Goal: Information Seeking & Learning: Find specific fact

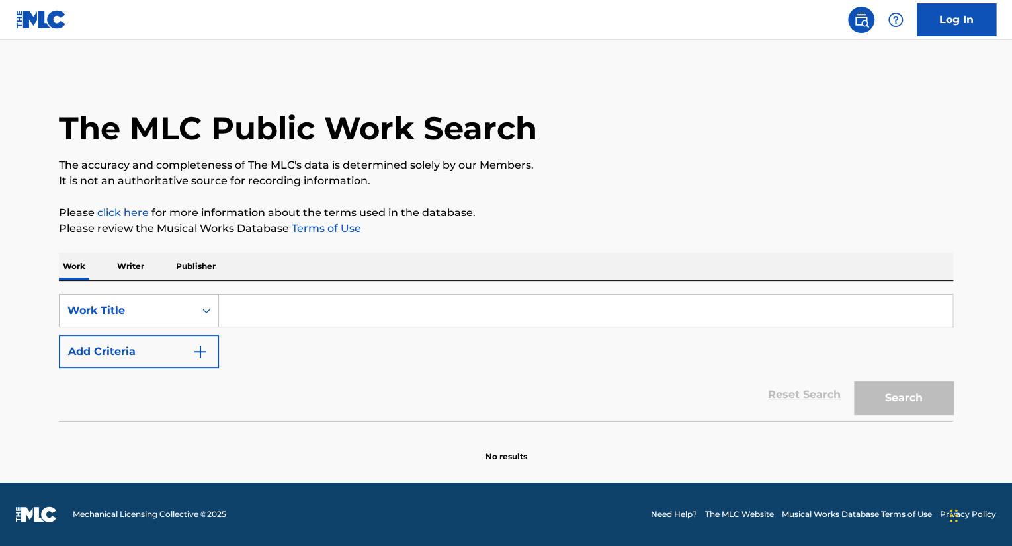
click at [281, 313] on input "Search Form" at bounding box center [585, 311] width 733 height 32
paste input "[PERSON_NAME] De La Hoz"
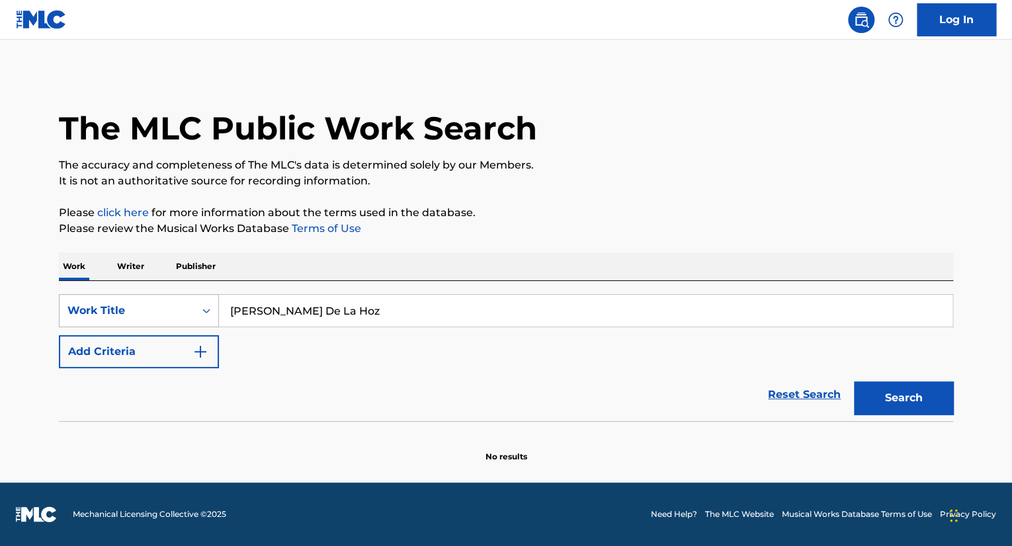
type input "[PERSON_NAME] De La Hoz"
click at [193, 315] on div "Work Title" at bounding box center [127, 310] width 135 height 25
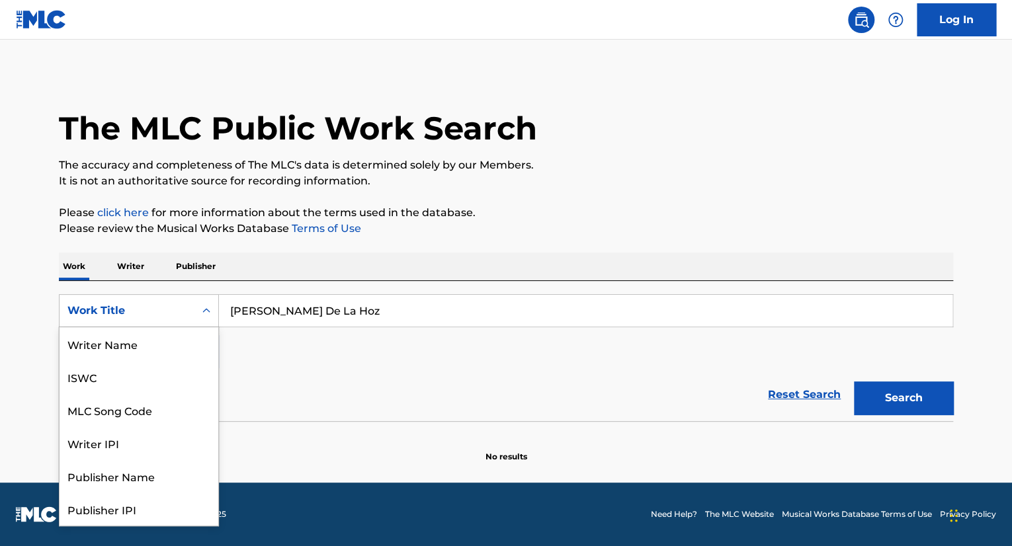
scroll to position [66, 0]
click at [144, 384] on div "Writer IPI" at bounding box center [139, 376] width 159 height 33
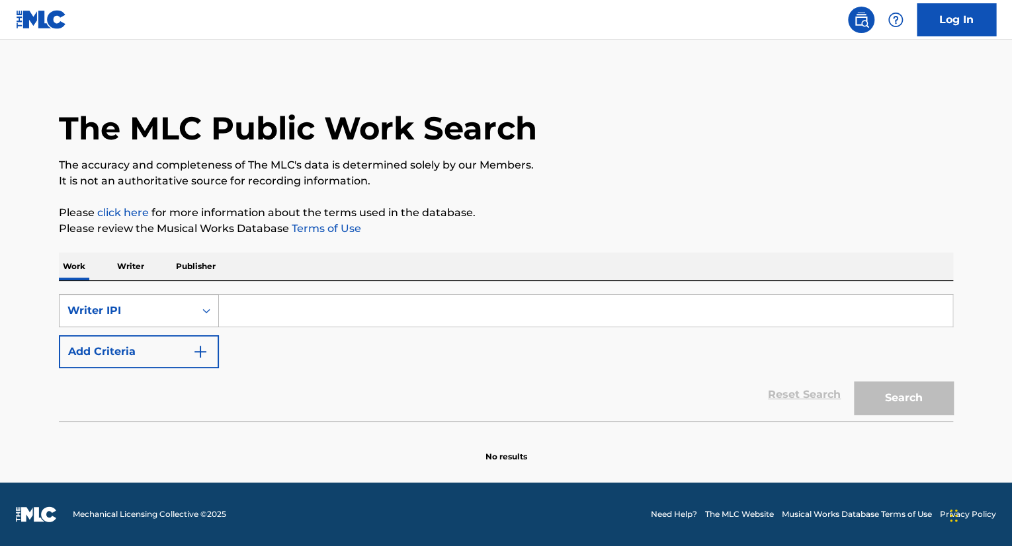
click at [175, 313] on div "Writer IPI" at bounding box center [126, 311] width 119 height 16
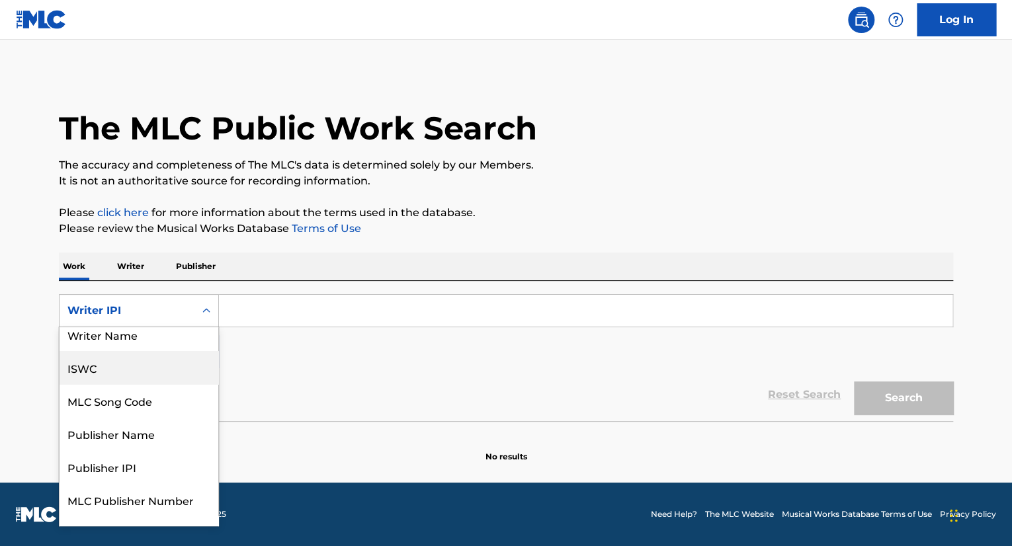
scroll to position [0, 0]
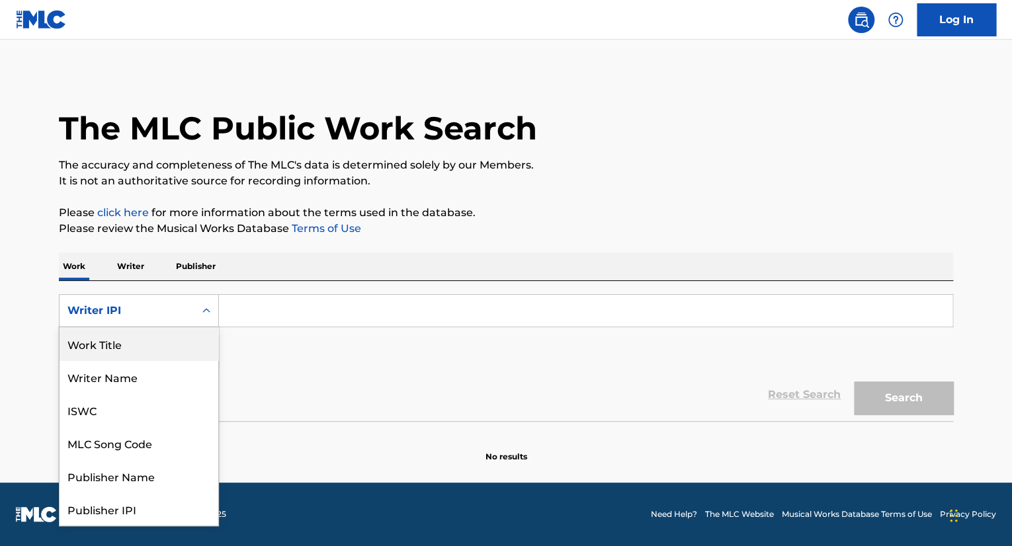
click at [147, 350] on div "Work Title" at bounding box center [139, 343] width 159 height 33
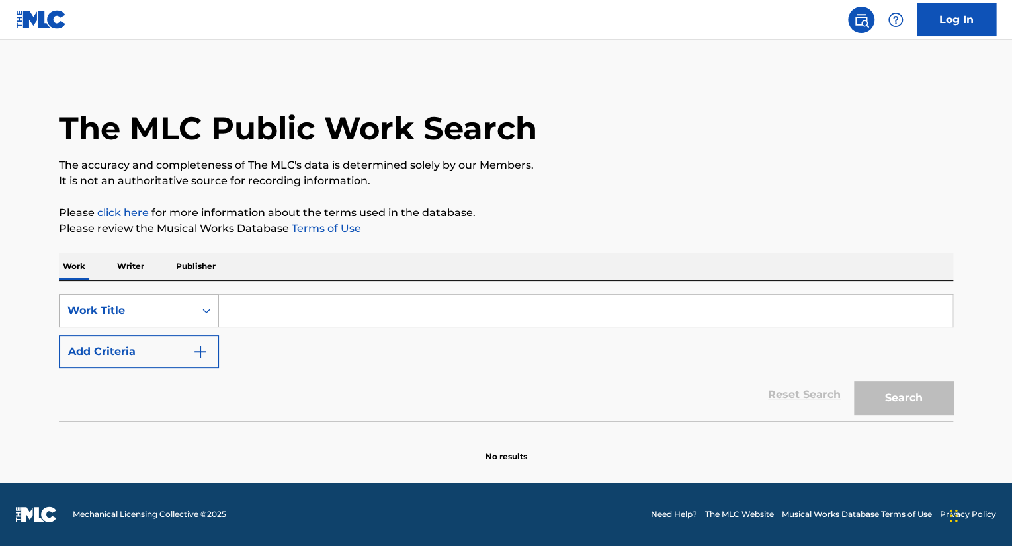
click at [187, 310] on div "Work Title" at bounding box center [127, 310] width 135 height 25
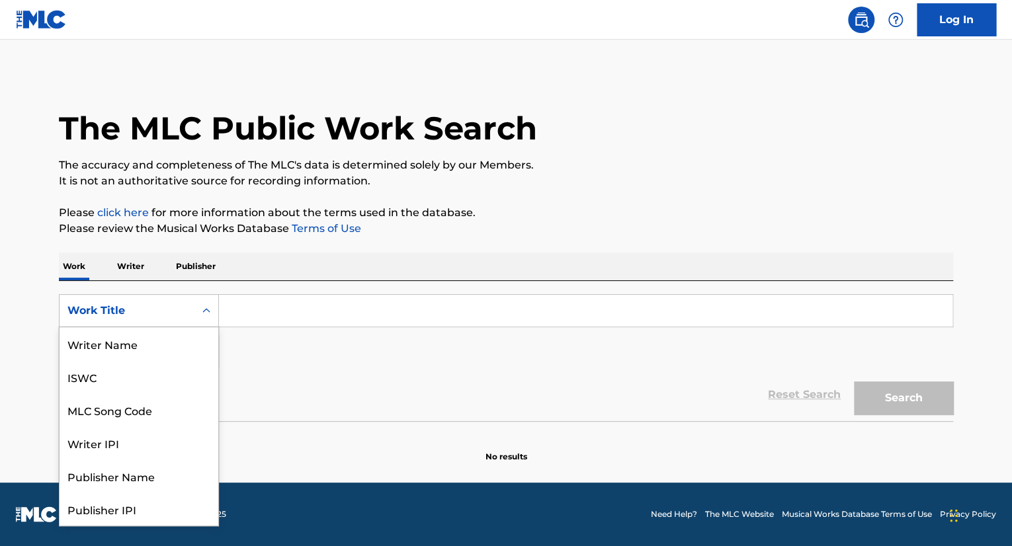
scroll to position [66, 0]
click at [132, 509] on div "Work Title" at bounding box center [139, 509] width 159 height 33
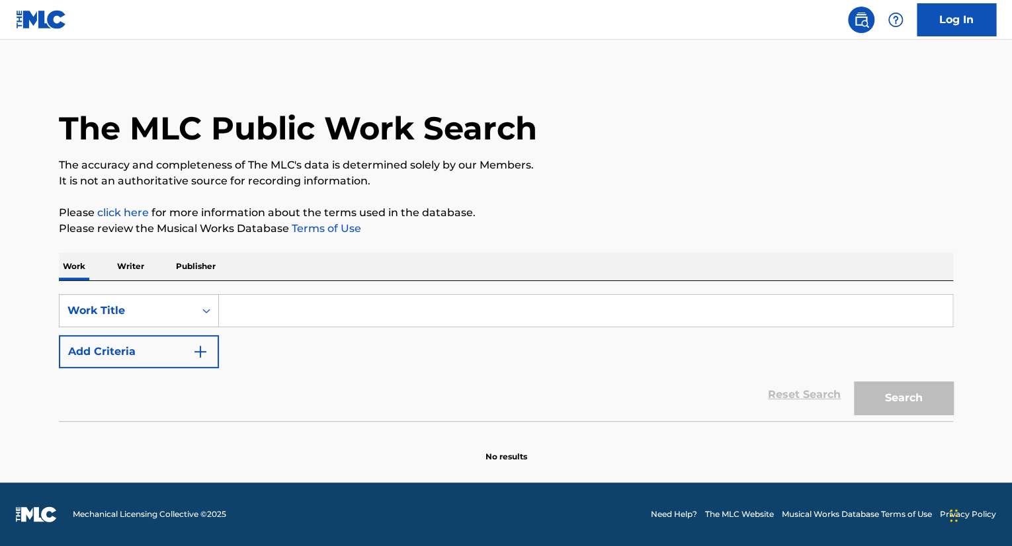
click at [266, 300] on input "Search Form" at bounding box center [585, 311] width 733 height 32
click at [304, 304] on input "Search Form" at bounding box center [585, 311] width 733 height 32
paste input "anhélame"
type input "anhélame"
click at [905, 409] on button "Search" at bounding box center [903, 398] width 99 height 33
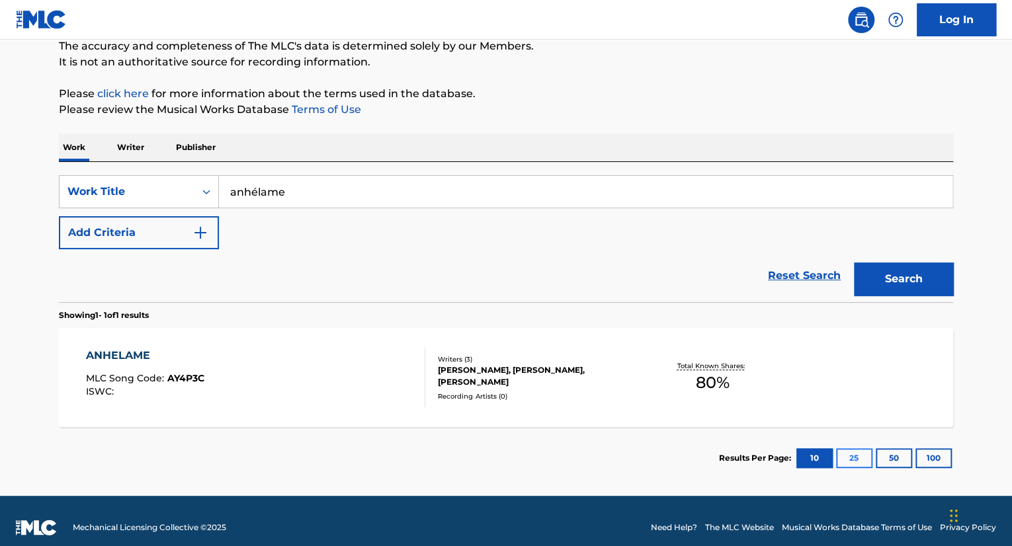
scroll to position [132, 0]
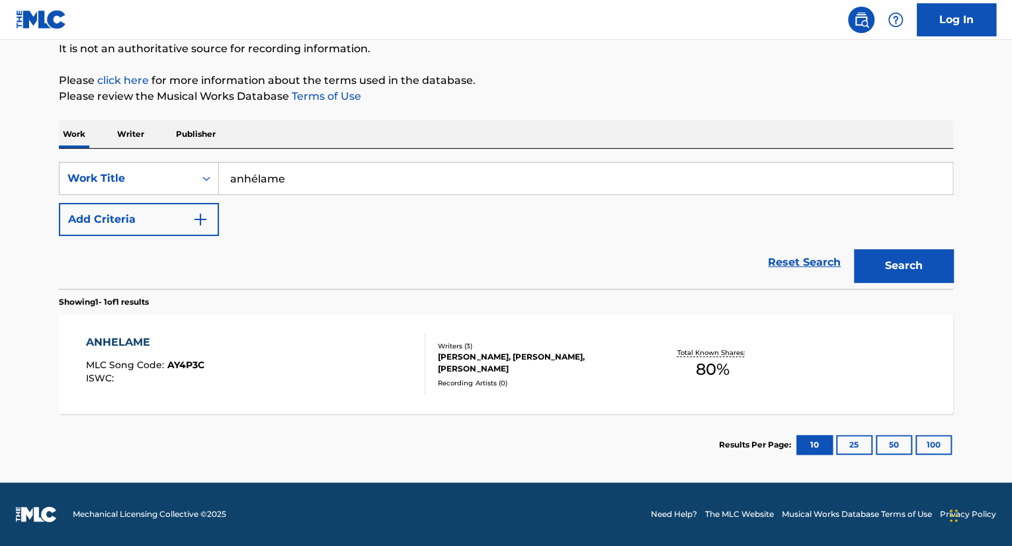
click at [534, 363] on div "[PERSON_NAME], [PERSON_NAME], [PERSON_NAME]" at bounding box center [538, 363] width 200 height 24
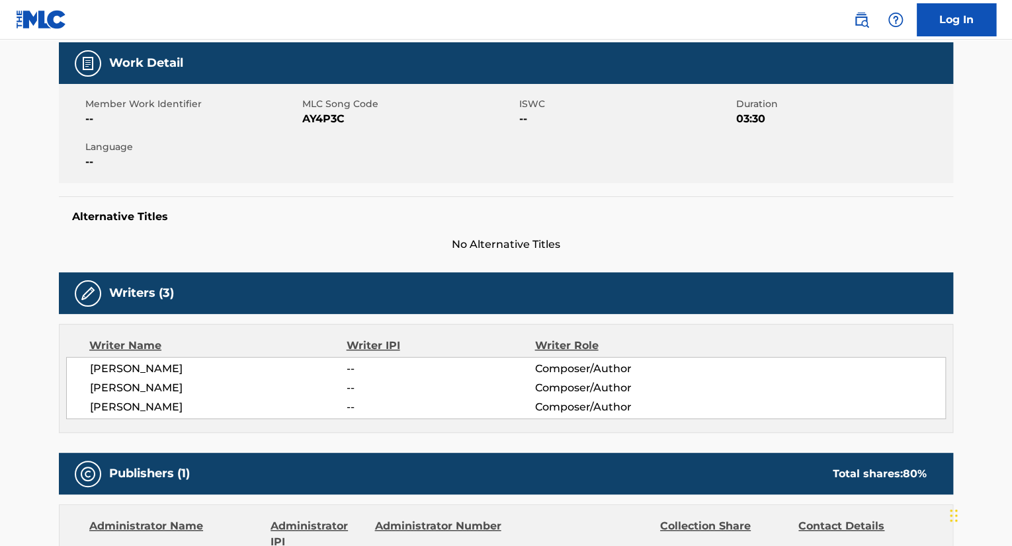
scroll to position [325, 0]
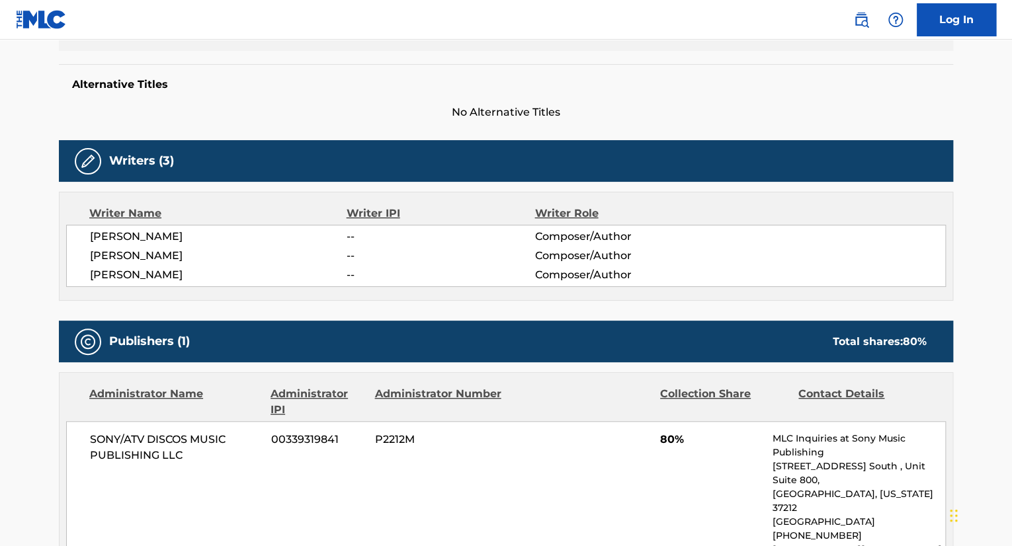
click at [354, 238] on span "--" at bounding box center [441, 237] width 188 height 16
click at [352, 239] on span "--" at bounding box center [441, 237] width 188 height 16
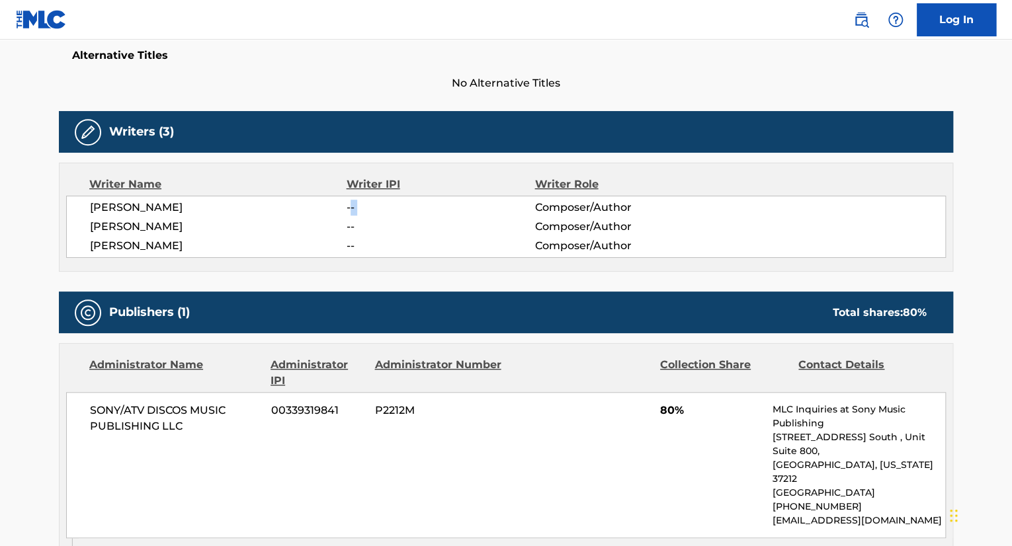
scroll to position [392, 0]
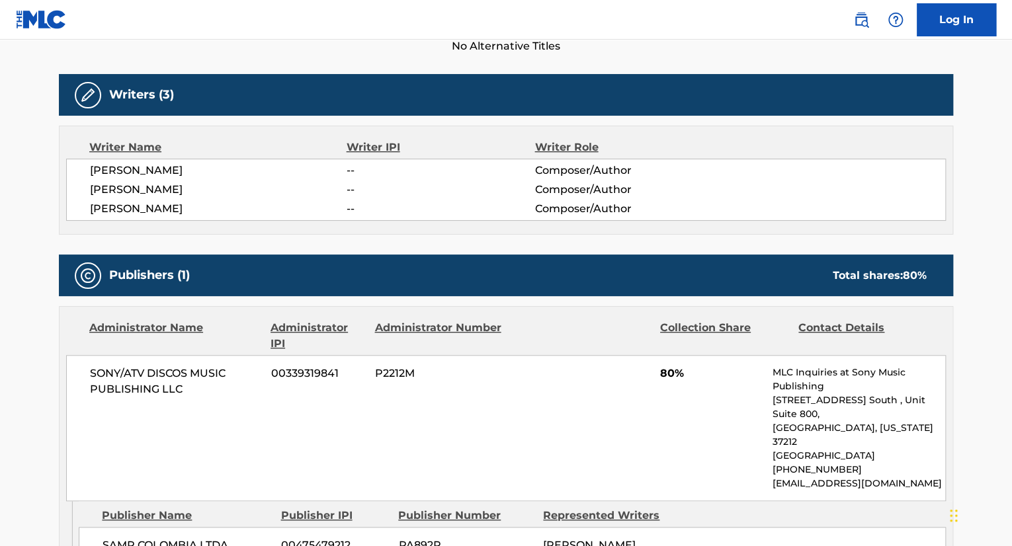
click at [446, 206] on span "--" at bounding box center [441, 209] width 188 height 16
click at [204, 169] on span "[PERSON_NAME]" at bounding box center [218, 171] width 257 height 16
drag, startPoint x: 294, startPoint y: 173, endPoint x: 85, endPoint y: 170, distance: 209.0
click at [85, 170] on div "[PERSON_NAME] -- Composer/Author [PERSON_NAME] -- Composer/Author [PERSON_NAME]…" at bounding box center [506, 190] width 880 height 62
copy span "[PERSON_NAME]"
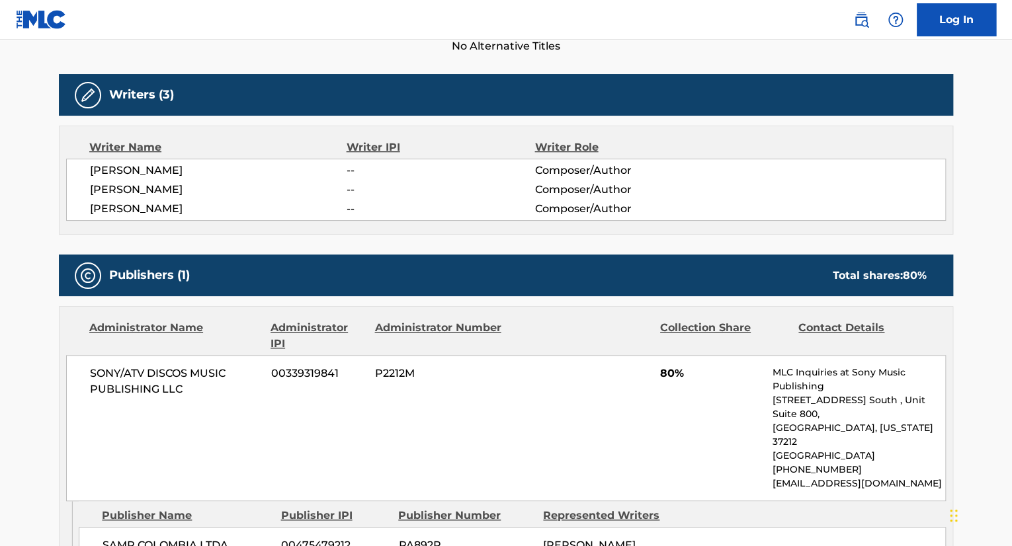
click at [813, 168] on div "[PERSON_NAME] DE LA HOZ -- Composer/Author" at bounding box center [517, 171] width 855 height 16
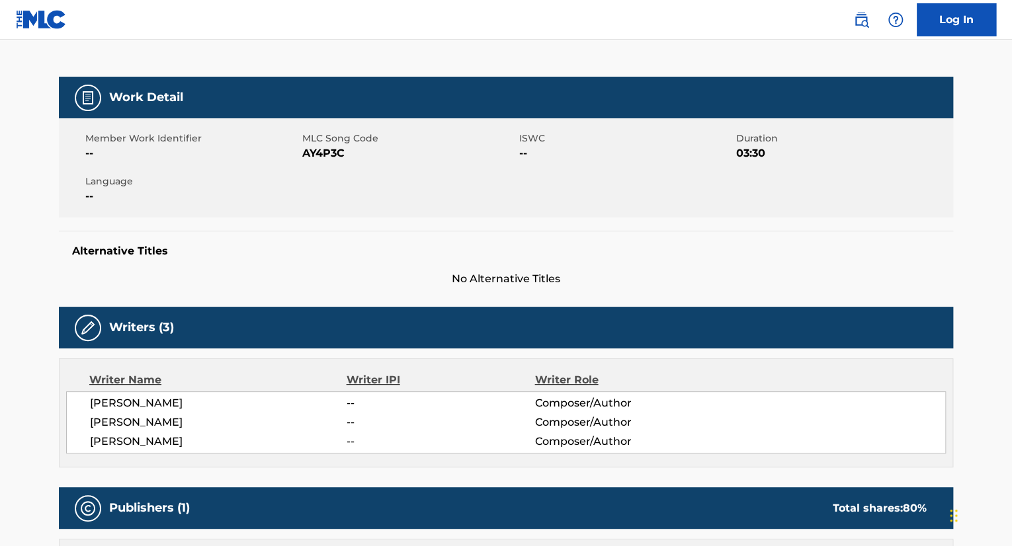
scroll to position [198, 0]
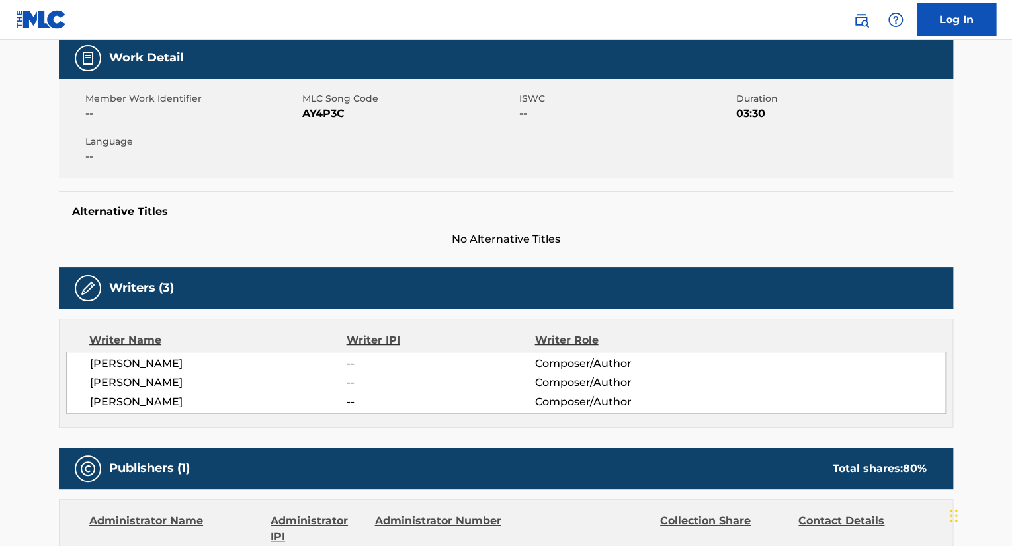
drag, startPoint x: 276, startPoint y: 362, endPoint x: 75, endPoint y: 364, distance: 201.7
click at [75, 364] on div "[PERSON_NAME] -- Composer/Author [PERSON_NAME] -- Composer/Author [PERSON_NAME]…" at bounding box center [506, 383] width 880 height 62
copy span "[PERSON_NAME]"
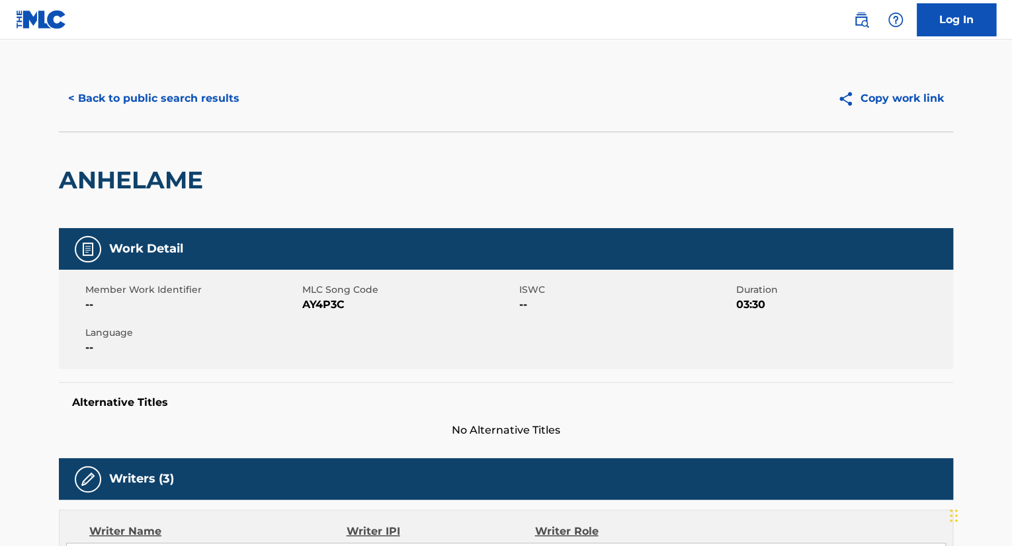
scroll to position [0, 0]
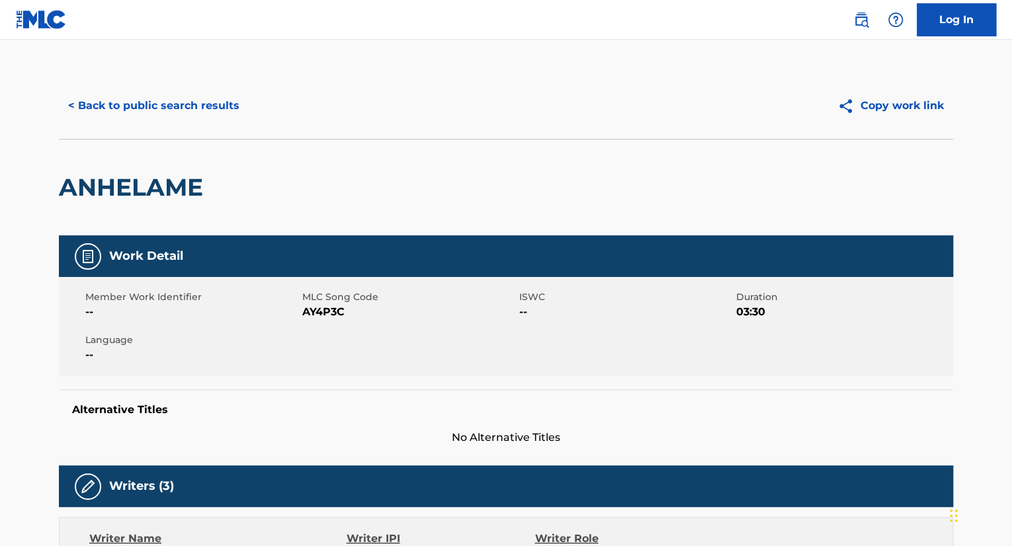
scroll to position [98, 0]
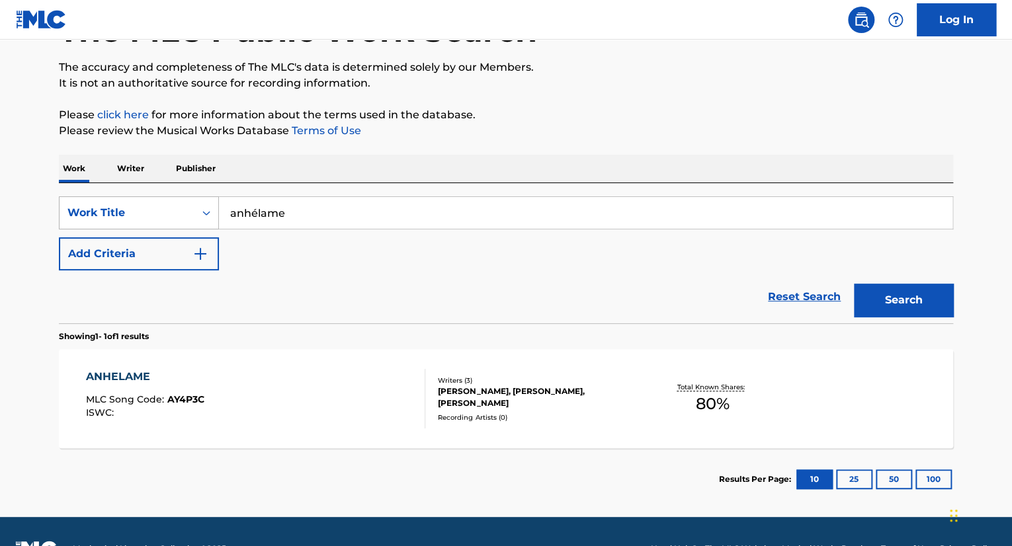
click at [177, 217] on div "Work Title" at bounding box center [126, 213] width 119 height 16
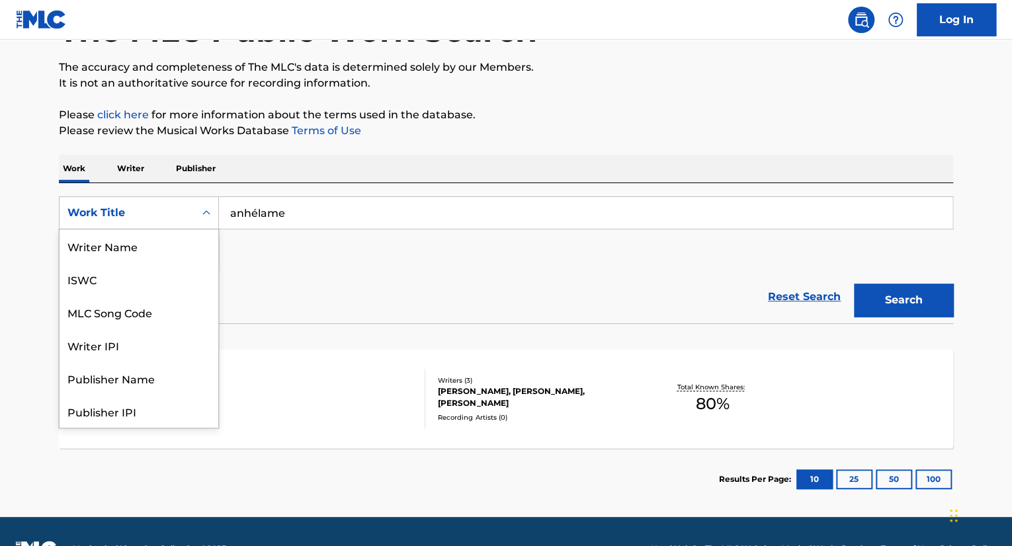
scroll to position [66, 0]
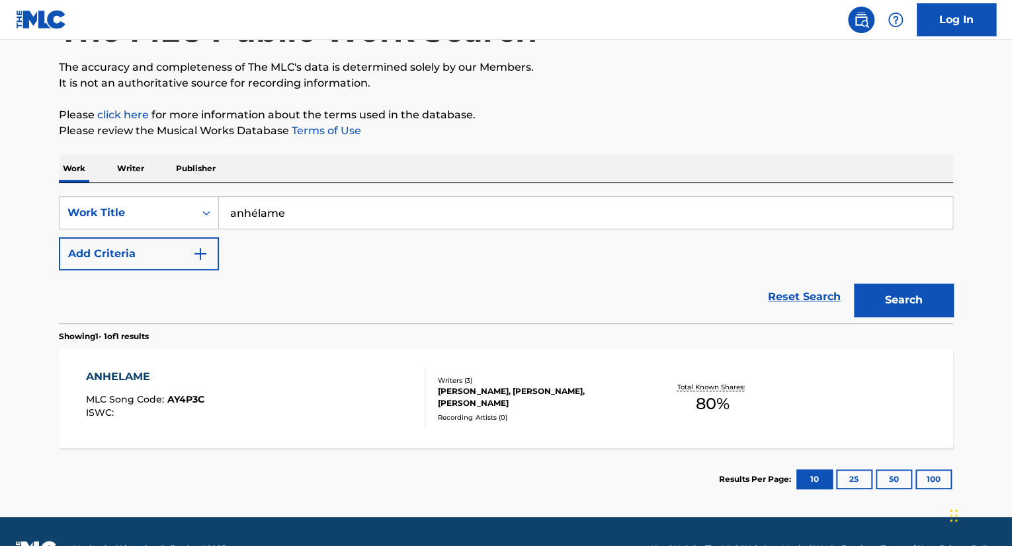
drag, startPoint x: 306, startPoint y: 218, endPoint x: 219, endPoint y: 219, distance: 86.6
click at [219, 219] on input "anhélame" at bounding box center [585, 213] width 733 height 32
paste input "Beél"
type input "Beéle"
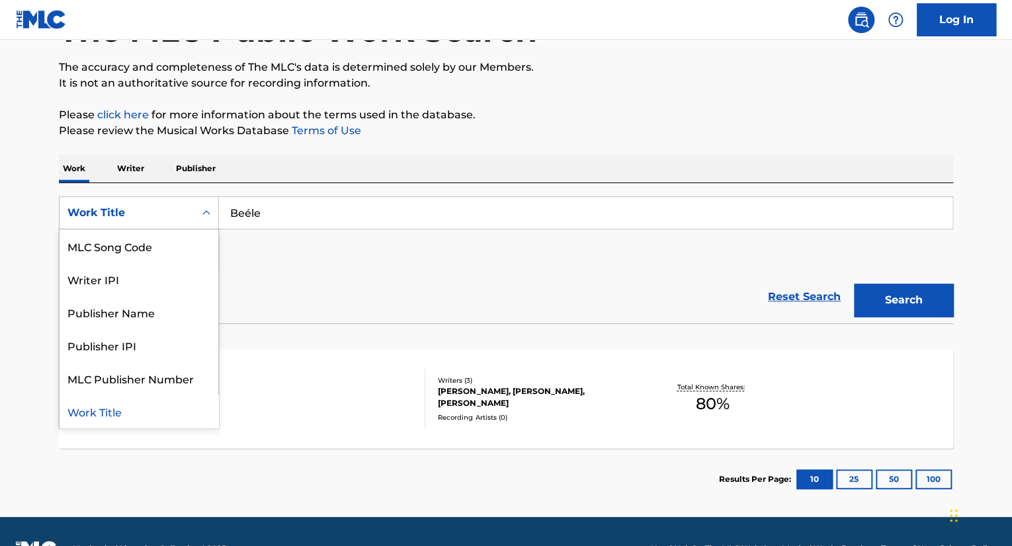
click at [183, 228] on div "Work Title" at bounding box center [139, 212] width 160 height 33
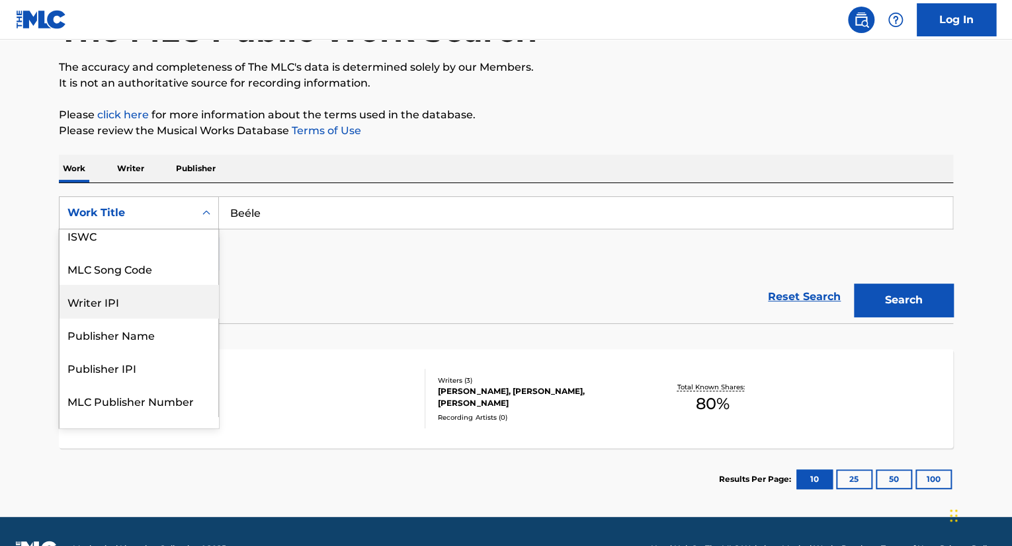
scroll to position [0, 0]
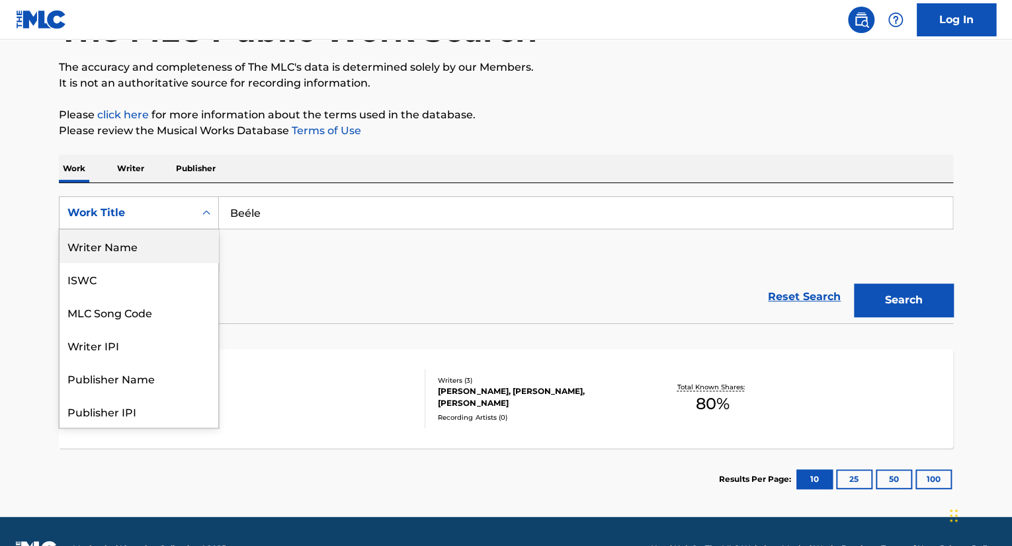
click at [159, 252] on div "Writer Name" at bounding box center [139, 245] width 159 height 33
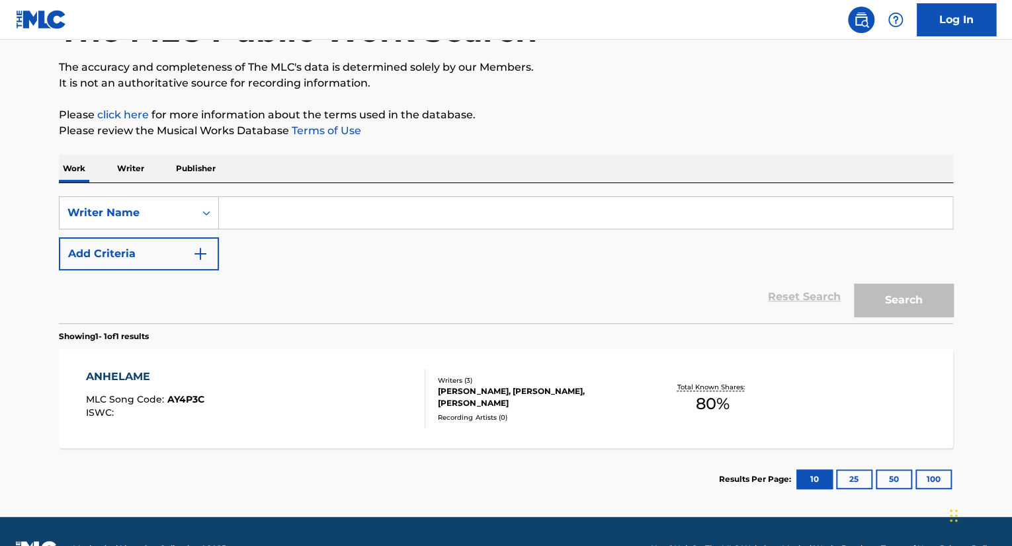
click at [317, 210] on input "Search Form" at bounding box center [585, 213] width 733 height 32
click at [360, 209] on input "Search Form" at bounding box center [585, 213] width 733 height 32
paste input "[PERSON_NAME] De [PERSON_NAME]"
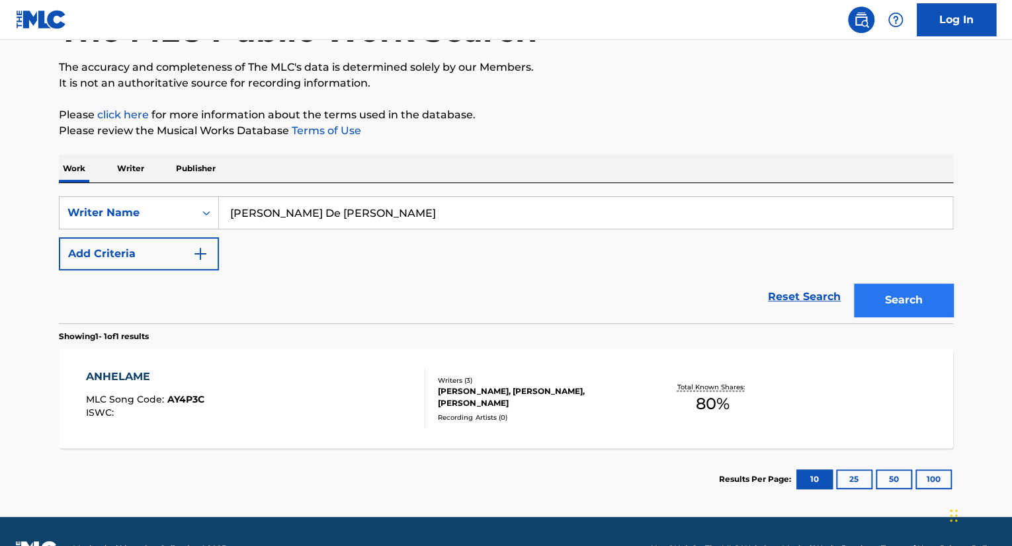
type input "[PERSON_NAME] De [PERSON_NAME]"
click at [894, 293] on button "Search" at bounding box center [903, 300] width 99 height 33
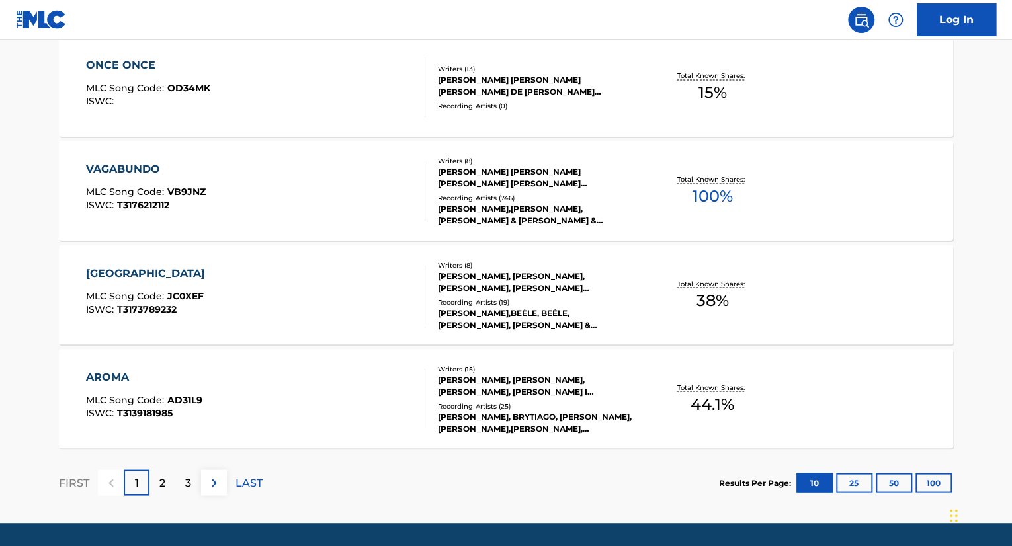
scroll to position [1073, 0]
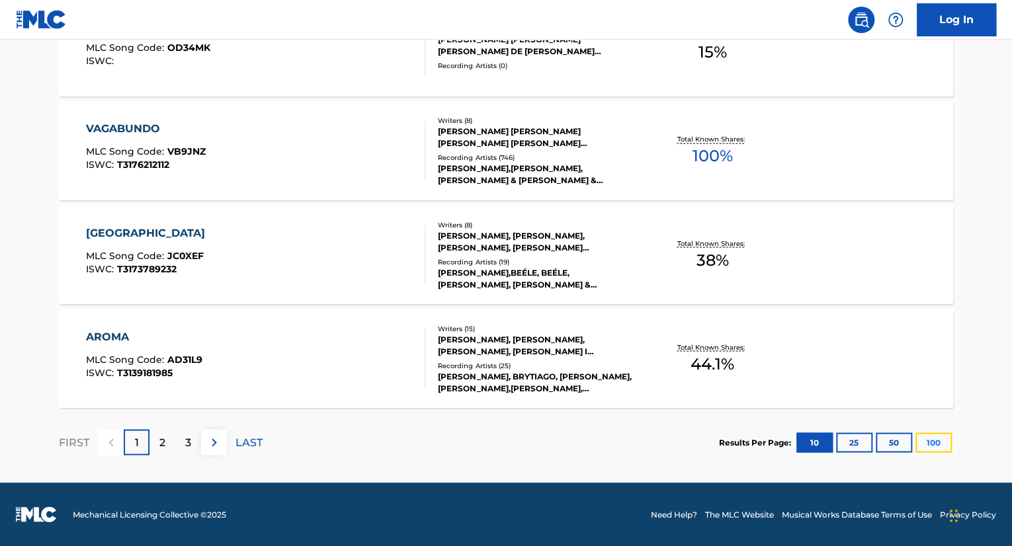
click at [934, 440] on button "100" at bounding box center [933, 443] width 36 height 20
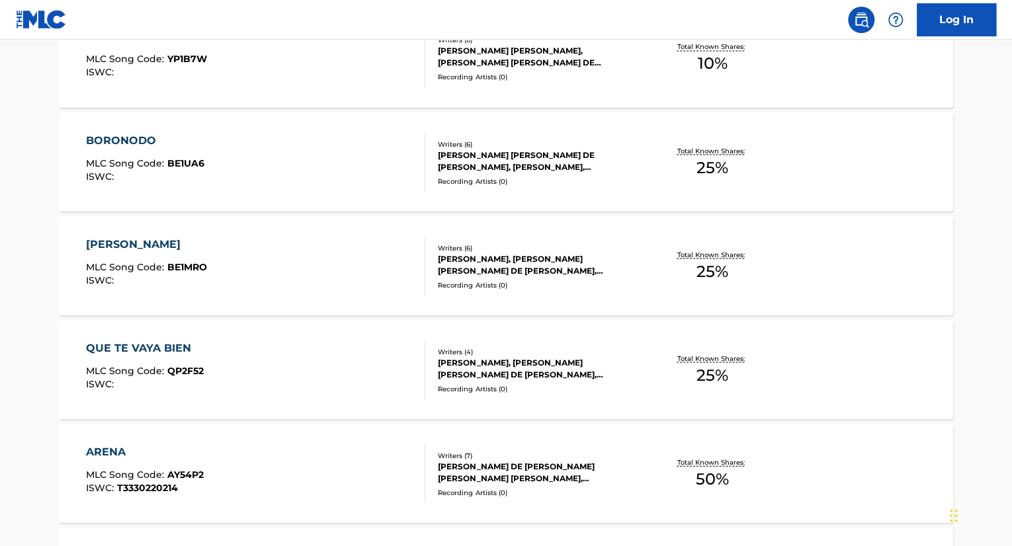
scroll to position [3652, 0]
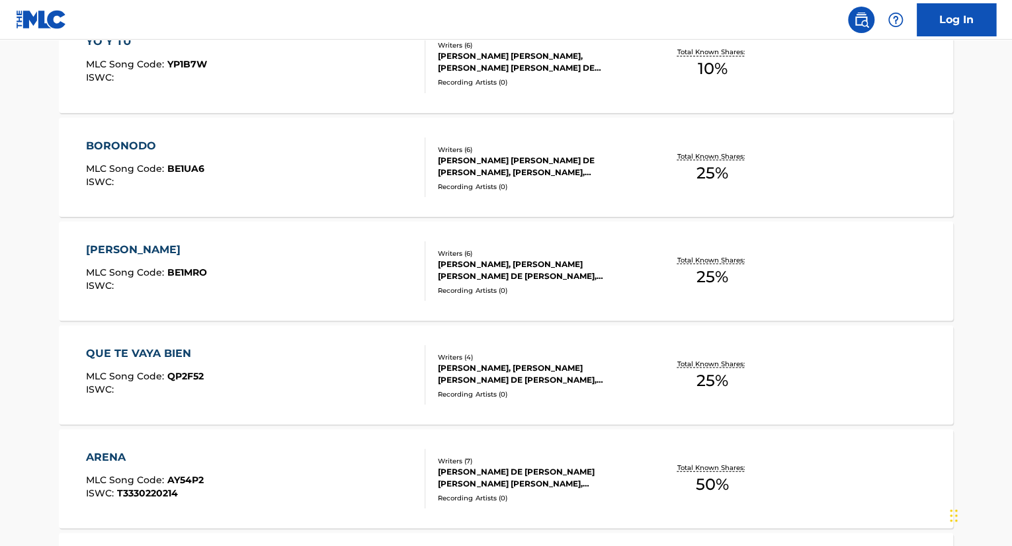
click at [555, 157] on div "[PERSON_NAME] [PERSON_NAME] DE [PERSON_NAME], [PERSON_NAME], [PERSON_NAME], [PE…" at bounding box center [538, 166] width 200 height 24
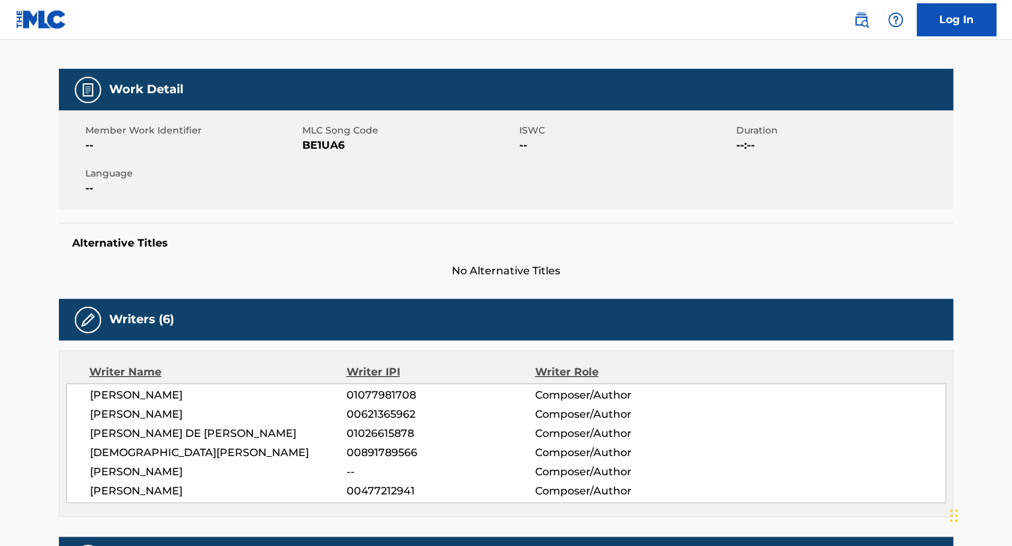
scroll to position [198, 0]
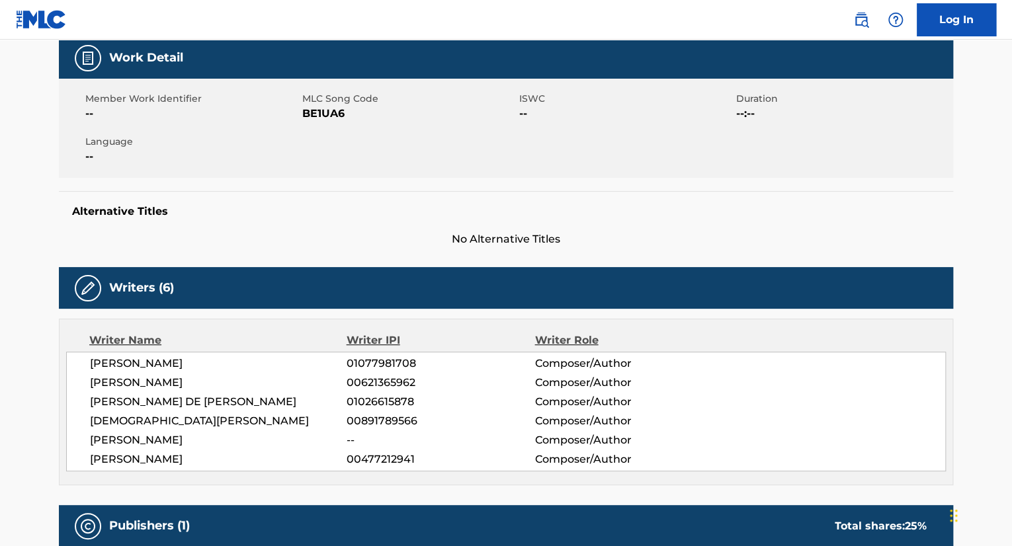
drag, startPoint x: 373, startPoint y: 442, endPoint x: 344, endPoint y: 442, distance: 29.1
click at [372, 442] on span "--" at bounding box center [441, 441] width 188 height 16
drag, startPoint x: 344, startPoint y: 442, endPoint x: 400, endPoint y: 442, distance: 56.2
click at [400, 442] on div "[PERSON_NAME] -- Composer/Author" at bounding box center [517, 441] width 855 height 16
click at [187, 438] on span "[PERSON_NAME]" at bounding box center [218, 441] width 257 height 16
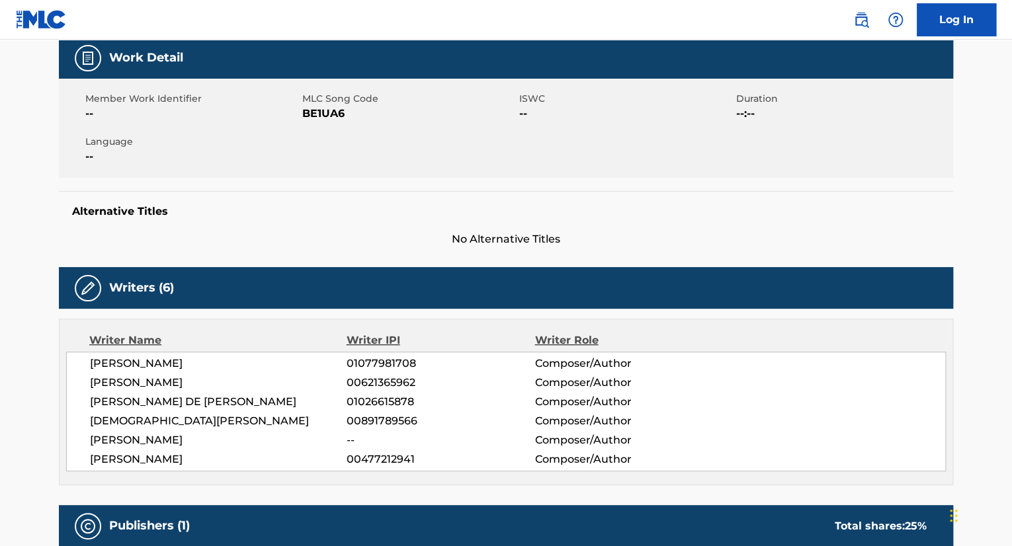
click at [187, 438] on span "[PERSON_NAME]" at bounding box center [218, 441] width 257 height 16
copy div "[PERSON_NAME]"
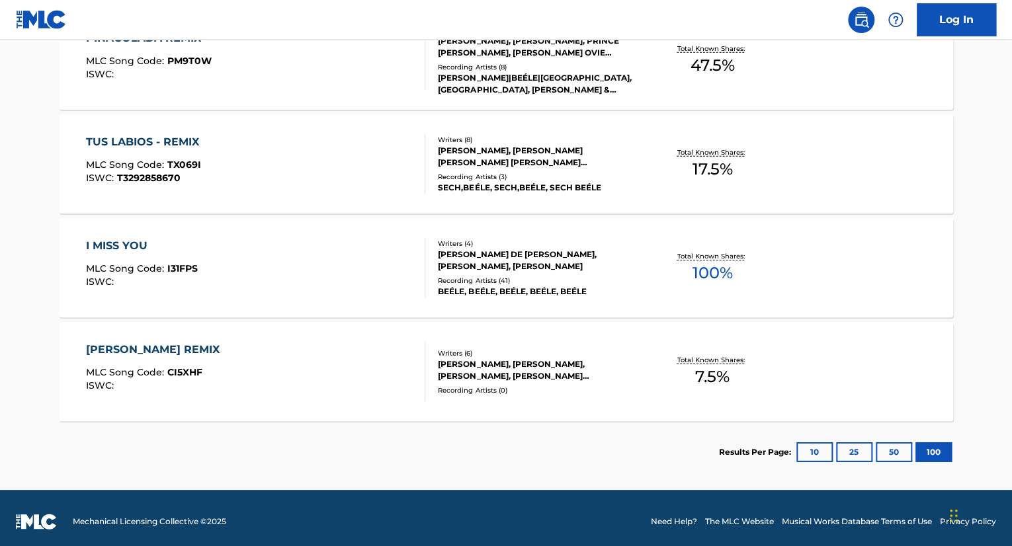
scroll to position [4493, 0]
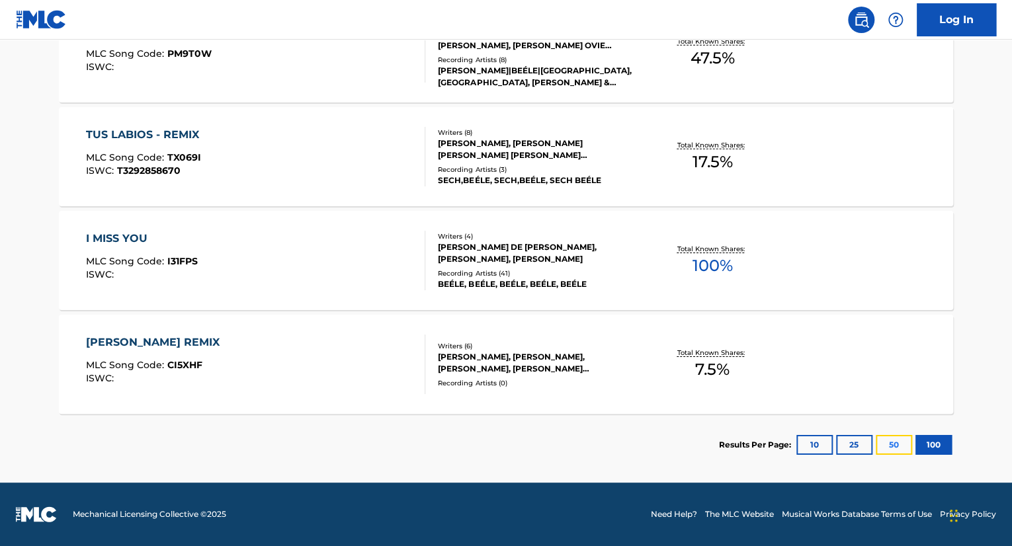
click at [897, 445] on button "50" at bounding box center [894, 445] width 36 height 20
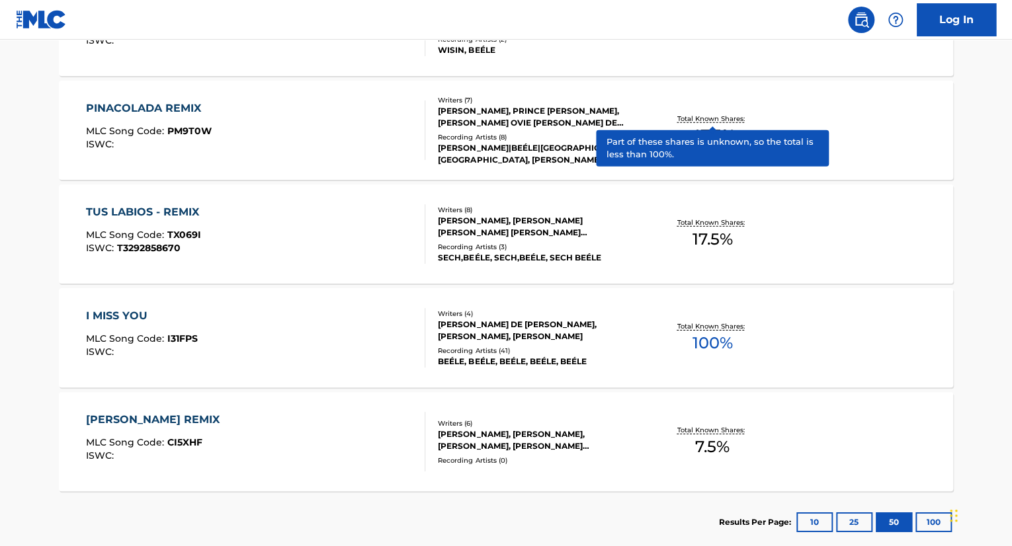
scroll to position [4427, 0]
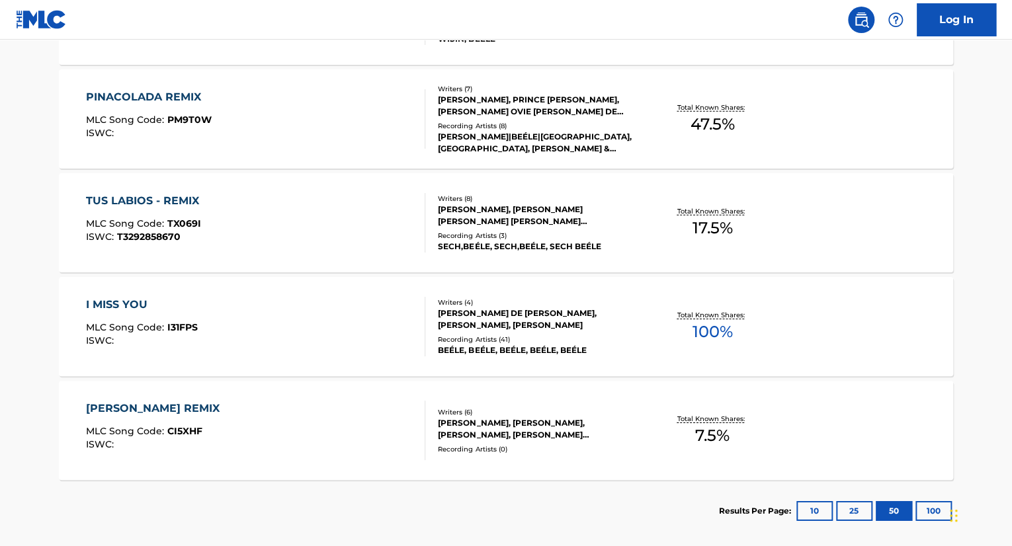
click at [324, 297] on div "I MISS YOU MLC Song Code : I31FPS ISWC :" at bounding box center [256, 327] width 340 height 60
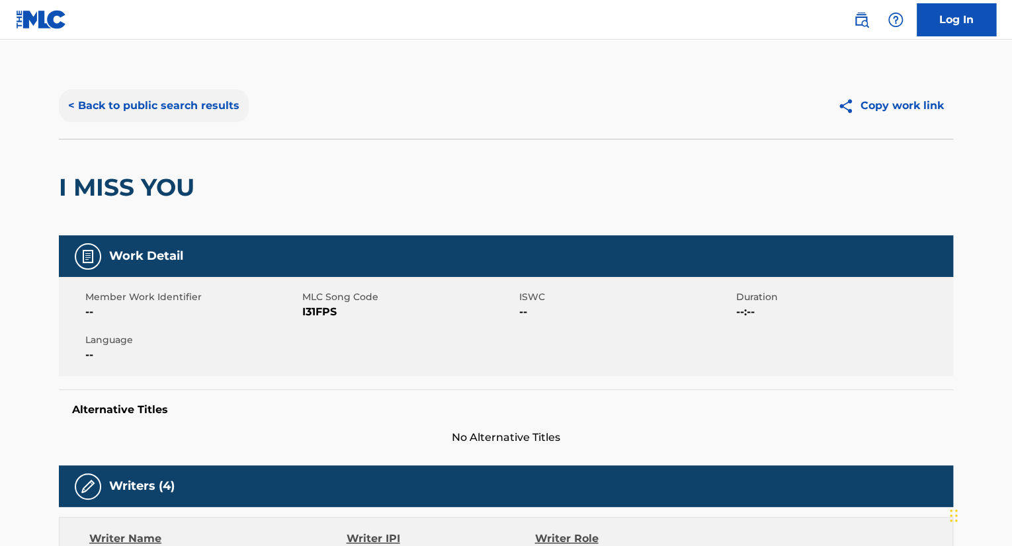
click at [79, 106] on button "< Back to public search results" at bounding box center [154, 105] width 190 height 33
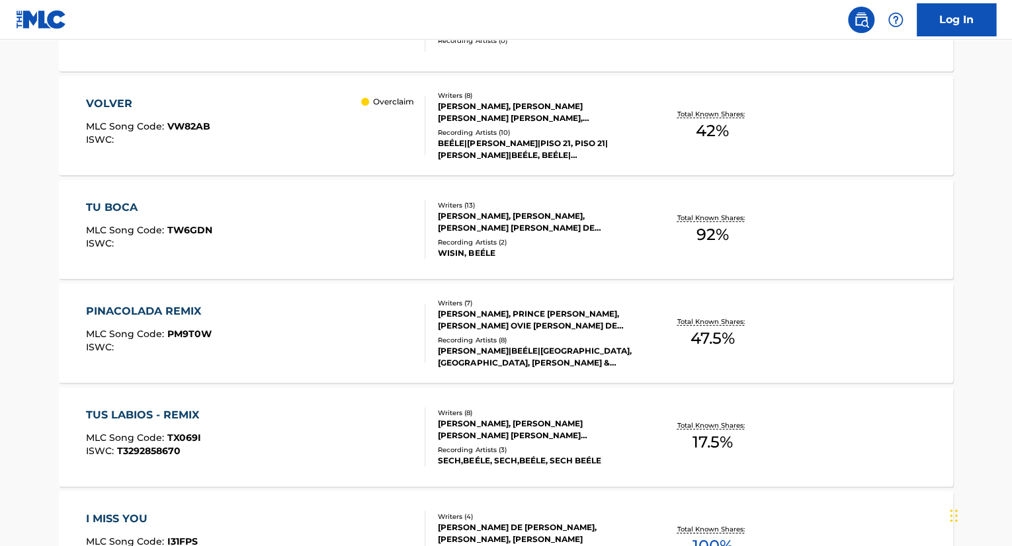
scroll to position [4197, 0]
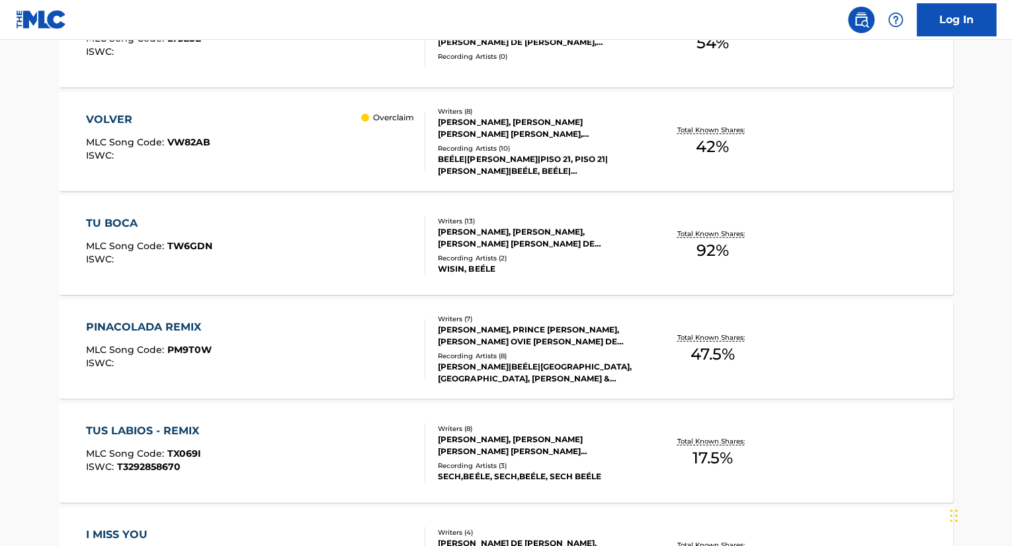
click at [544, 351] on div "Recording Artists ( 8 )" at bounding box center [538, 356] width 200 height 10
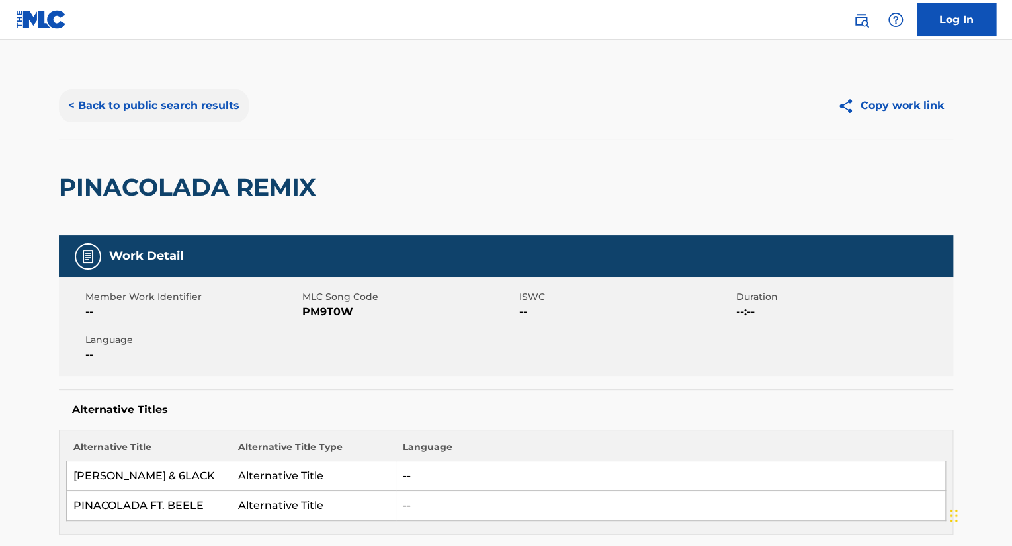
click at [79, 104] on button "< Back to public search results" at bounding box center [154, 105] width 190 height 33
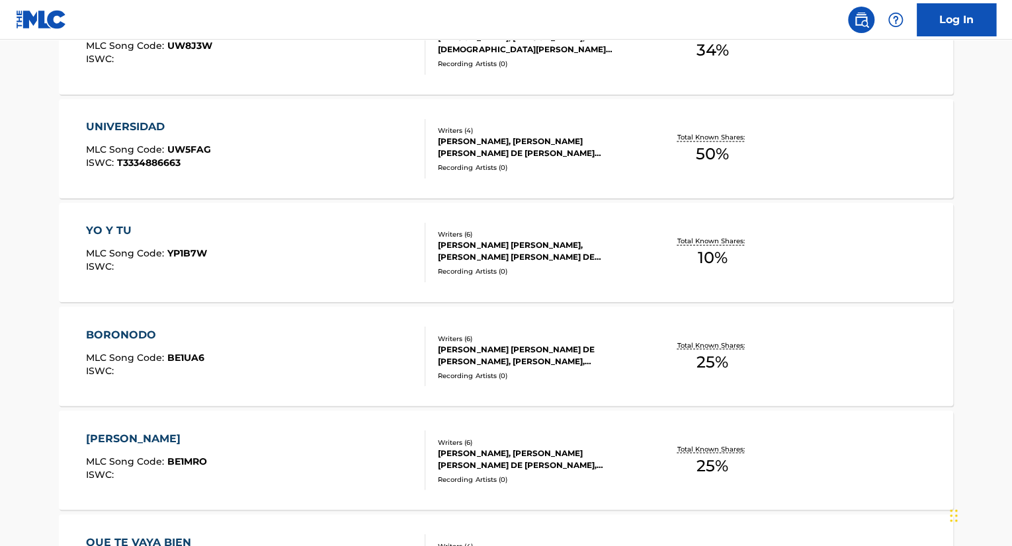
scroll to position [3570, 0]
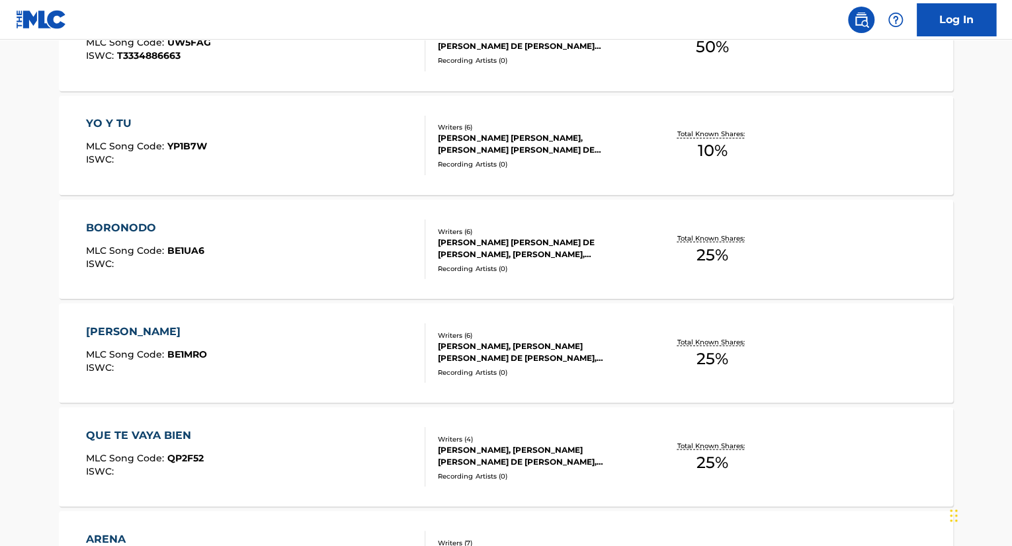
click at [172, 240] on div "BORONODO MLC Song Code : BE1UA6 ISWC :" at bounding box center [145, 250] width 118 height 60
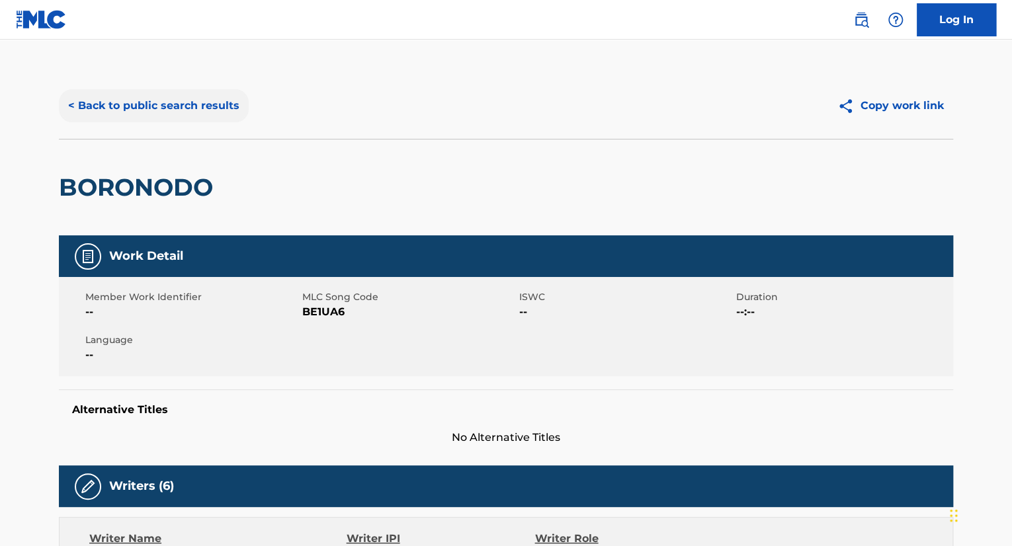
click at [74, 101] on button "< Back to public search results" at bounding box center [154, 105] width 190 height 33
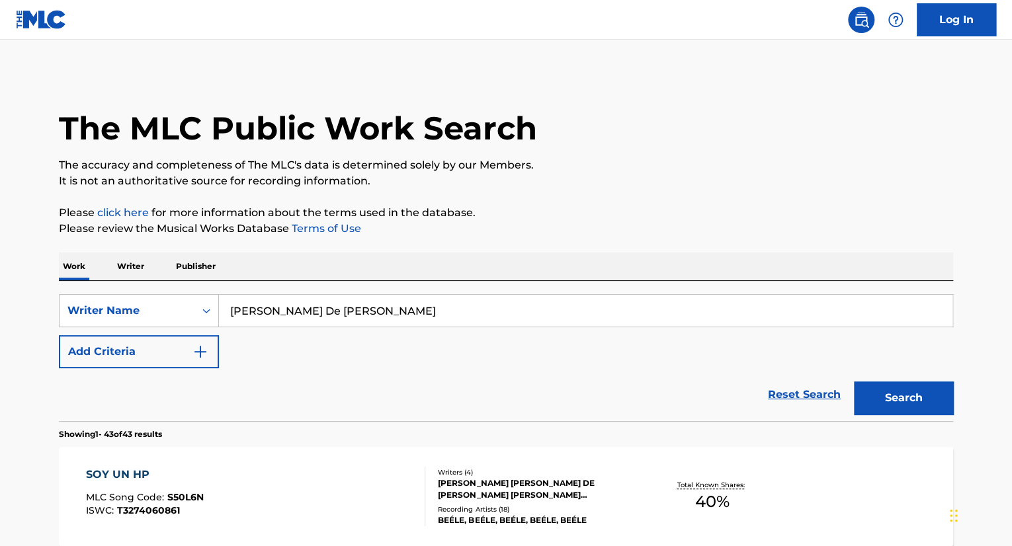
scroll to position [3604, 0]
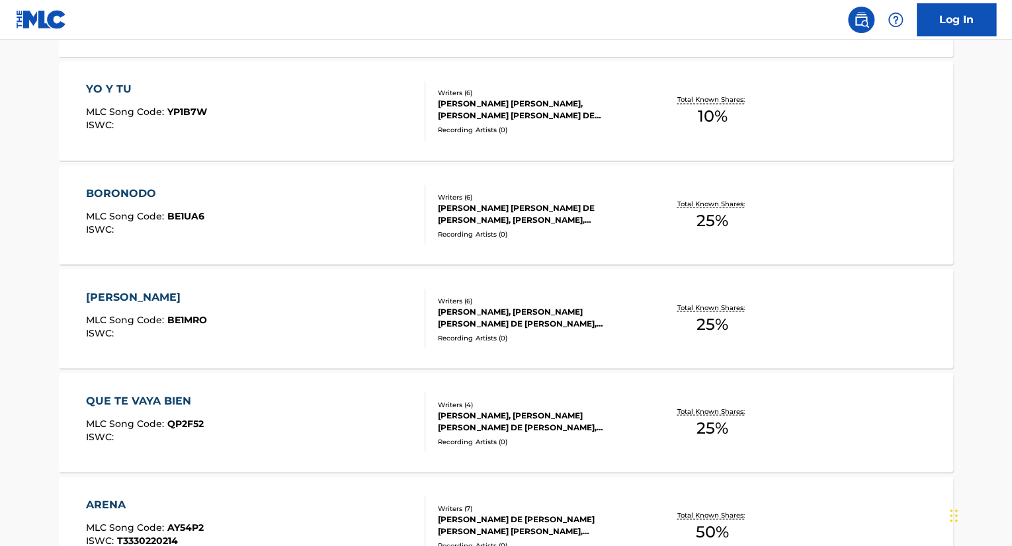
click at [538, 214] on div "[PERSON_NAME] [PERSON_NAME] DE [PERSON_NAME], [PERSON_NAME], [PERSON_NAME], [PE…" at bounding box center [538, 214] width 200 height 24
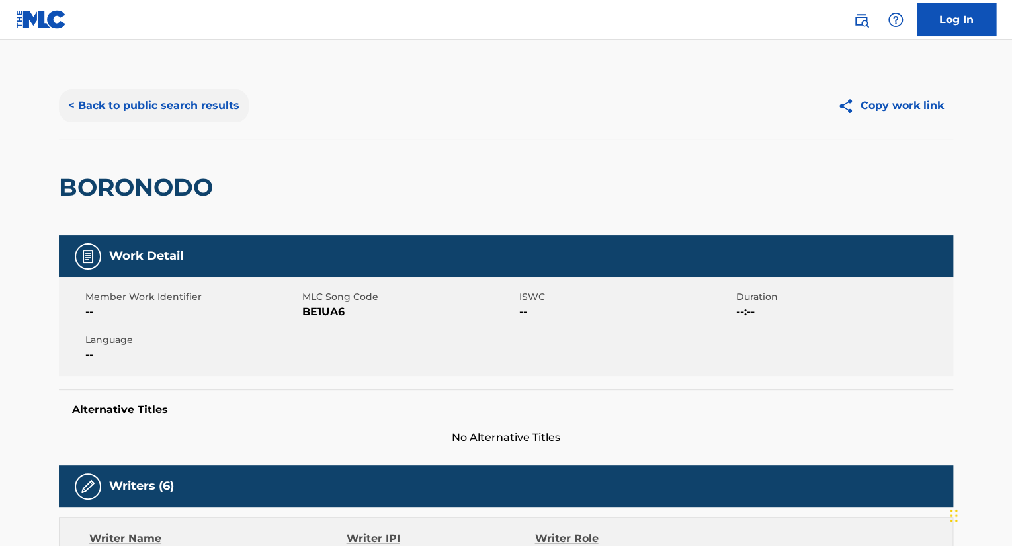
click at [72, 107] on button "< Back to public search results" at bounding box center [154, 105] width 190 height 33
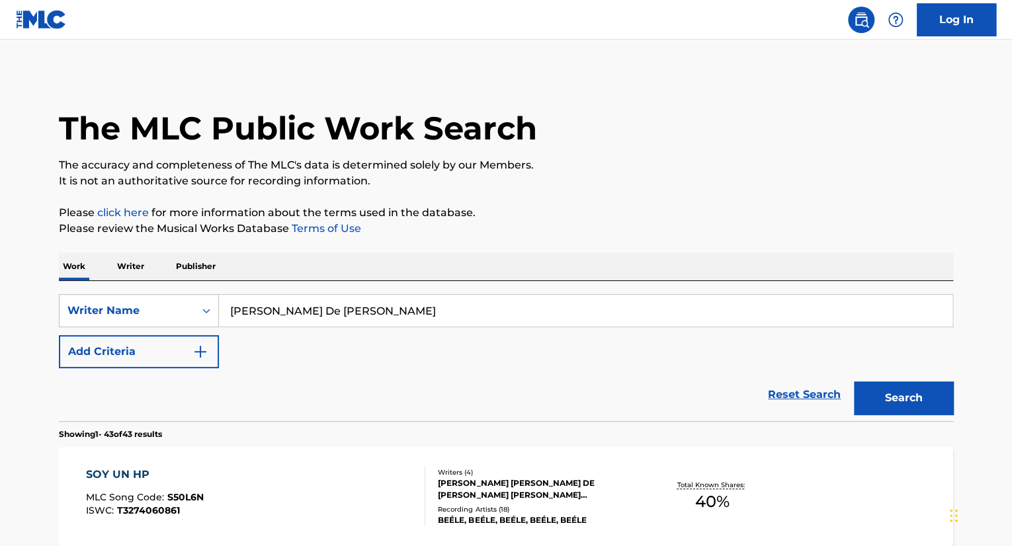
scroll to position [3639, 0]
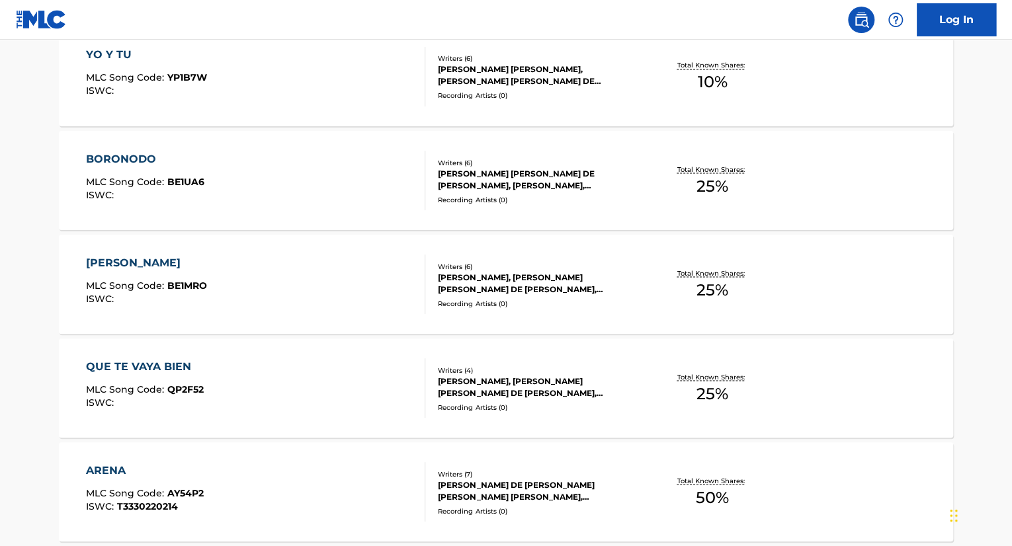
click at [538, 382] on div "[PERSON_NAME], [PERSON_NAME] [PERSON_NAME] DE [PERSON_NAME], [PERSON_NAME] [PER…" at bounding box center [538, 387] width 200 height 24
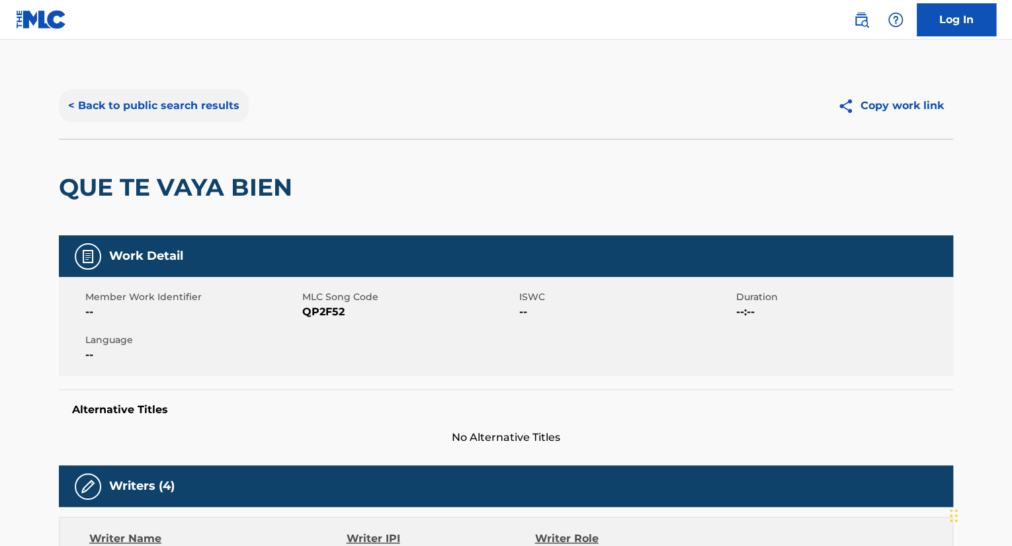
click at [101, 104] on button "< Back to public search results" at bounding box center [154, 105] width 190 height 33
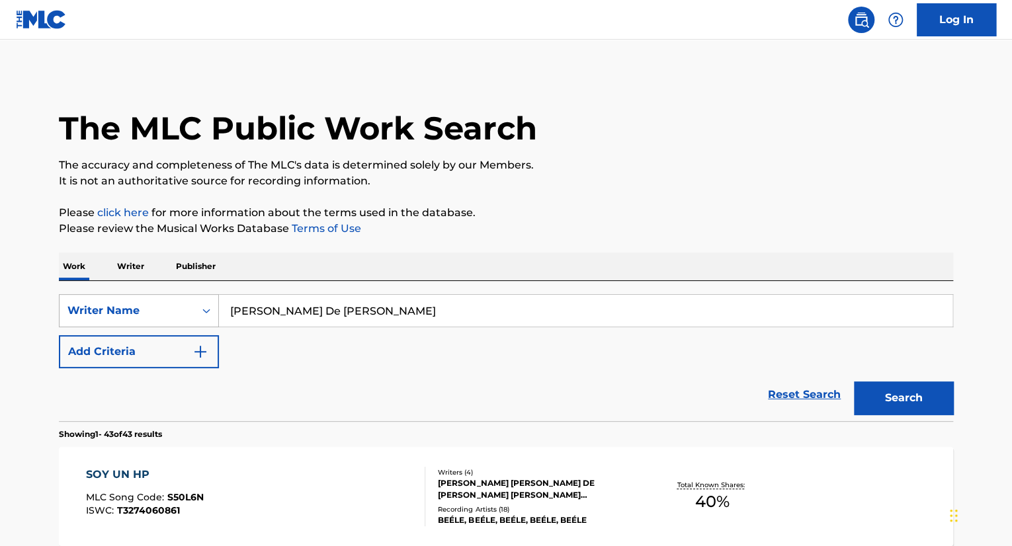
drag, startPoint x: 433, startPoint y: 304, endPoint x: 167, endPoint y: 319, distance: 266.3
click at [167, 320] on div "SearchWithCriteria84ab441c-555d-423a-9a96-5c900784515c Writer Name [PERSON_NAME…" at bounding box center [506, 310] width 894 height 33
paste input "anhélame"
type input "anhélame"
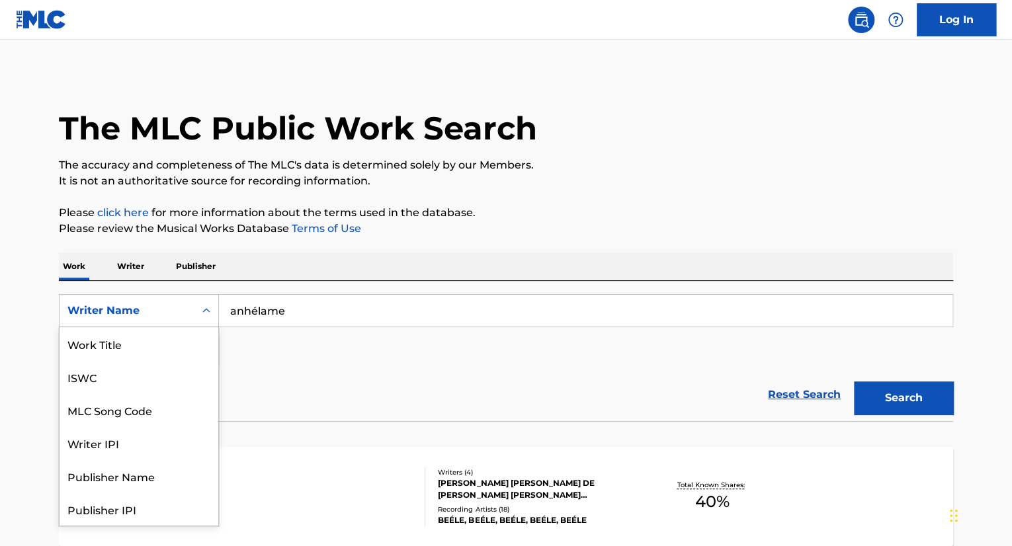
click at [171, 315] on div "Writer Name" at bounding box center [126, 311] width 119 height 16
click at [137, 515] on div "Writer Name" at bounding box center [139, 509] width 159 height 33
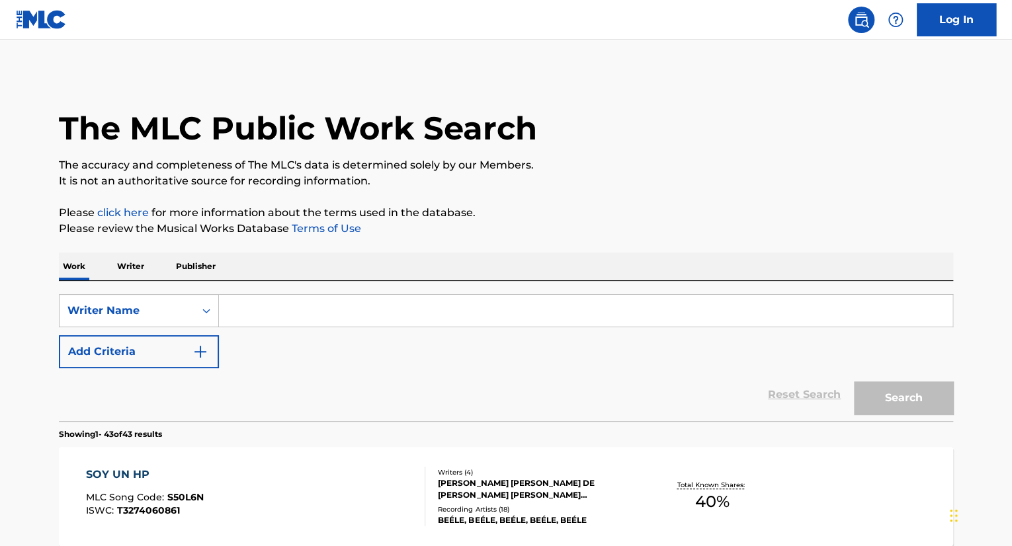
click at [256, 305] on input "Search Form" at bounding box center [585, 311] width 733 height 32
click at [171, 310] on div "Writer Name" at bounding box center [126, 311] width 119 height 16
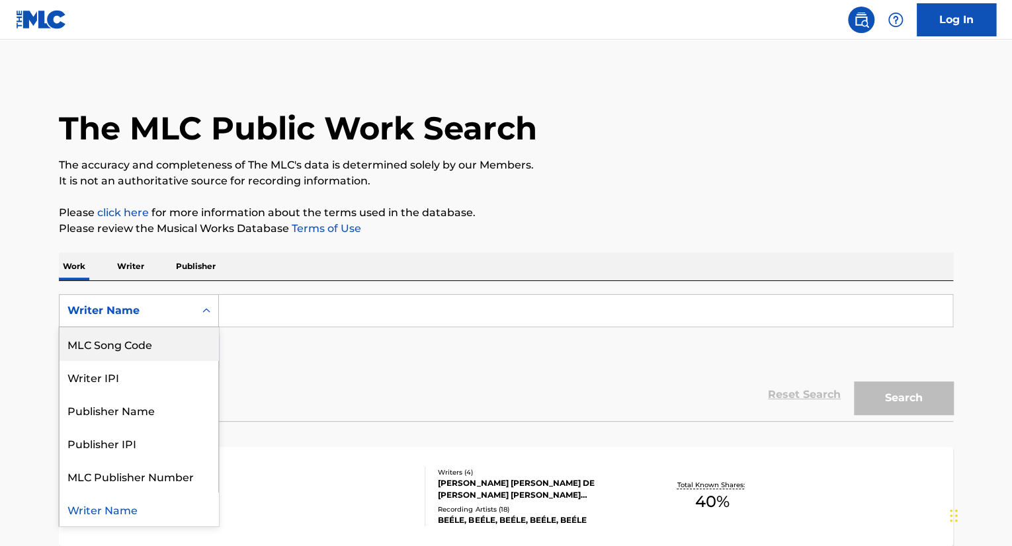
scroll to position [0, 0]
click at [176, 349] on div "Work Title" at bounding box center [139, 343] width 159 height 33
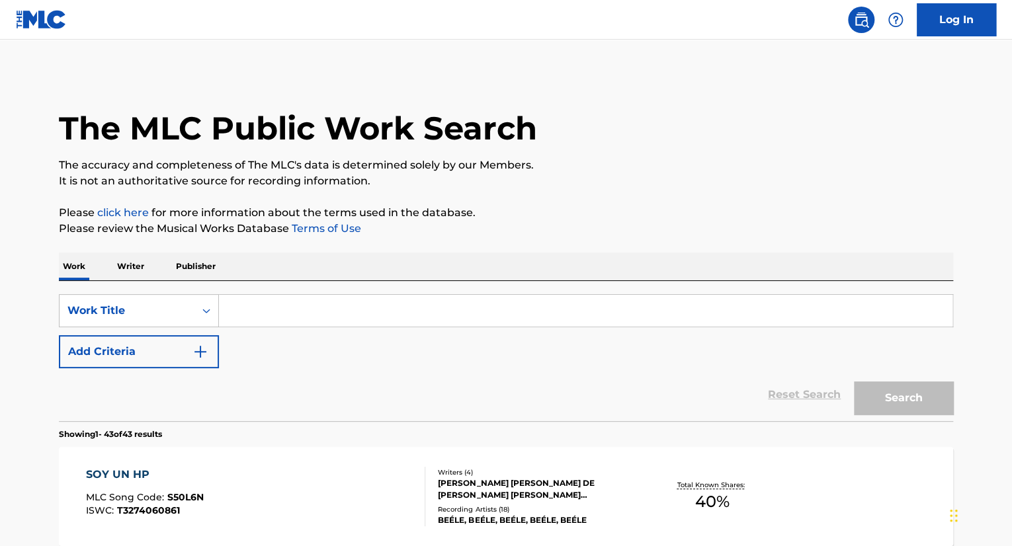
click at [290, 308] on input "Search Form" at bounding box center [585, 311] width 733 height 32
type input "anhélame"
click at [901, 413] on button "Search" at bounding box center [903, 398] width 99 height 33
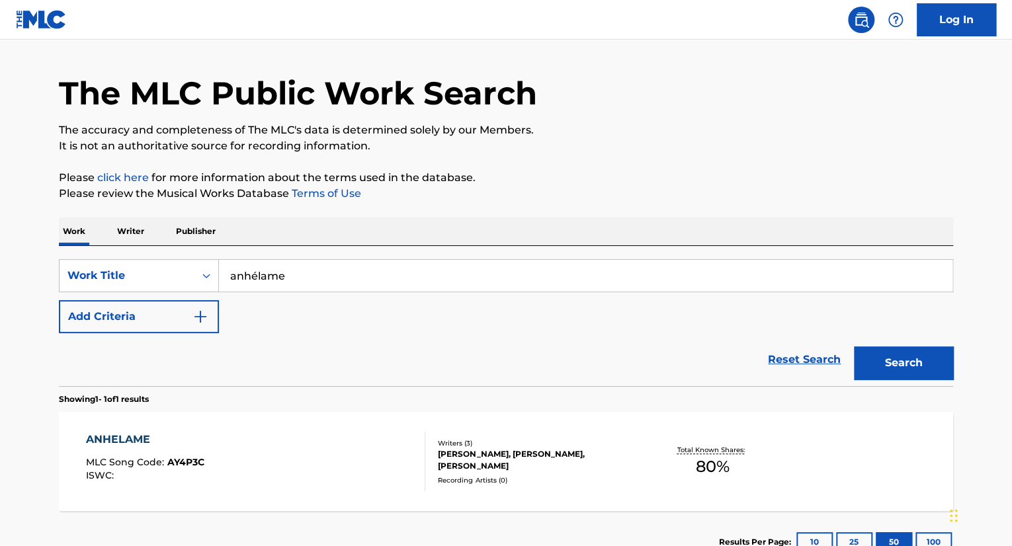
scroll to position [132, 0]
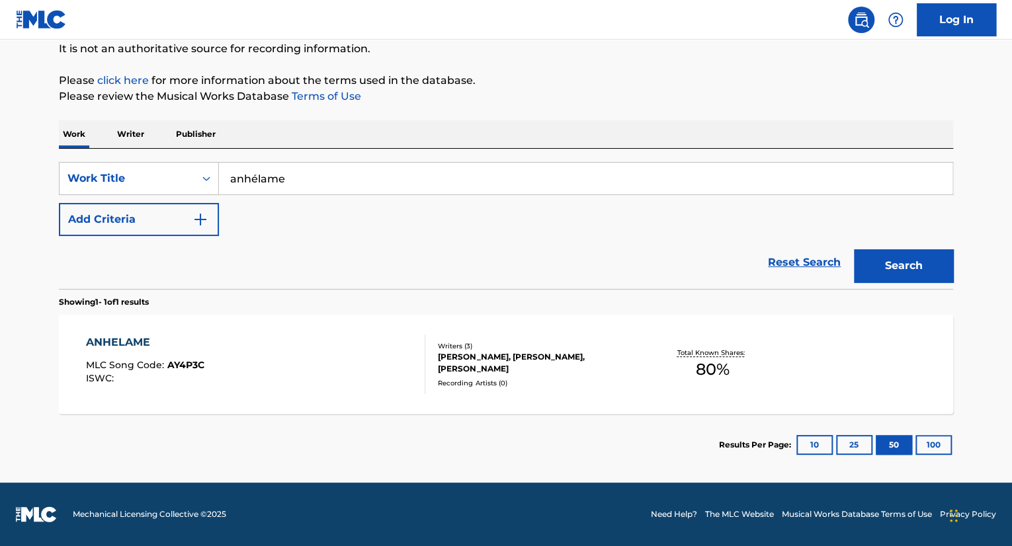
click at [958, 456] on div "The MLC Public Work Search The accuracy and completeness of The MLC's data is d…" at bounding box center [506, 208] width 926 height 536
click at [935, 450] on button "100" at bounding box center [933, 445] width 36 height 20
click at [519, 368] on div "[PERSON_NAME], [PERSON_NAME], [PERSON_NAME]" at bounding box center [538, 363] width 200 height 24
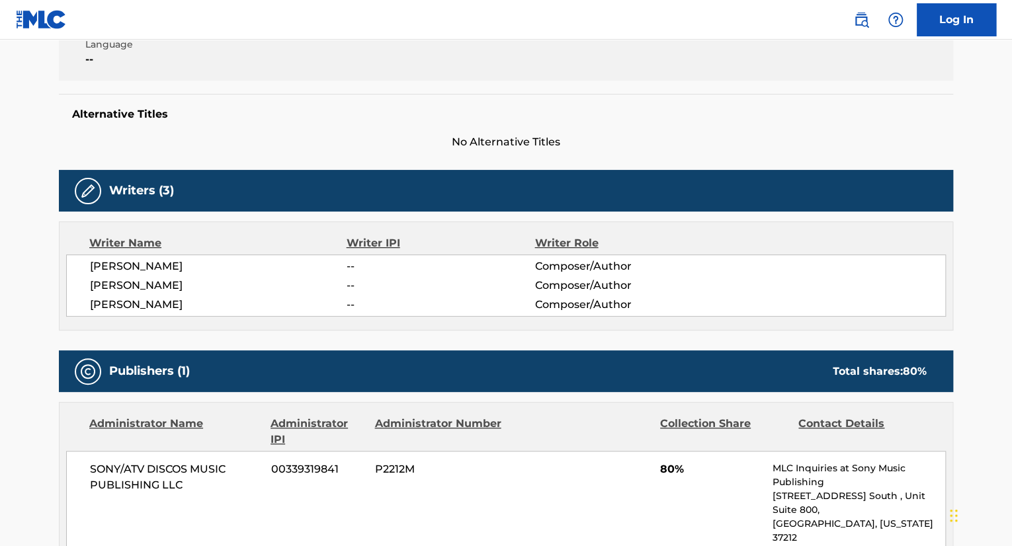
scroll to position [331, 0]
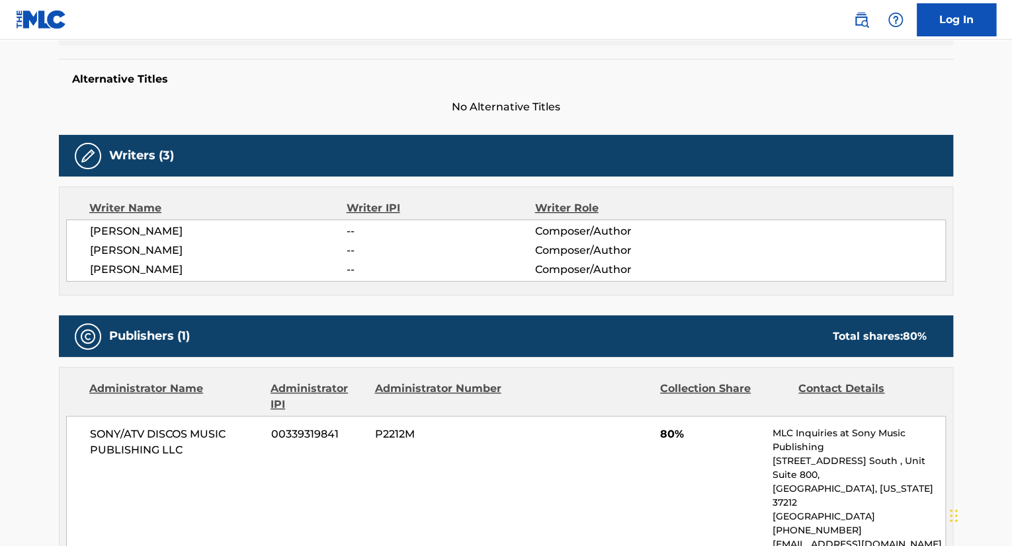
click at [571, 252] on span "Composer/Author" at bounding box center [619, 251] width 171 height 16
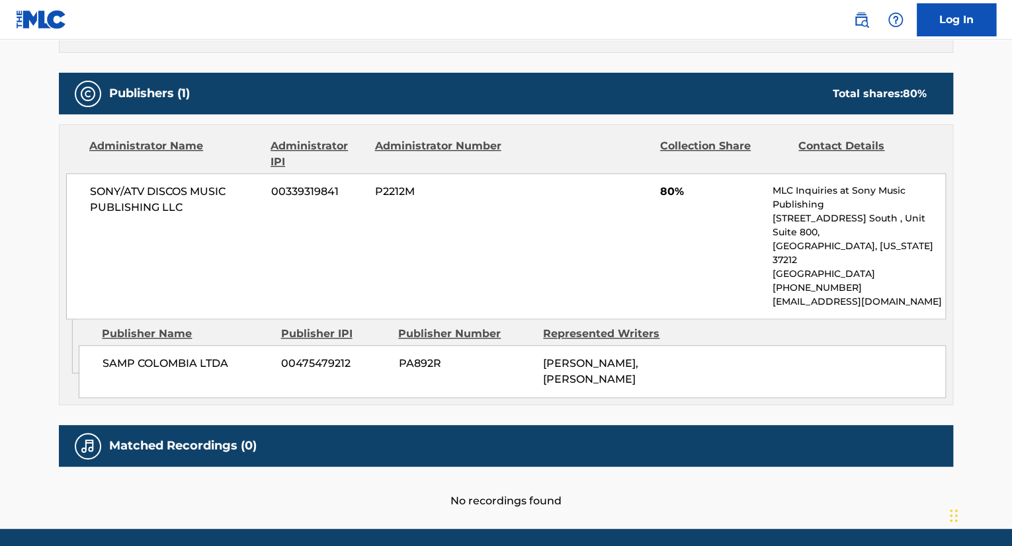
scroll to position [590, 0]
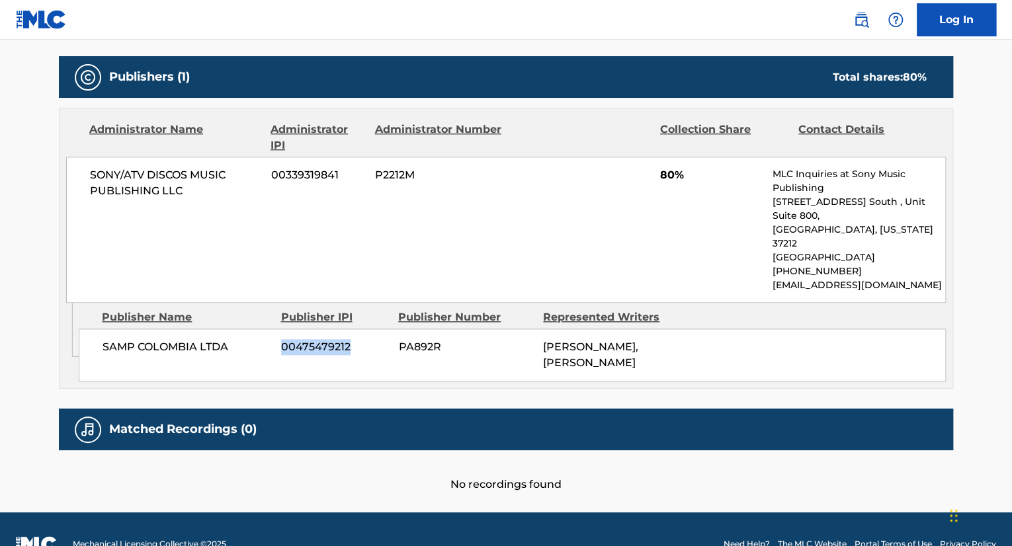
drag, startPoint x: 354, startPoint y: 321, endPoint x: 278, endPoint y: 317, distance: 76.2
click at [278, 329] on div "SAMP COLOMBIA LTDA 00475479212 PA892R [PERSON_NAME], [PERSON_NAME]" at bounding box center [512, 355] width 867 height 53
copy span "00475479212"
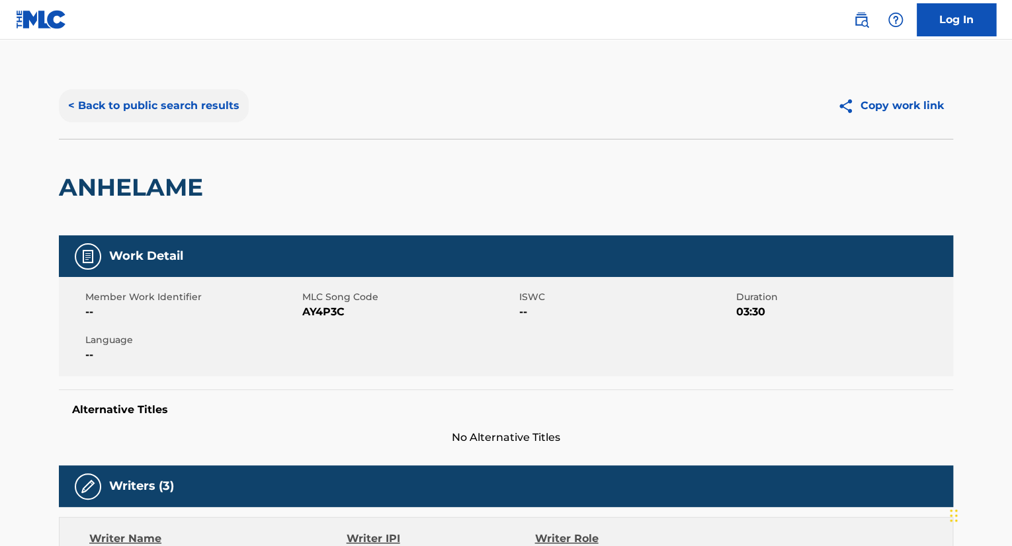
click at [95, 109] on button "< Back to public search results" at bounding box center [154, 105] width 190 height 33
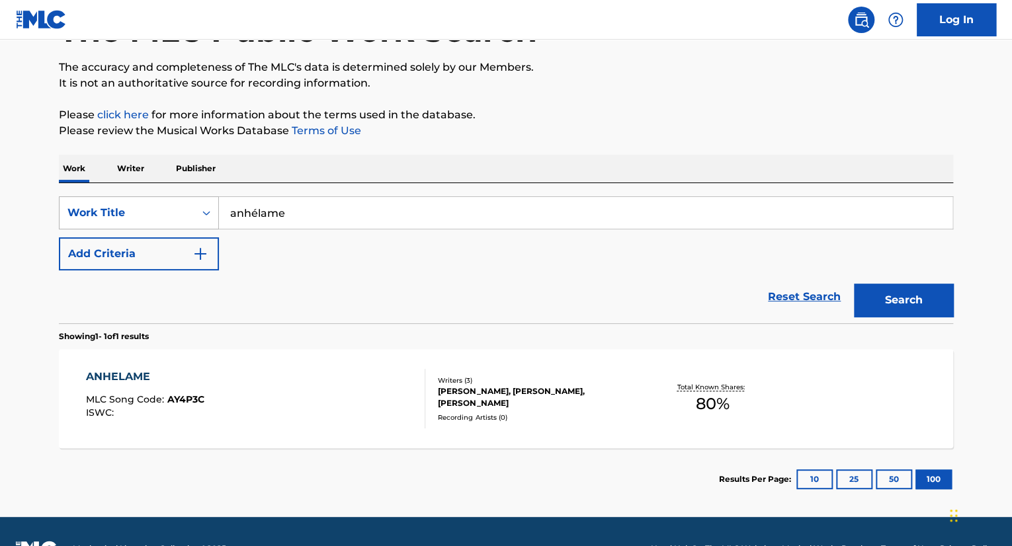
click at [175, 205] on div "Work Title" at bounding box center [126, 213] width 119 height 16
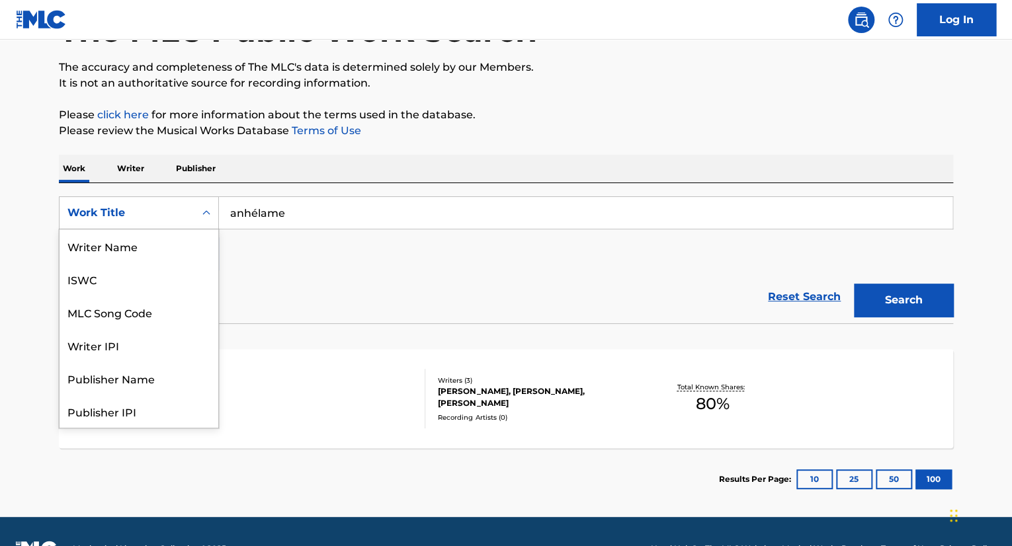
scroll to position [66, 0]
click at [135, 276] on div "Writer IPI" at bounding box center [139, 279] width 159 height 33
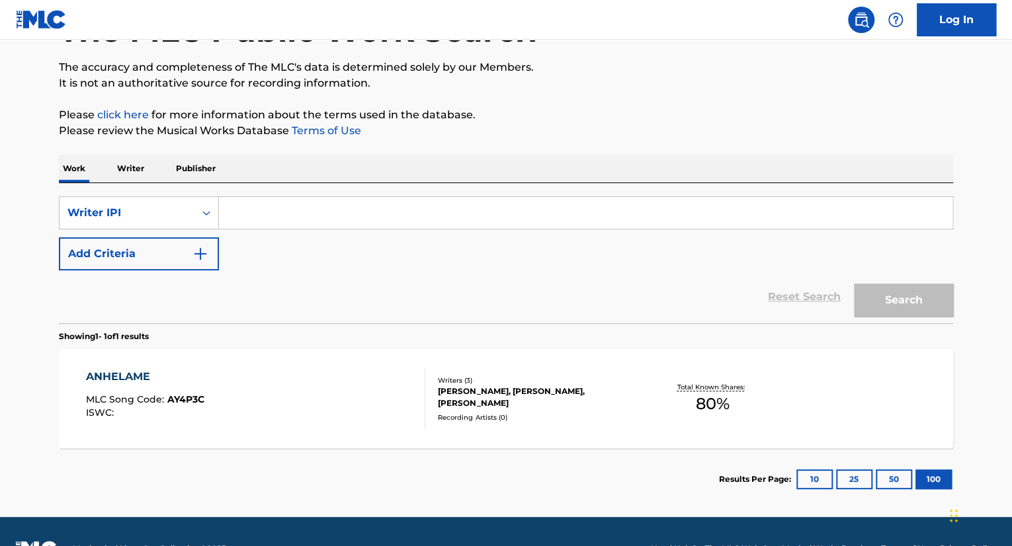
click at [341, 204] on input "Search Form" at bounding box center [585, 213] width 733 height 32
paste input "00475479212"
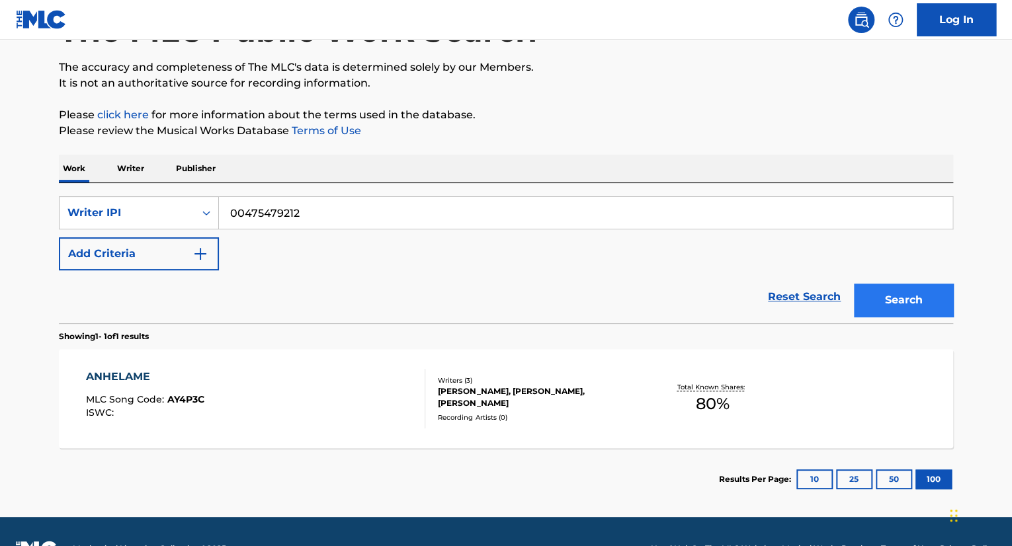
type input "00475479212"
click at [899, 303] on button "Search" at bounding box center [903, 300] width 99 height 33
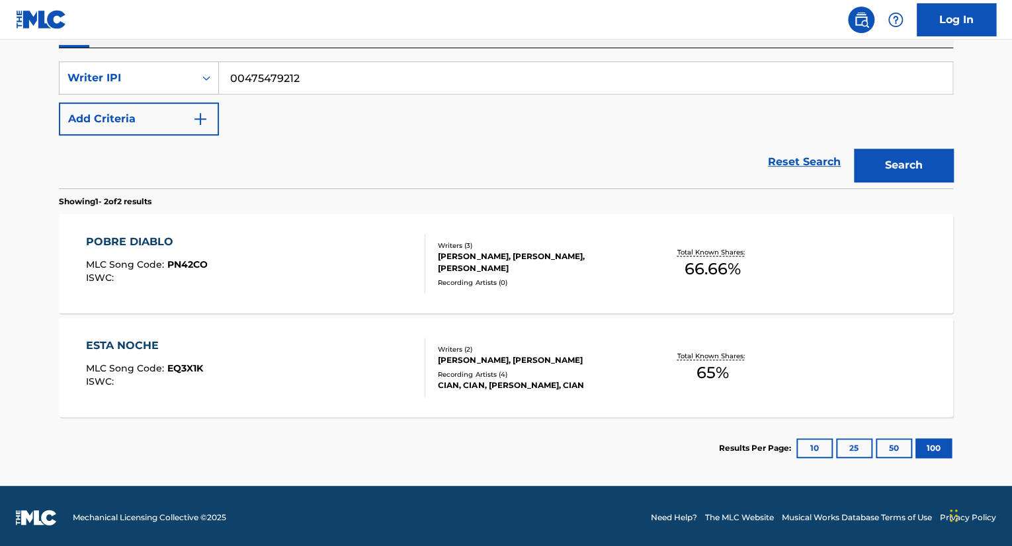
scroll to position [235, 0]
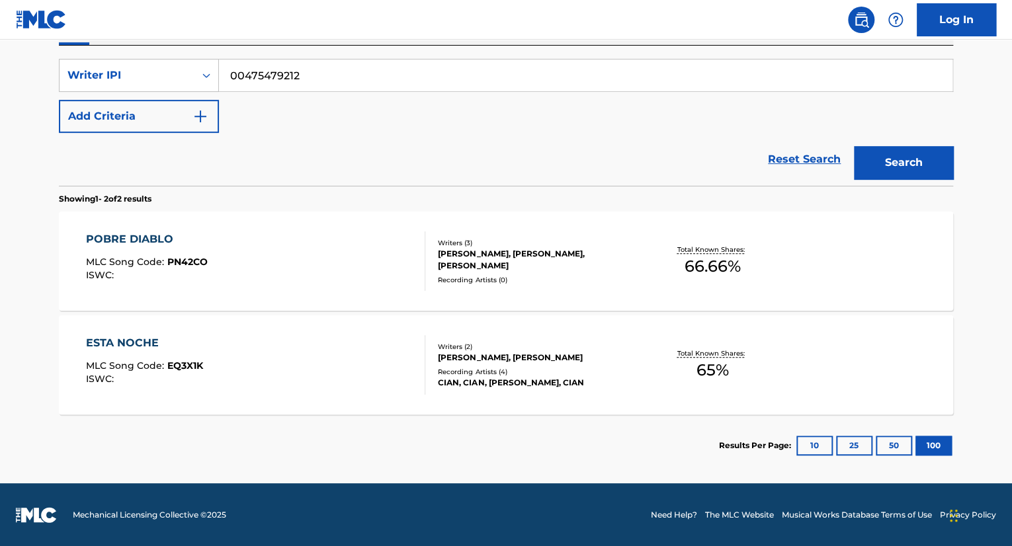
click at [555, 260] on div "BENJAMIN CORDERO, NICOLAS SORZANO, EMILIAN RUSEV" at bounding box center [538, 260] width 200 height 24
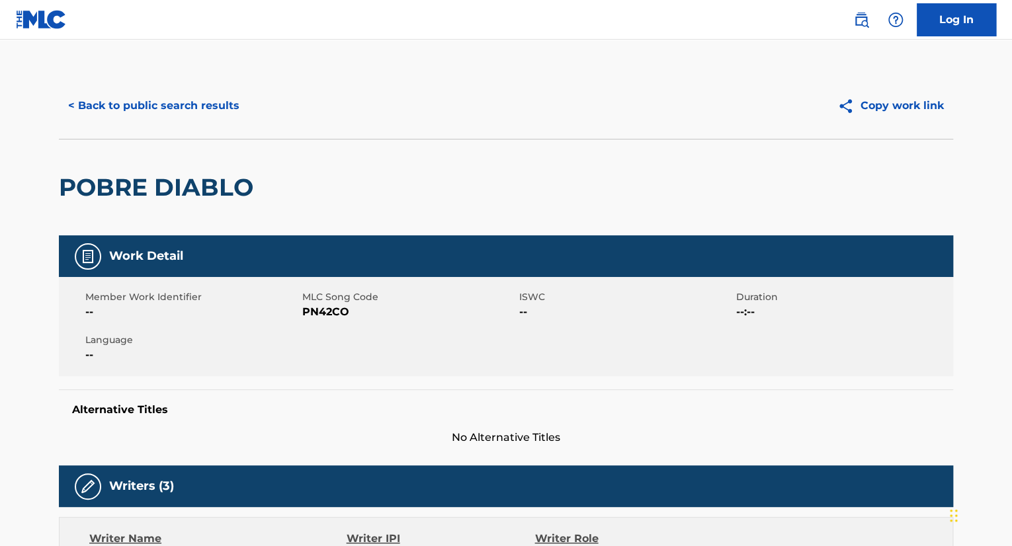
click at [69, 100] on button "< Back to public search results" at bounding box center [154, 105] width 190 height 33
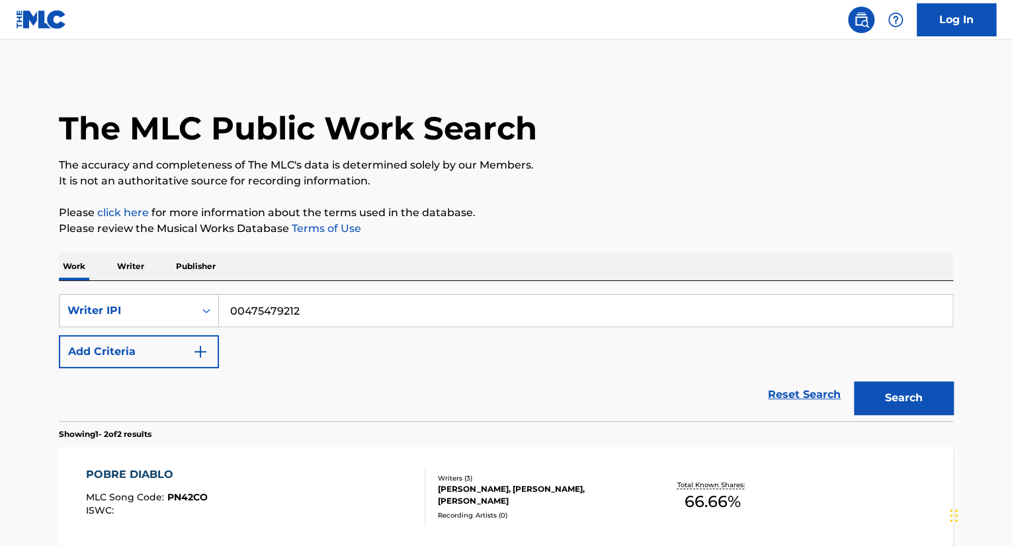
click at [132, 269] on p "Writer" at bounding box center [130, 267] width 35 height 28
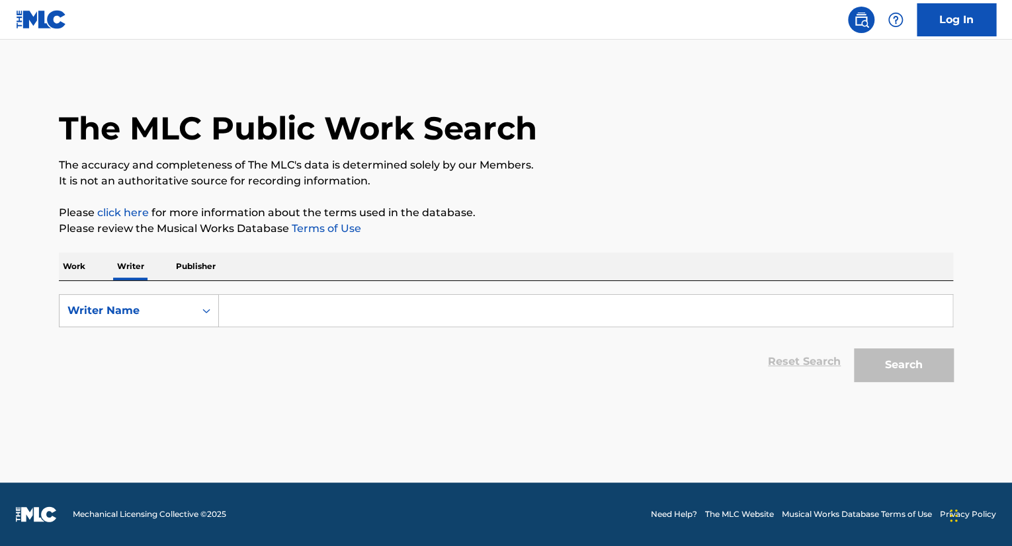
click at [289, 315] on input "Search Form" at bounding box center [585, 311] width 733 height 32
type input "Brandon De Jesús López Orozco"
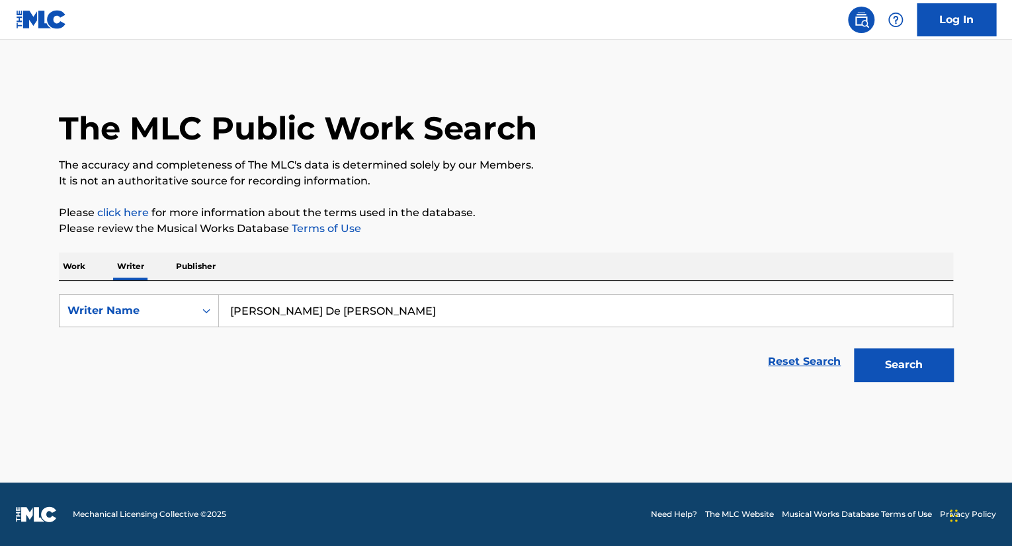
click at [939, 382] on div "Search" at bounding box center [900, 361] width 106 height 53
click at [907, 372] on button "Search" at bounding box center [903, 365] width 99 height 33
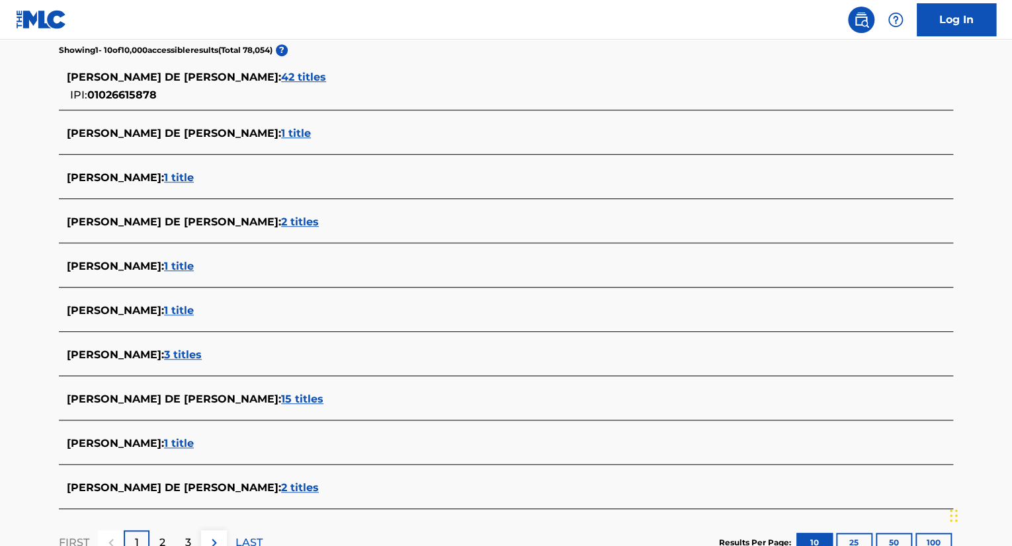
scroll to position [331, 0]
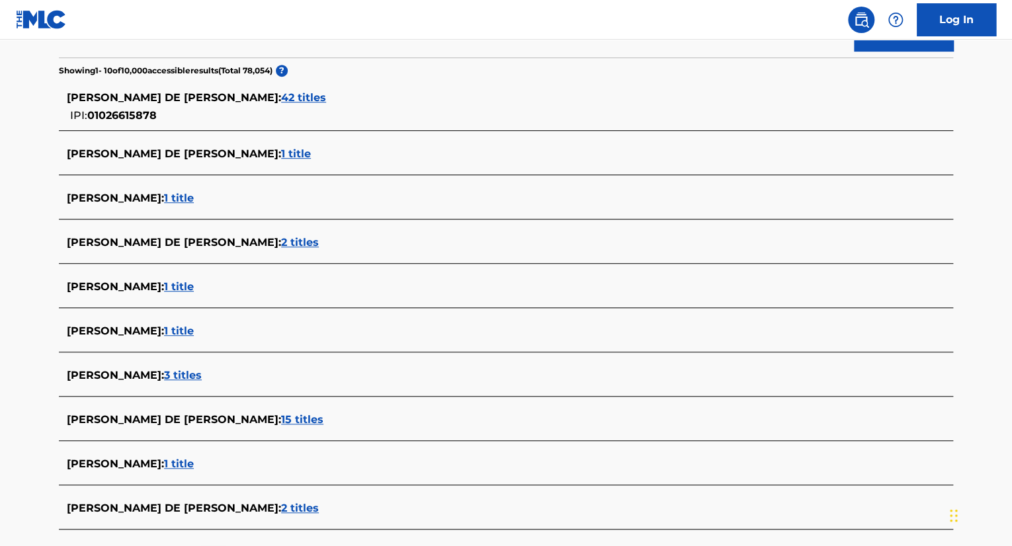
click at [306, 100] on span "42 titles" at bounding box center [303, 97] width 45 height 13
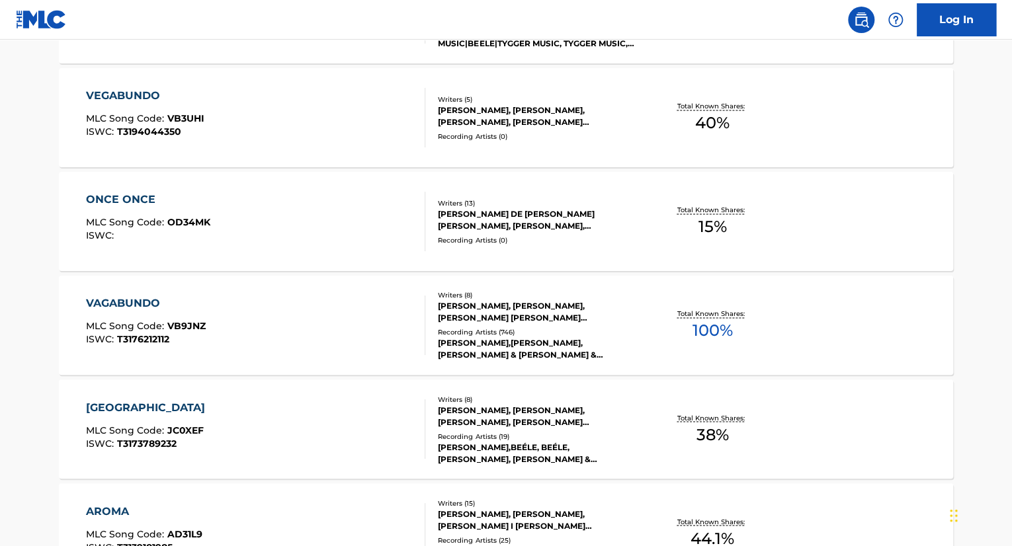
scroll to position [1058, 0]
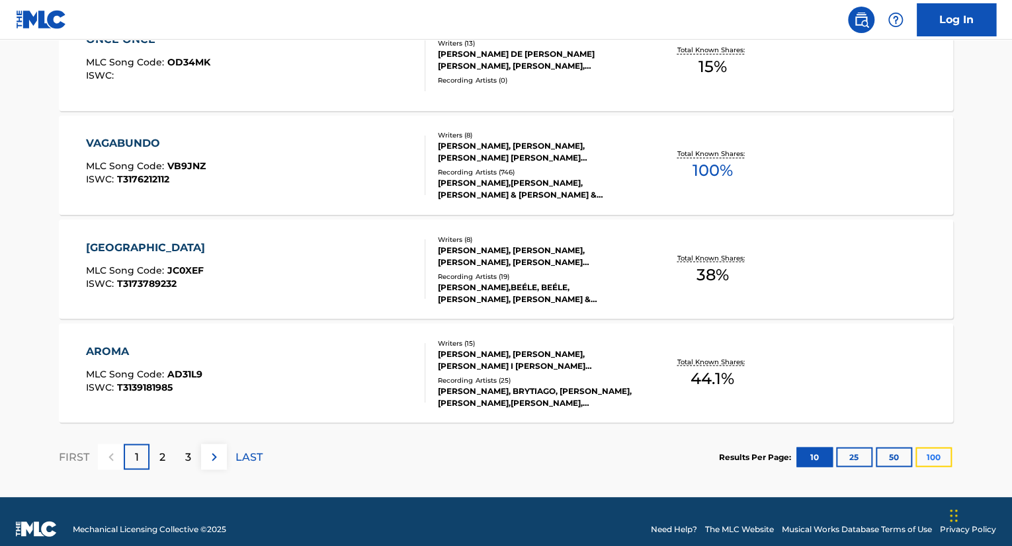
click at [929, 466] on button "100" at bounding box center [933, 457] width 36 height 20
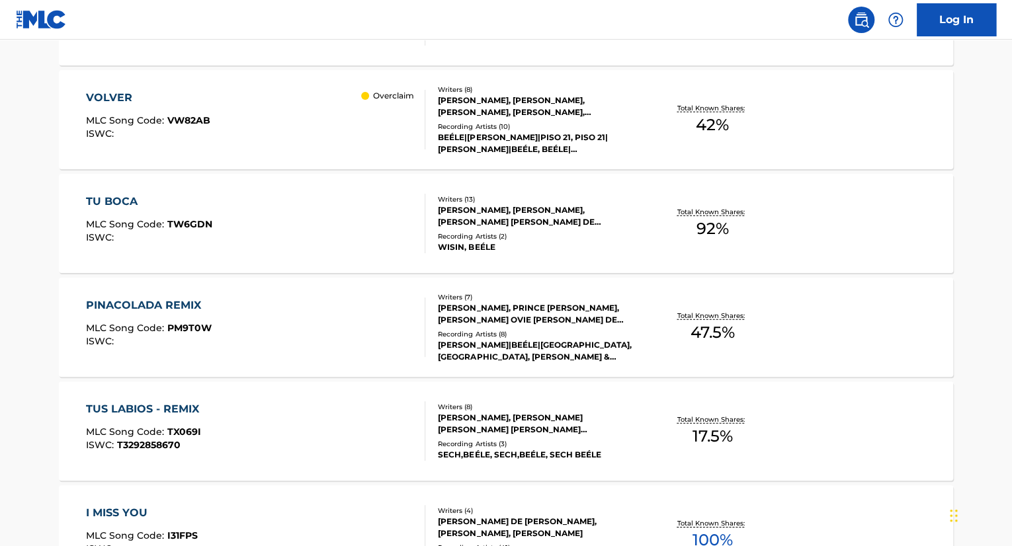
scroll to position [4365, 0]
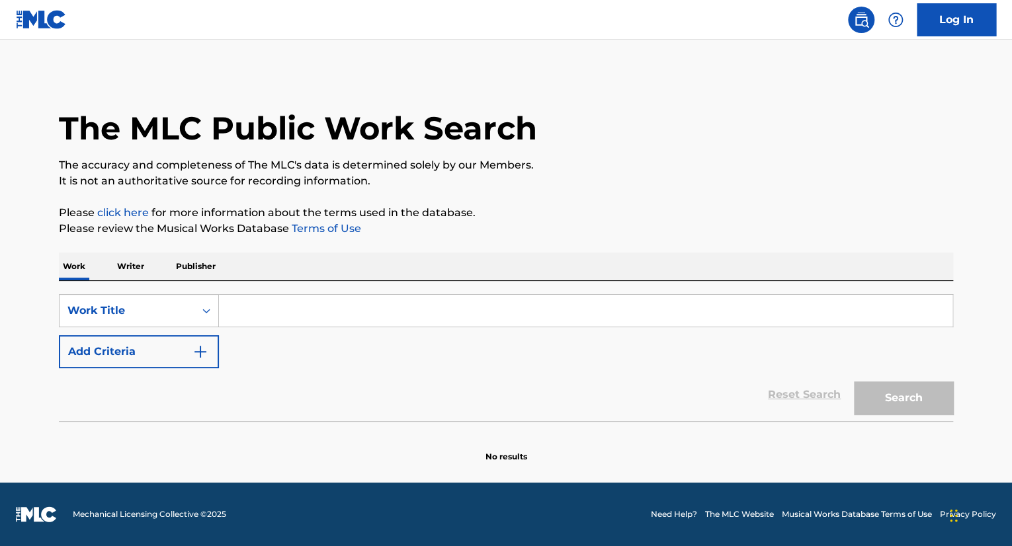
click at [136, 265] on p "Writer" at bounding box center [130, 267] width 35 height 28
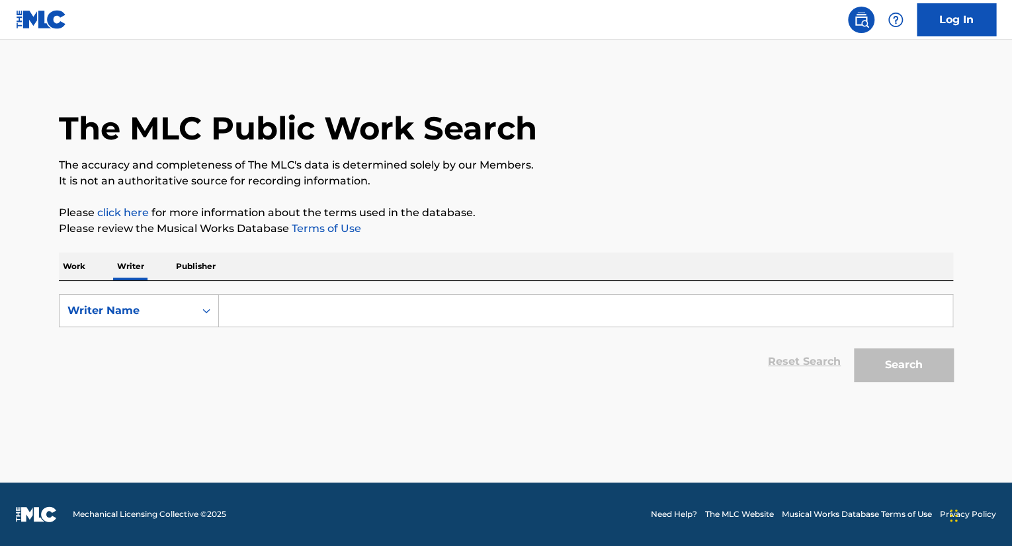
click at [305, 310] on input "Search Form" at bounding box center [585, 311] width 733 height 32
type input "[PERSON_NAME] De [PERSON_NAME]"
click at [894, 364] on button "Search" at bounding box center [903, 365] width 99 height 33
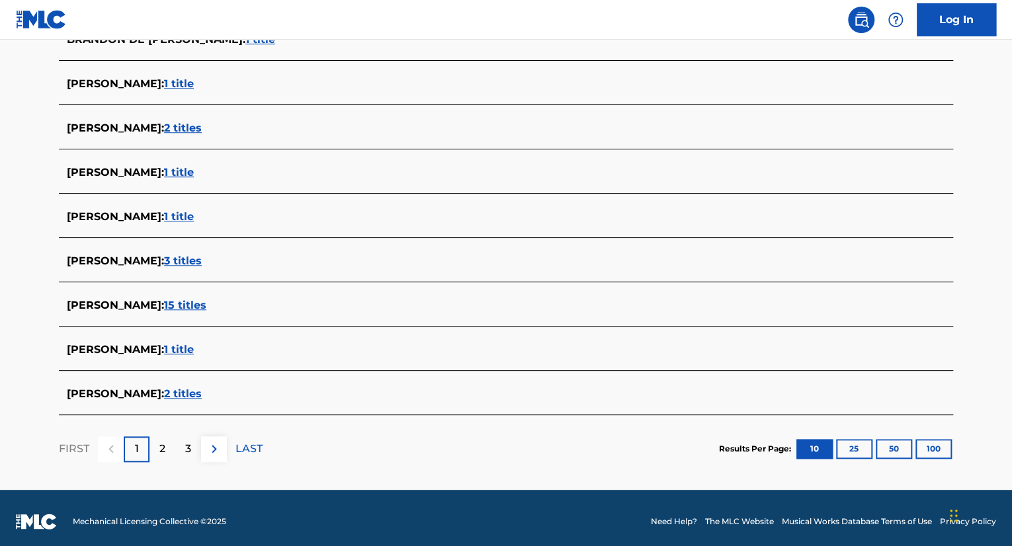
scroll to position [452, 0]
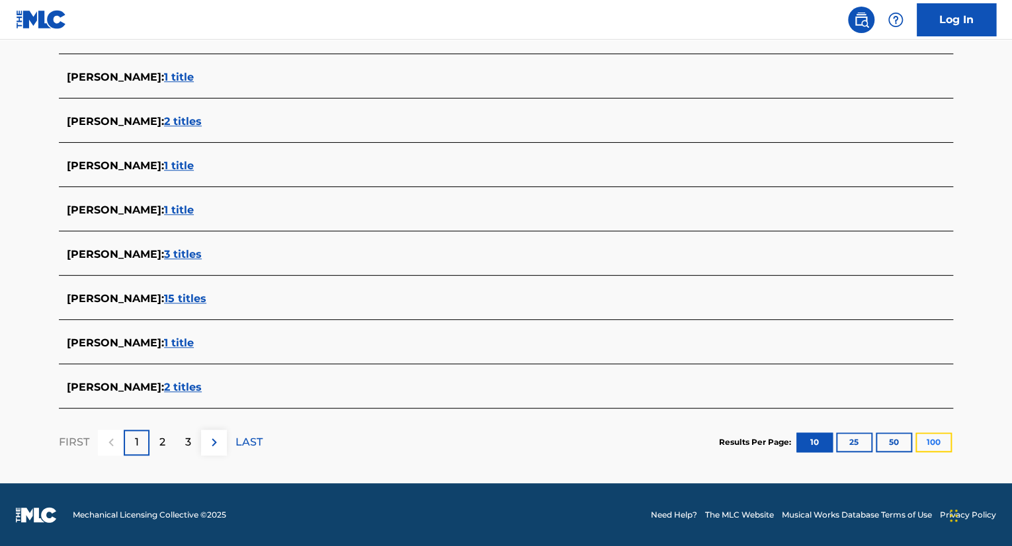
click at [938, 442] on button "100" at bounding box center [933, 443] width 36 height 20
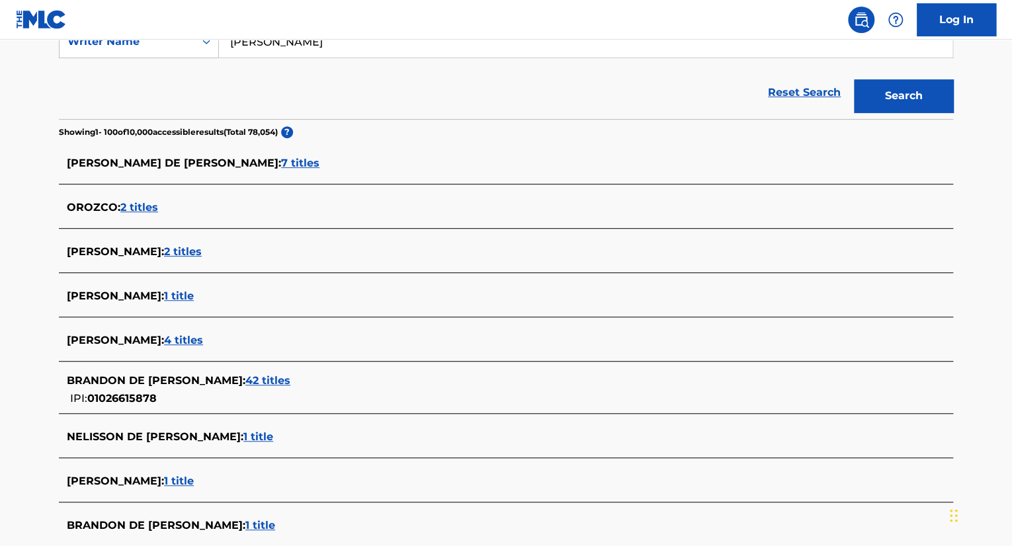
scroll to position [265, 0]
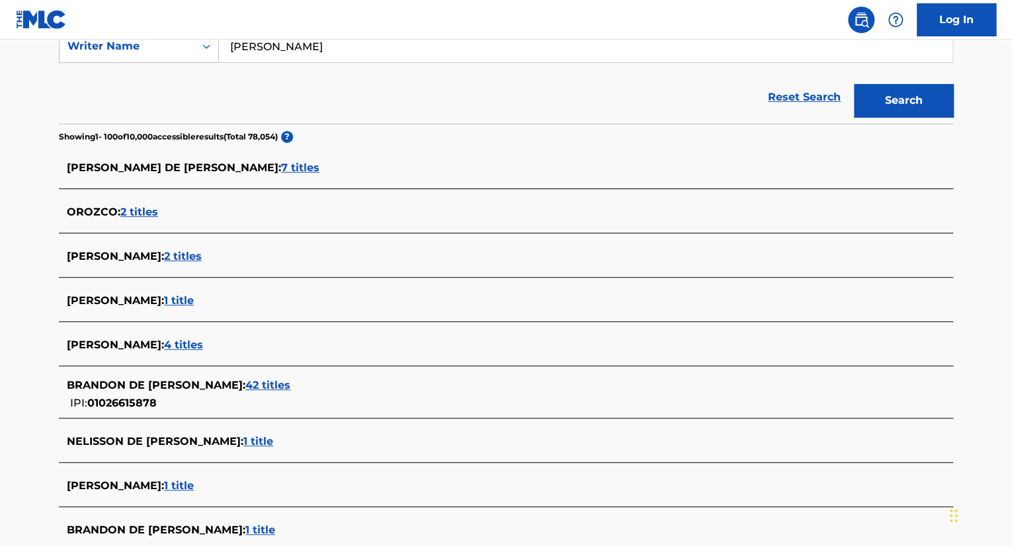
click at [307, 165] on span "7 titles" at bounding box center [300, 167] width 38 height 13
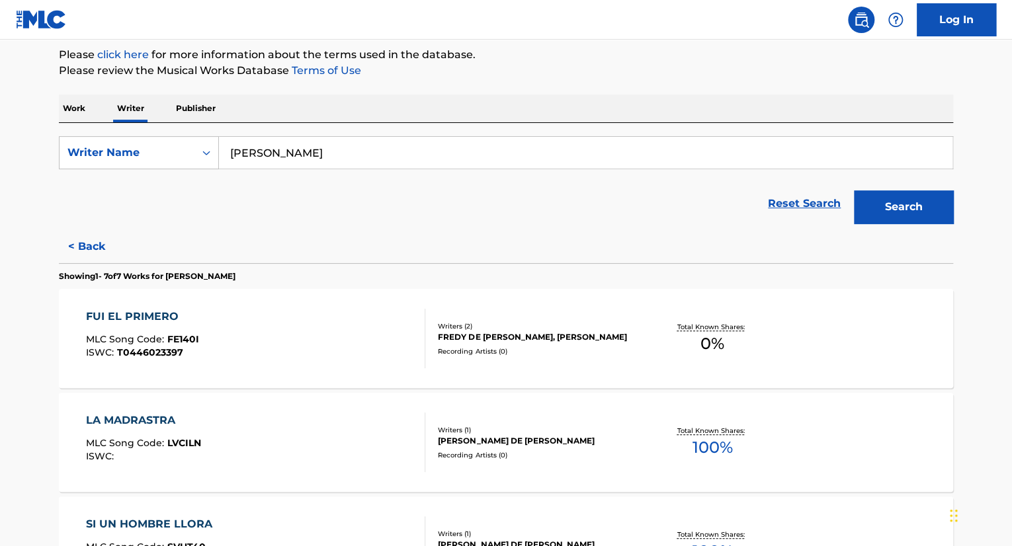
scroll to position [28, 0]
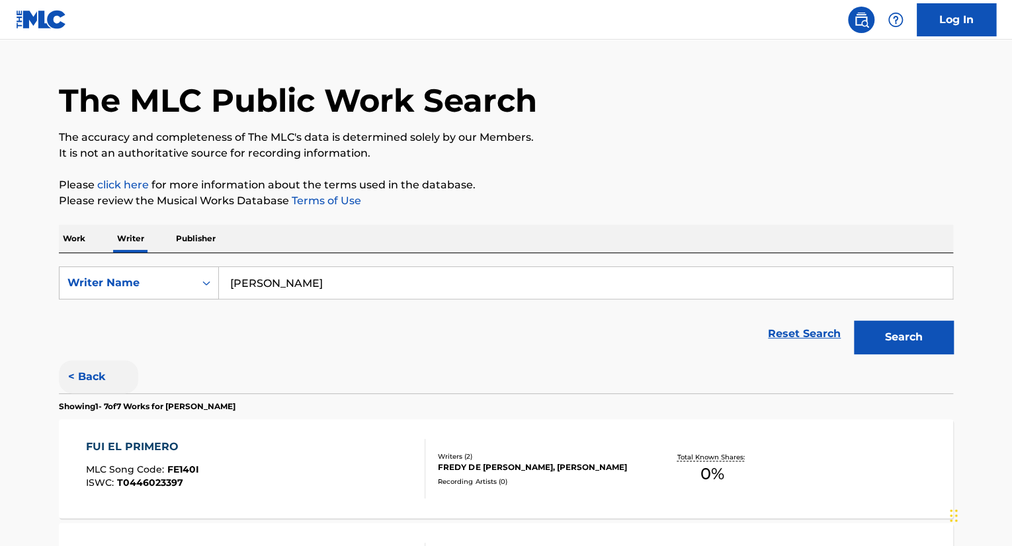
click at [91, 378] on button "< Back" at bounding box center [98, 376] width 79 height 33
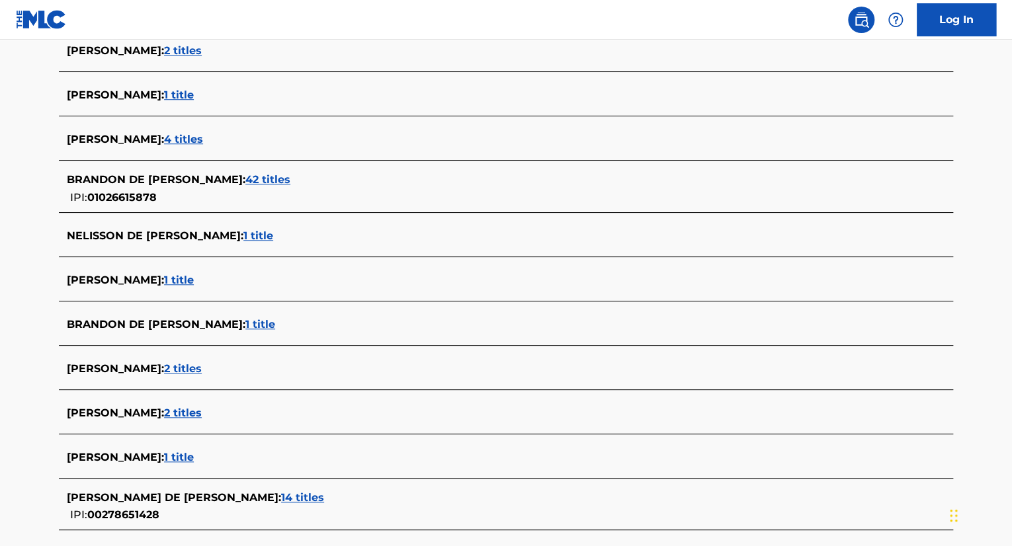
scroll to position [491, 0]
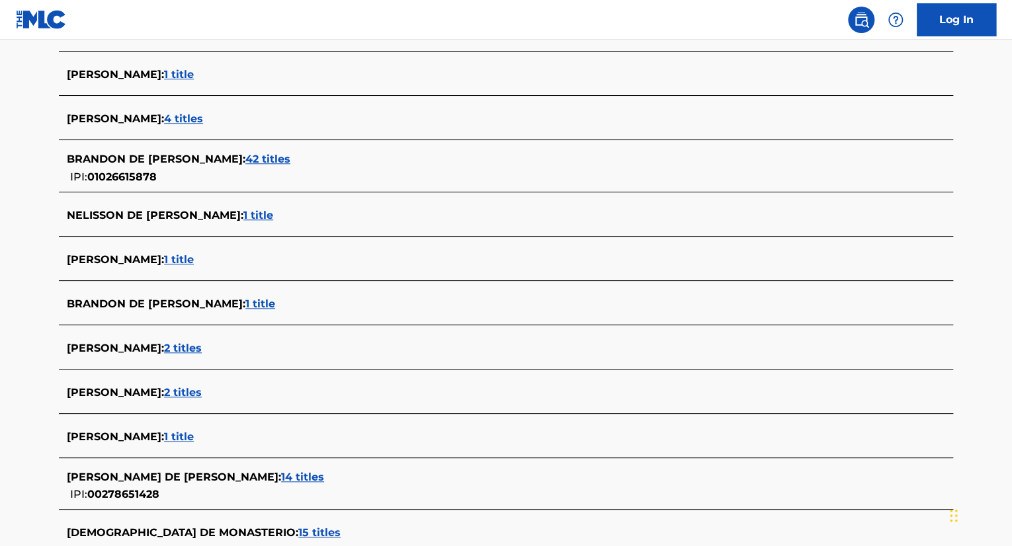
click at [290, 162] on span "42 titles" at bounding box center [267, 159] width 45 height 13
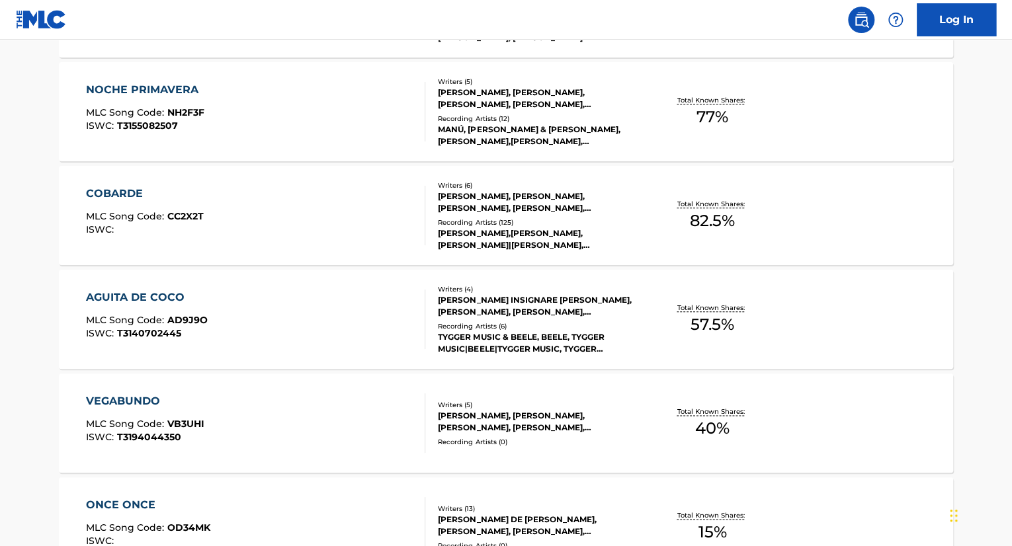
scroll to position [623, 0]
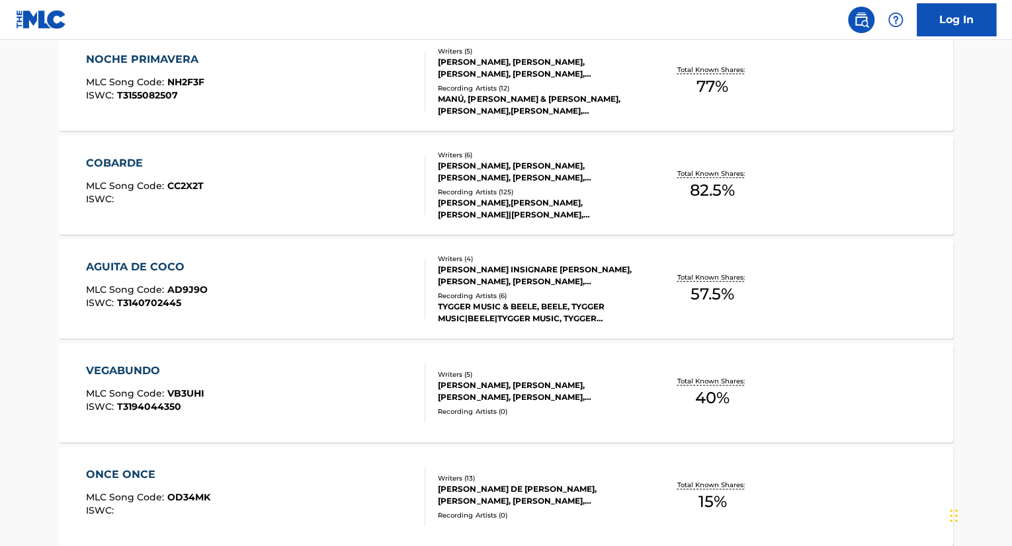
click at [659, 81] on div "Total Known Shares: 77 %" at bounding box center [712, 82] width 149 height 40
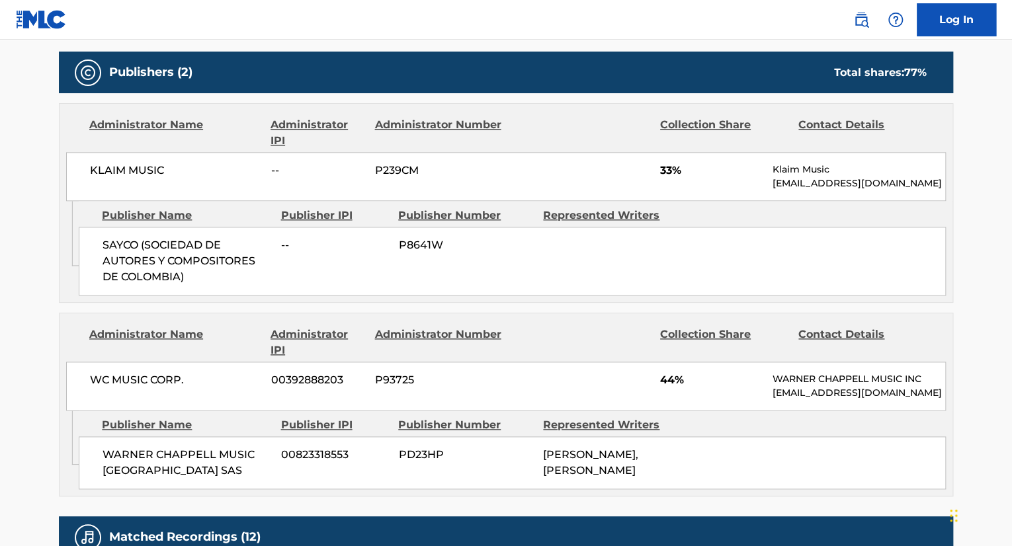
scroll to position [661, 0]
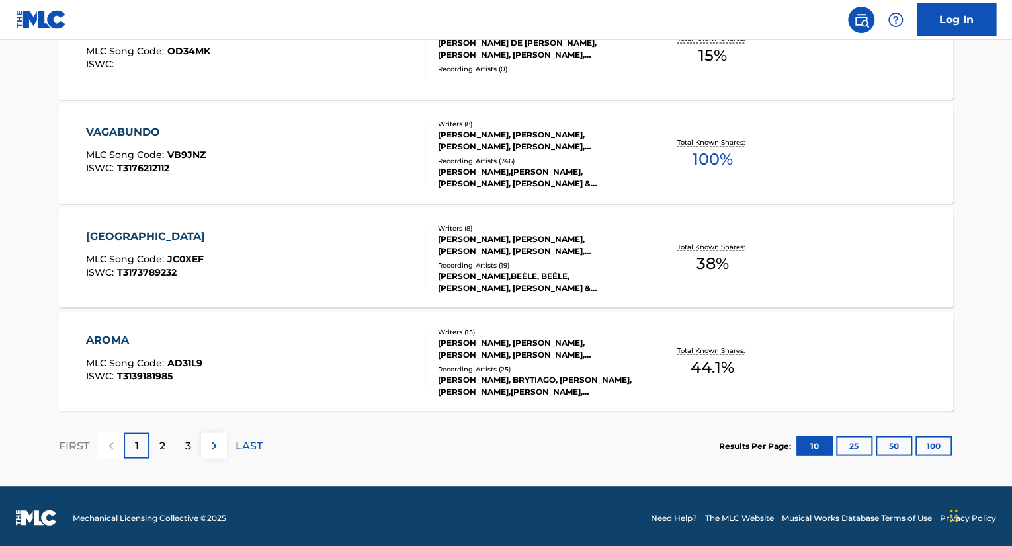
scroll to position [1073, 0]
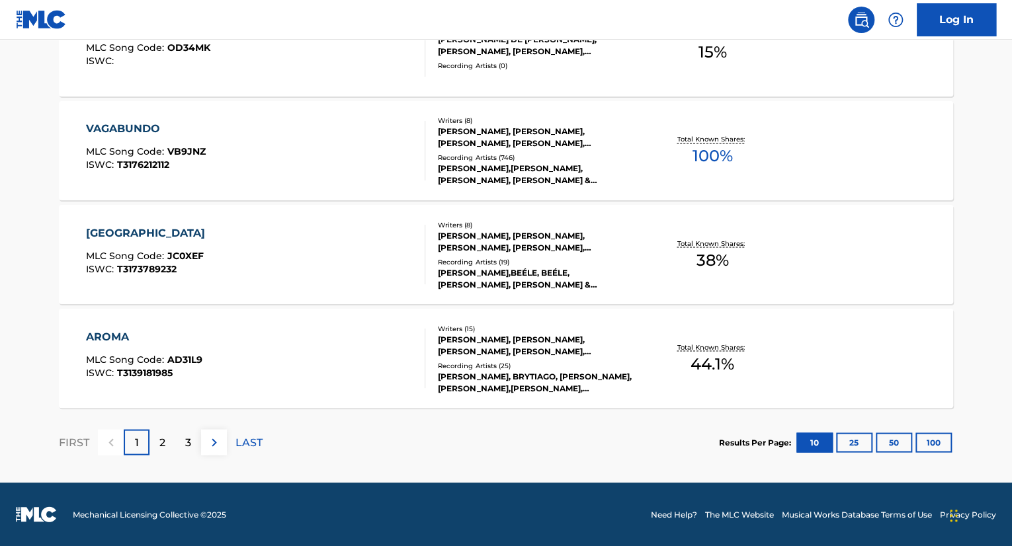
click at [619, 343] on div "[PERSON_NAME], [PERSON_NAME], [PERSON_NAME] I [PERSON_NAME] [PERSON_NAME], [PER…" at bounding box center [538, 345] width 200 height 24
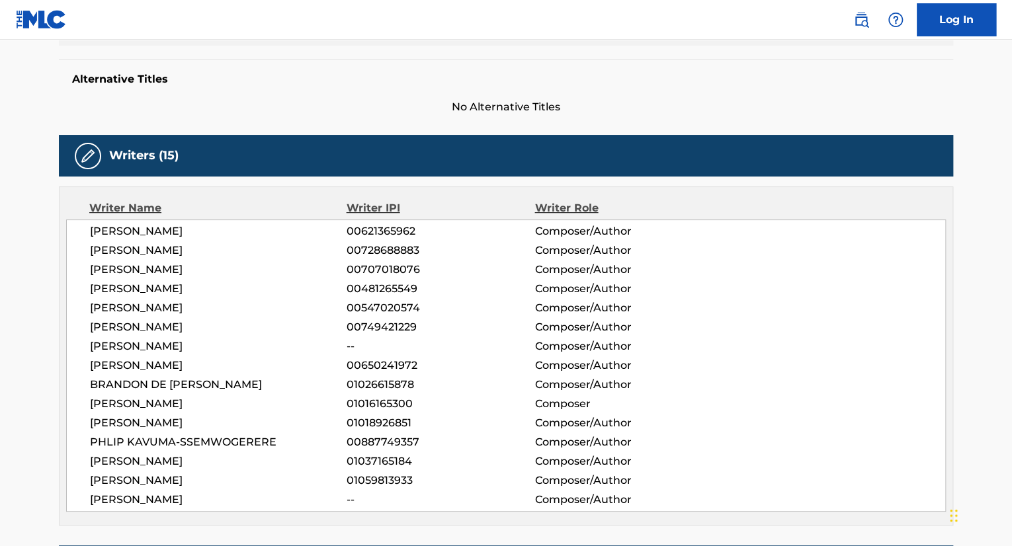
scroll to position [397, 0]
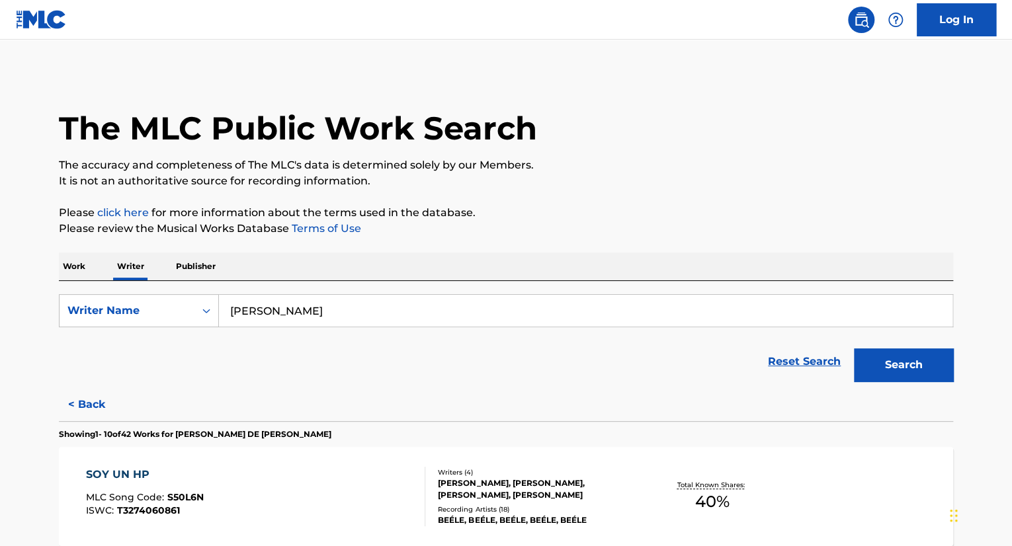
drag, startPoint x: 444, startPoint y: 311, endPoint x: 275, endPoint y: 311, distance: 168.6
click at [275, 311] on input "[PERSON_NAME] De [PERSON_NAME]" at bounding box center [585, 311] width 733 height 32
click at [312, 306] on input "Brandon77" at bounding box center [585, 311] width 733 height 32
type input "7"
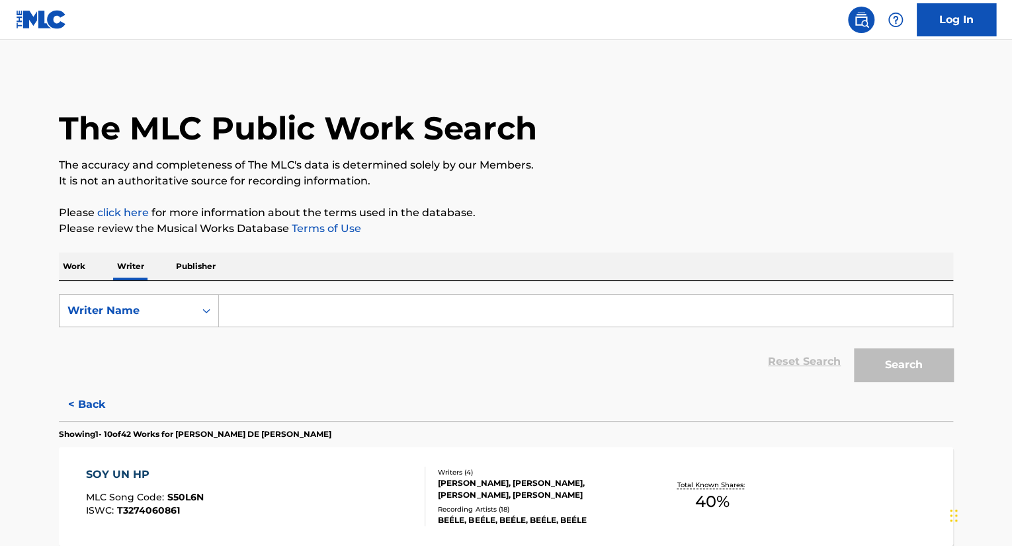
drag, startPoint x: 375, startPoint y: 294, endPoint x: 370, endPoint y: 304, distance: 10.9
click at [373, 297] on input "Search Form" at bounding box center [585, 311] width 733 height 32
click at [365, 315] on input "Search Form" at bounding box center [585, 311] width 733 height 32
paste input "Edwin José Collazos De La Hoz"
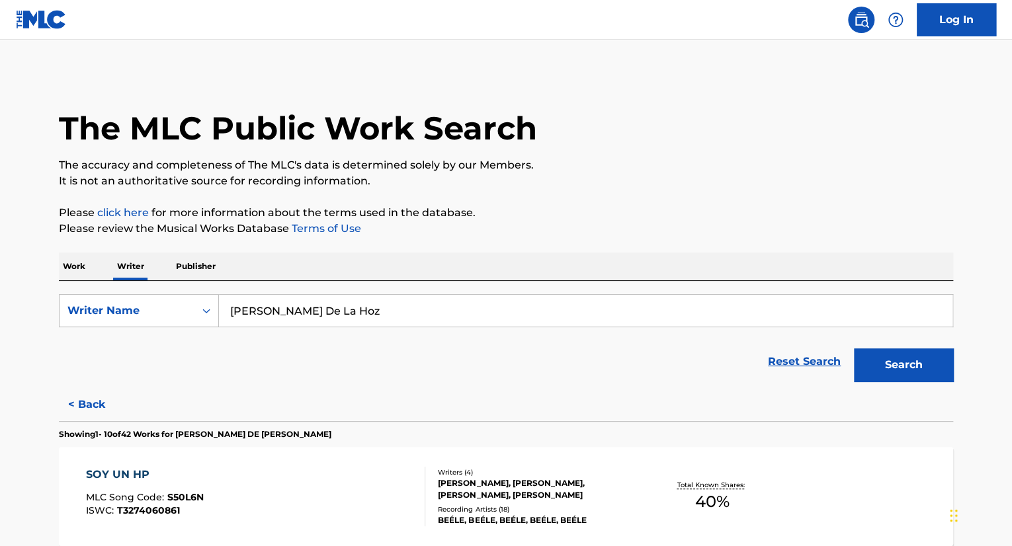
type input "Edwin José Collazos De La Hoz"
click at [854, 349] on button "Search" at bounding box center [903, 365] width 99 height 33
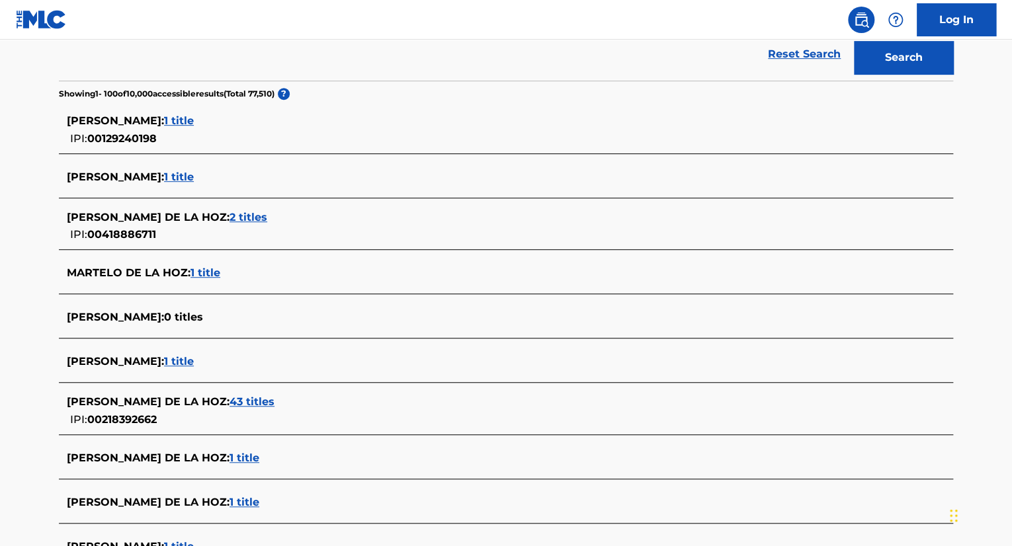
scroll to position [331, 0]
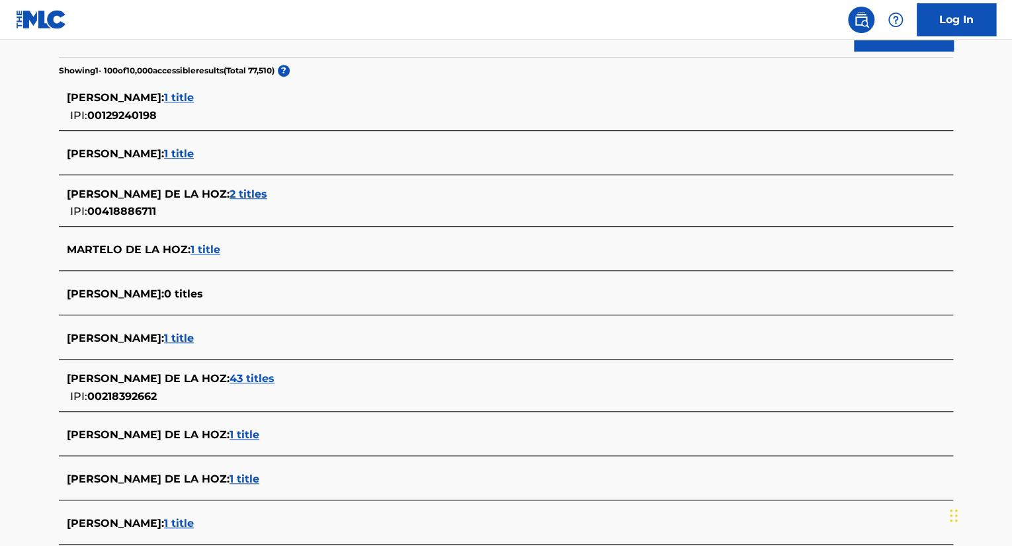
click at [181, 294] on span "0 titles" at bounding box center [183, 294] width 39 height 13
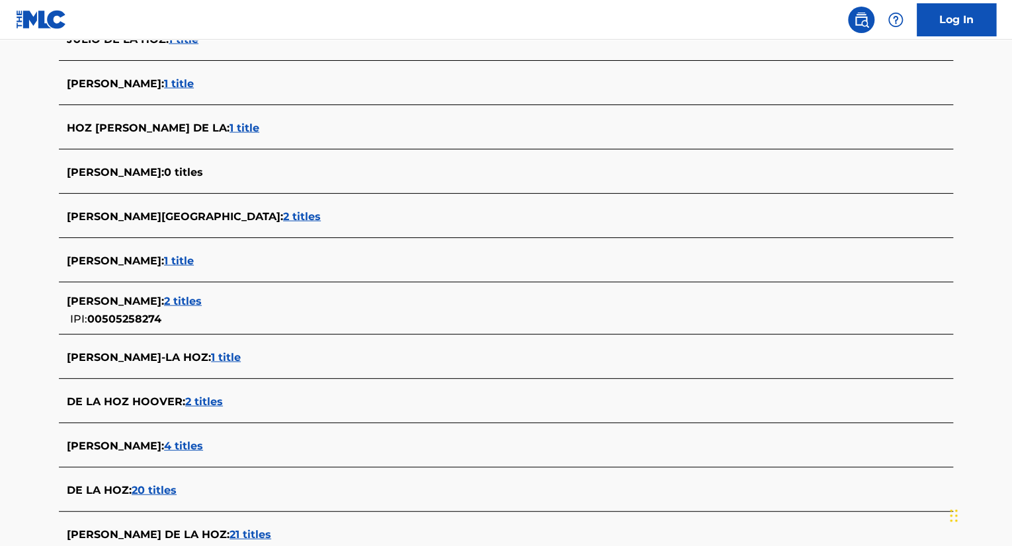
scroll to position [1389, 0]
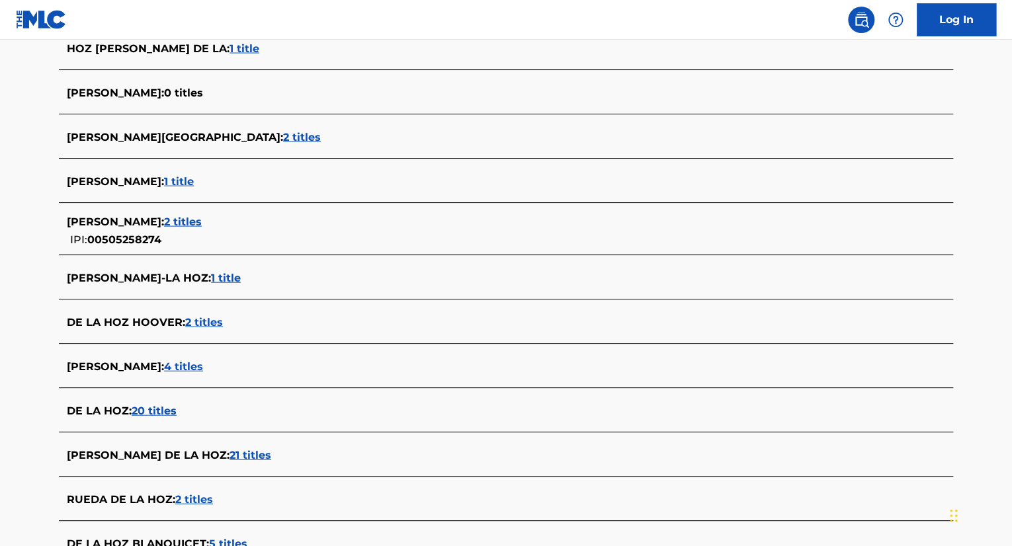
click at [190, 221] on span "2 titles" at bounding box center [183, 222] width 38 height 13
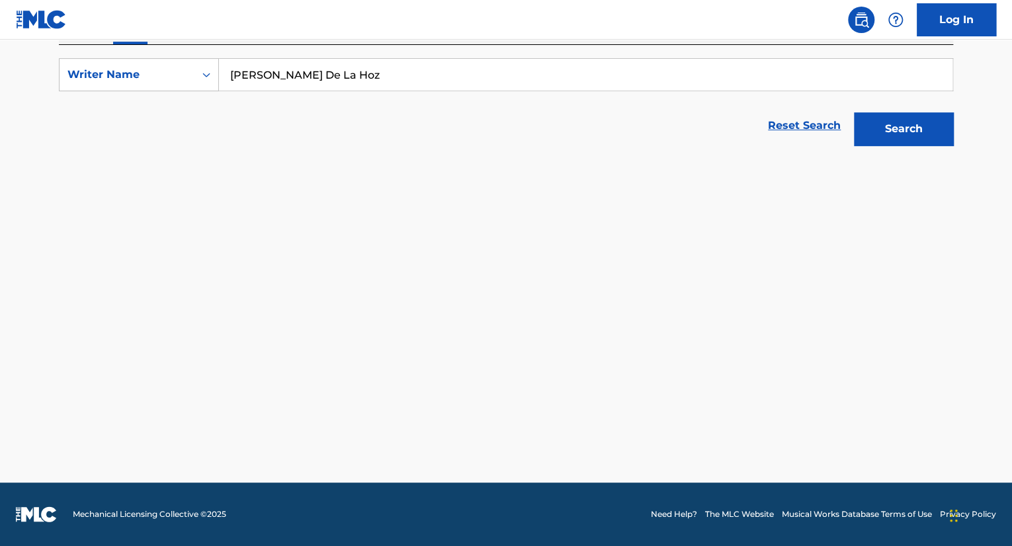
scroll to position [235, 0]
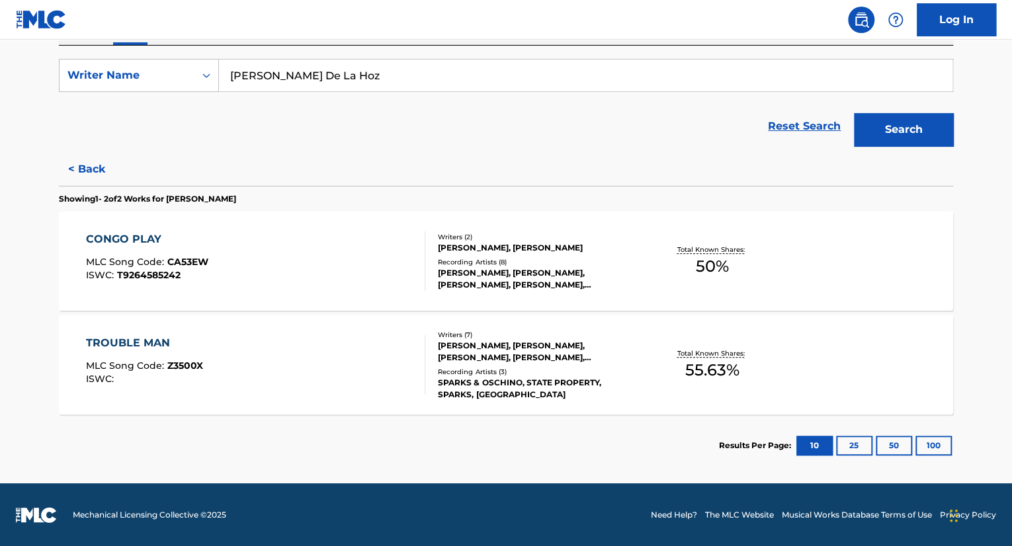
click at [588, 257] on div "Recording Artists ( 8 )" at bounding box center [538, 262] width 200 height 10
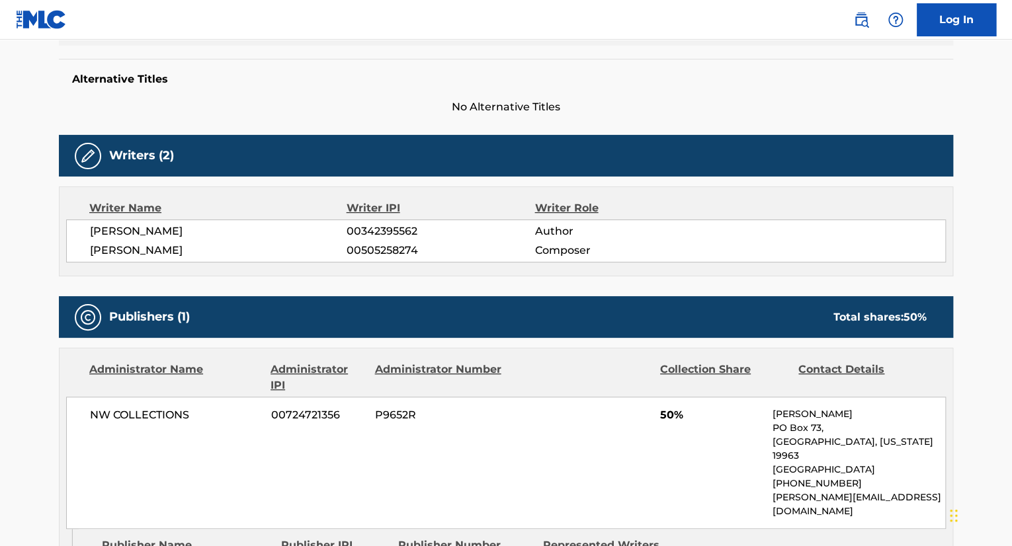
scroll to position [463, 0]
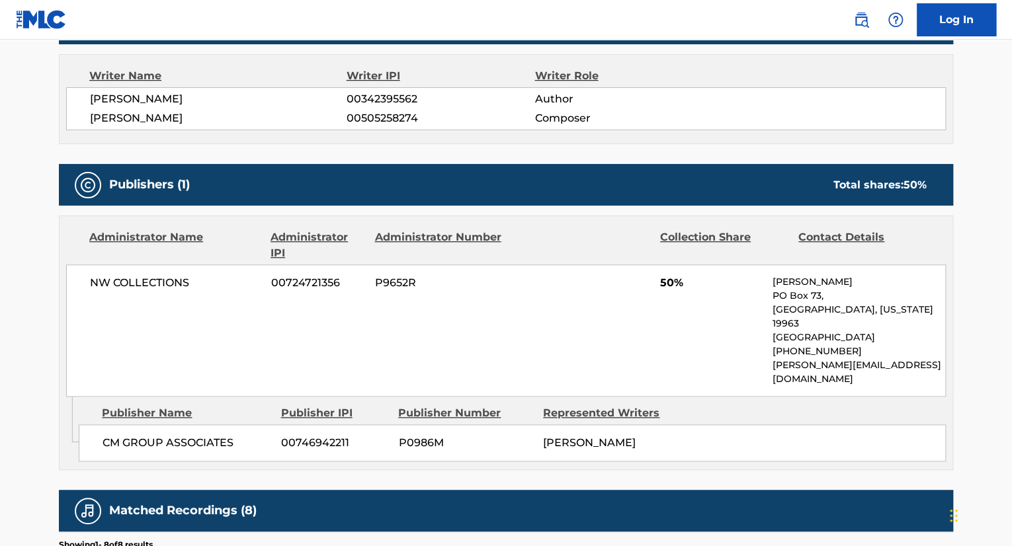
click at [397, 112] on span "00505258274" at bounding box center [441, 118] width 188 height 16
copy div "00505258274"
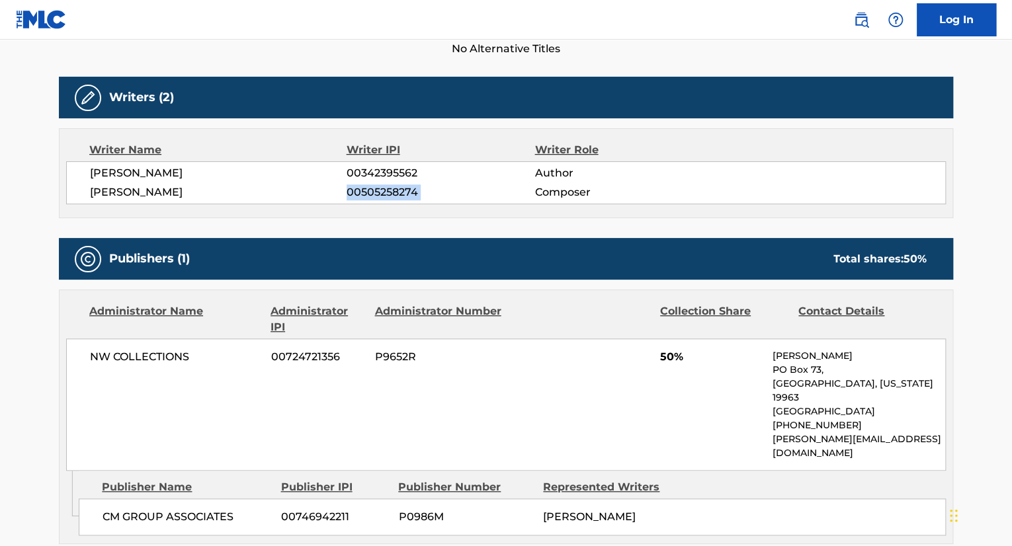
scroll to position [265, 0]
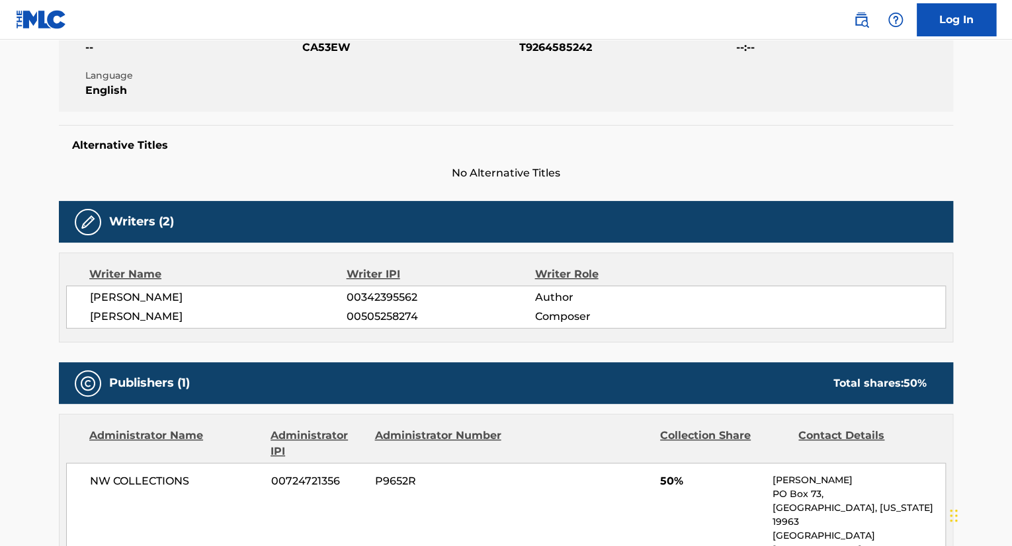
click at [694, 328] on div "Writer Name Writer IPI Writer Role JIMMY COZIER 00342395562 Author EDWIN DE LA …" at bounding box center [506, 298] width 894 height 90
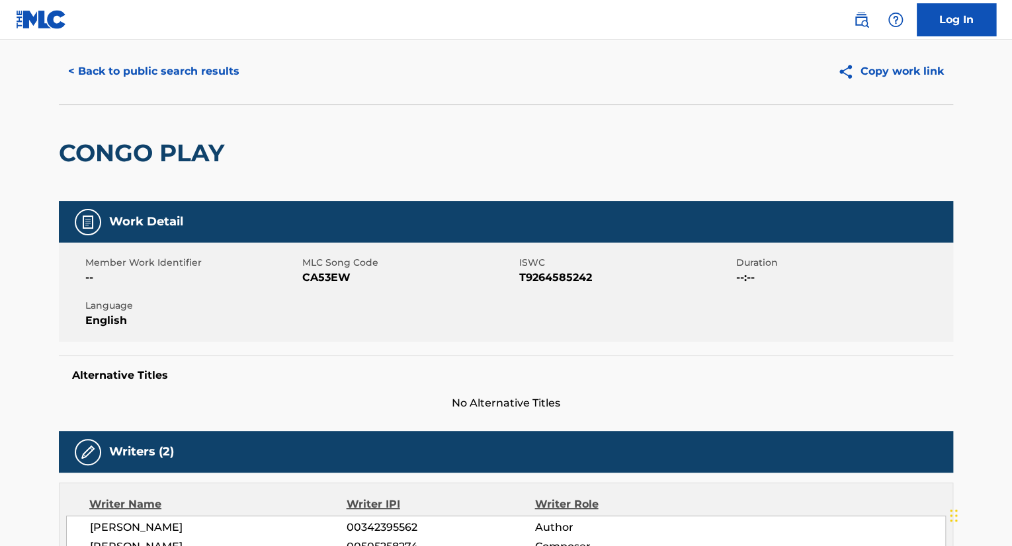
scroll to position [0, 0]
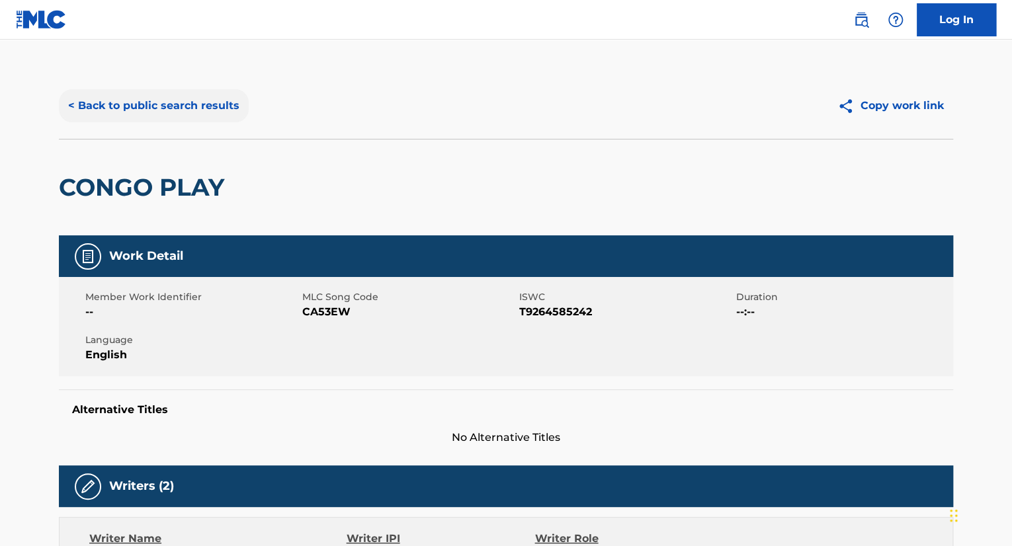
click at [136, 105] on button "< Back to public search results" at bounding box center [154, 105] width 190 height 33
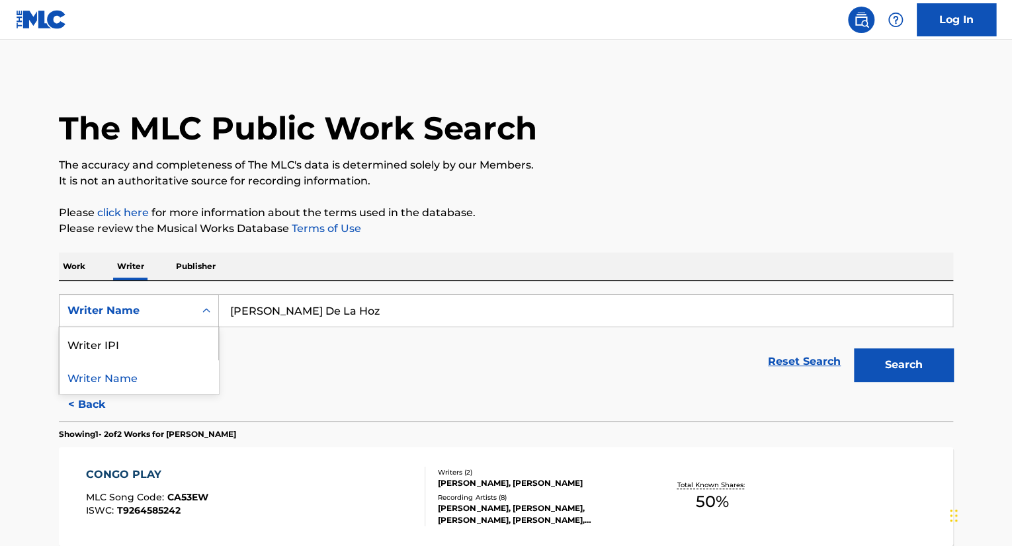
click at [149, 315] on div "Writer Name" at bounding box center [126, 311] width 119 height 16
click at [435, 314] on input "Edwin José Collazos De La Hoz" at bounding box center [585, 311] width 733 height 32
drag, startPoint x: 421, startPoint y: 316, endPoint x: 195, endPoint y: 315, distance: 225.5
click at [195, 315] on div "SearchWithCriteria275e29bb-3bd9-44e3-98b9-68444b9e4cc8 Writer Name Edwin José C…" at bounding box center [506, 310] width 894 height 33
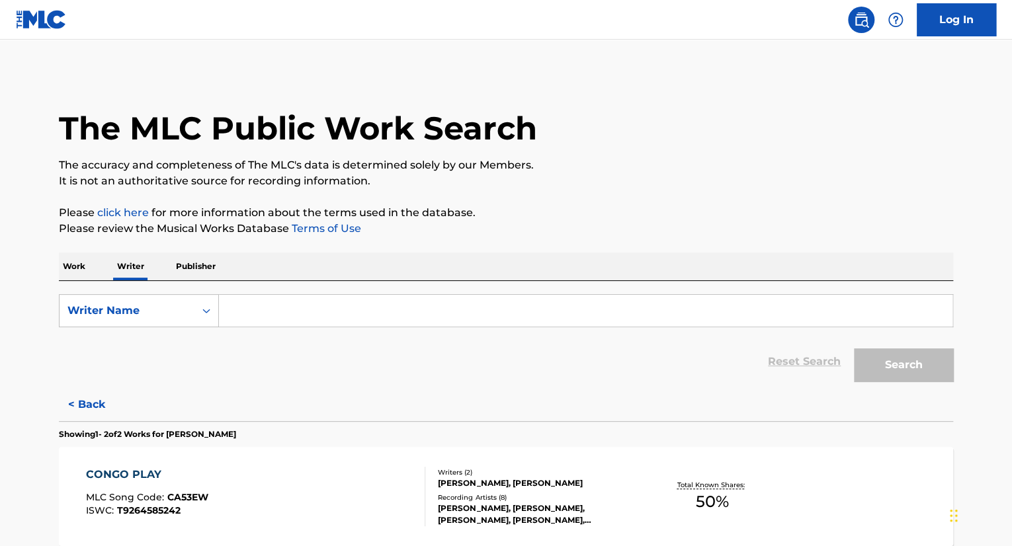
click at [74, 270] on p "Work" at bounding box center [74, 267] width 30 height 28
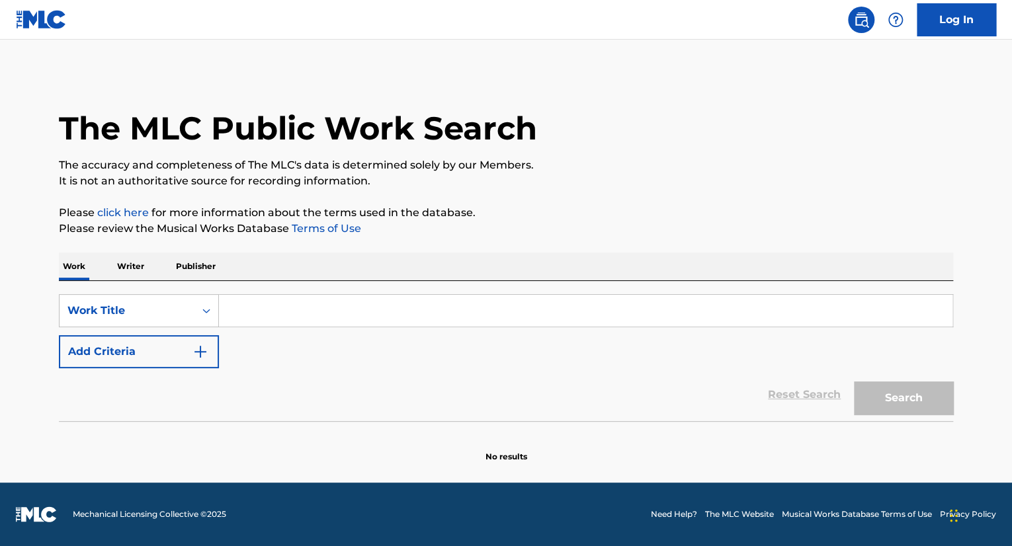
click at [291, 315] on input "Search Form" at bounding box center [585, 311] width 733 height 32
paste input "que te vaya bien"
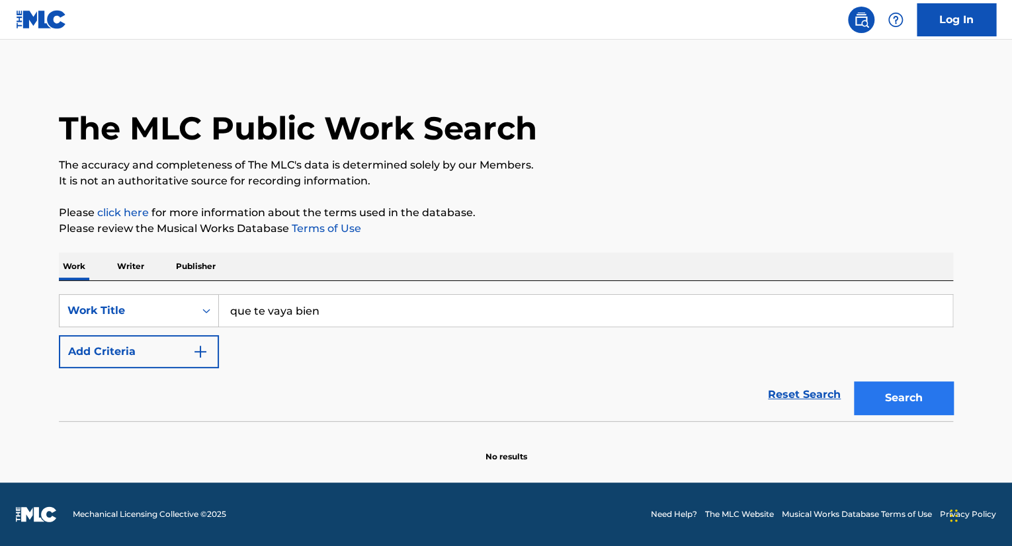
type input "que te vaya bien"
drag, startPoint x: 942, startPoint y: 404, endPoint x: 932, endPoint y: 405, distance: 10.0
click at [939, 405] on button "Search" at bounding box center [903, 398] width 99 height 33
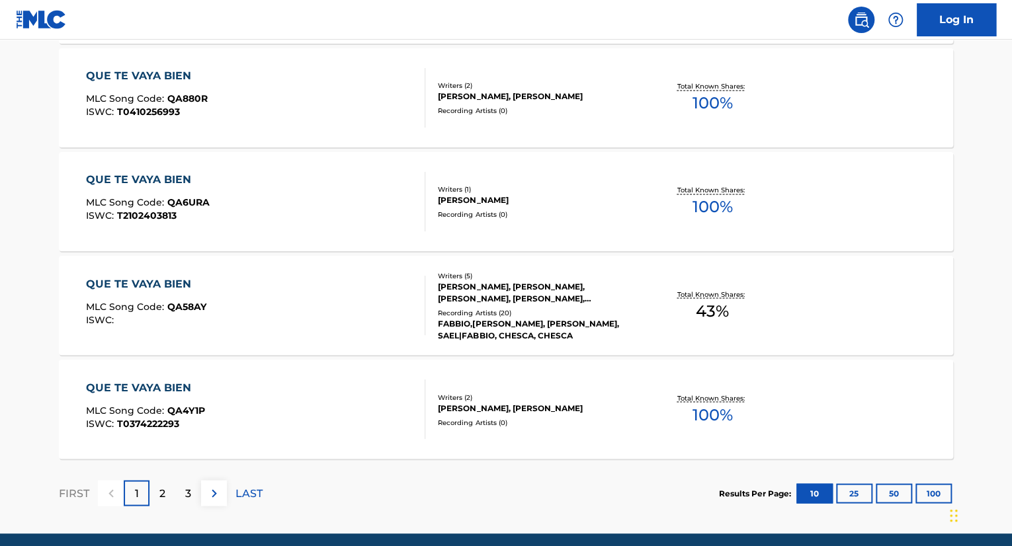
scroll to position [1073, 0]
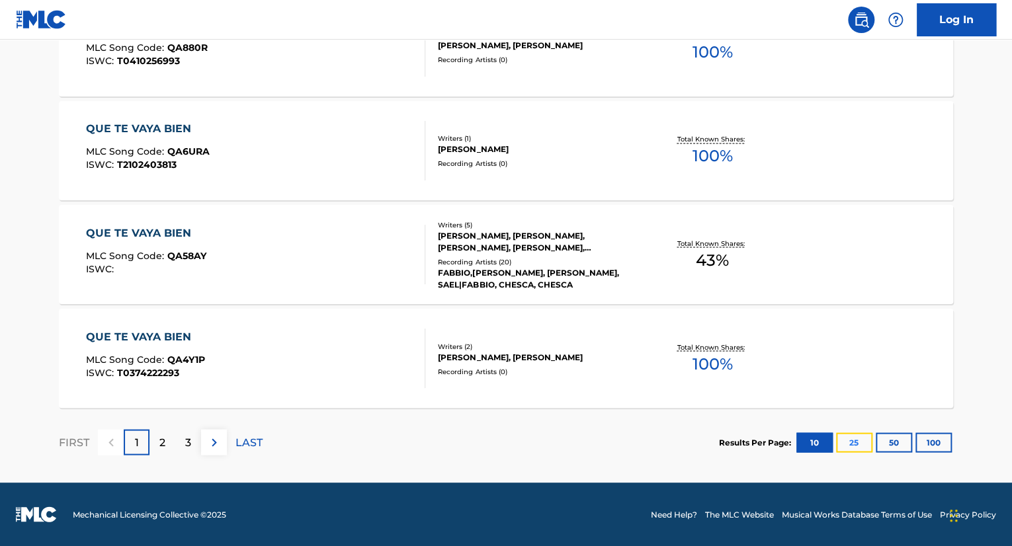
click at [867, 442] on button "25" at bounding box center [854, 443] width 36 height 20
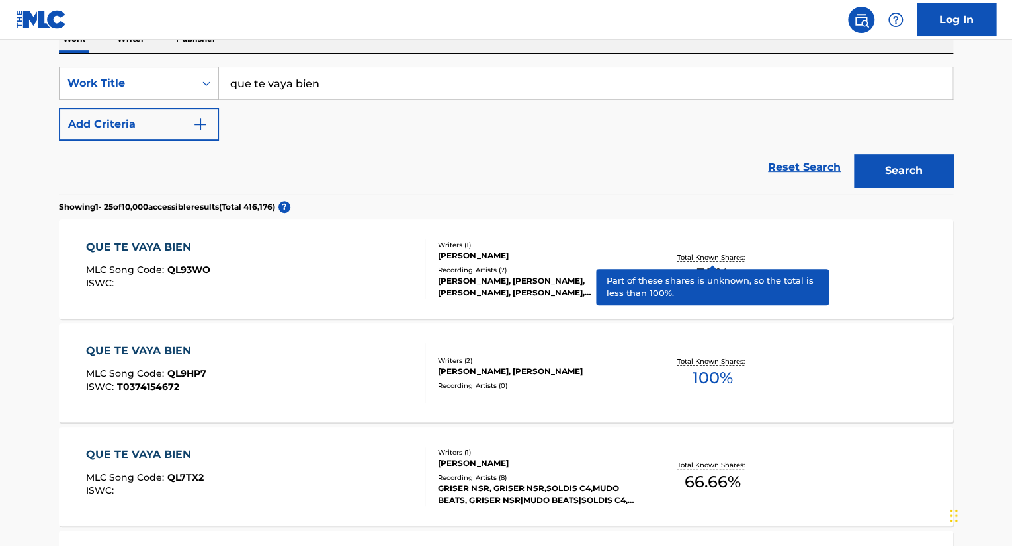
scroll to position [265, 0]
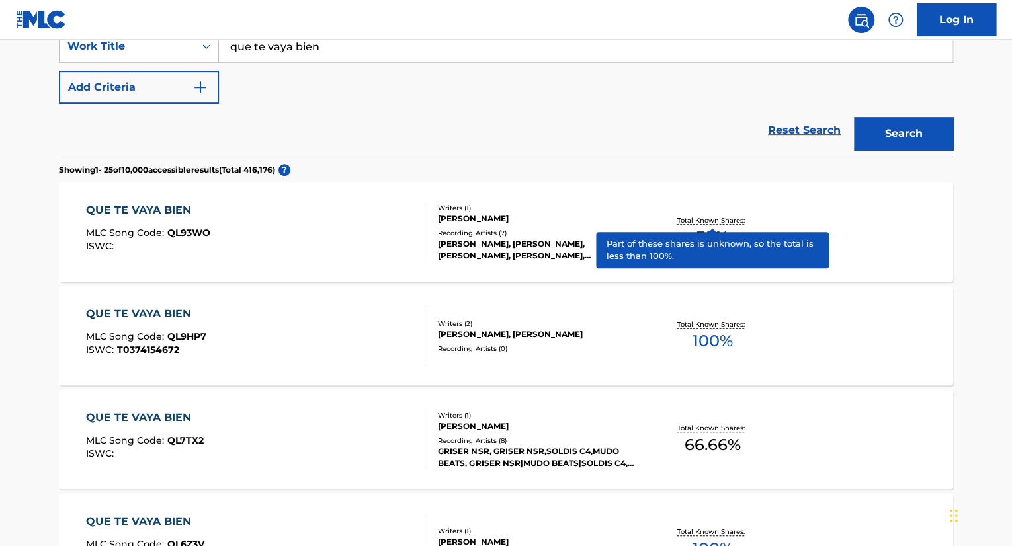
click at [604, 331] on div "EDUARDO ANTONIO BARROZO, MIGUEL ANGEL CAMERLO" at bounding box center [538, 335] width 200 height 12
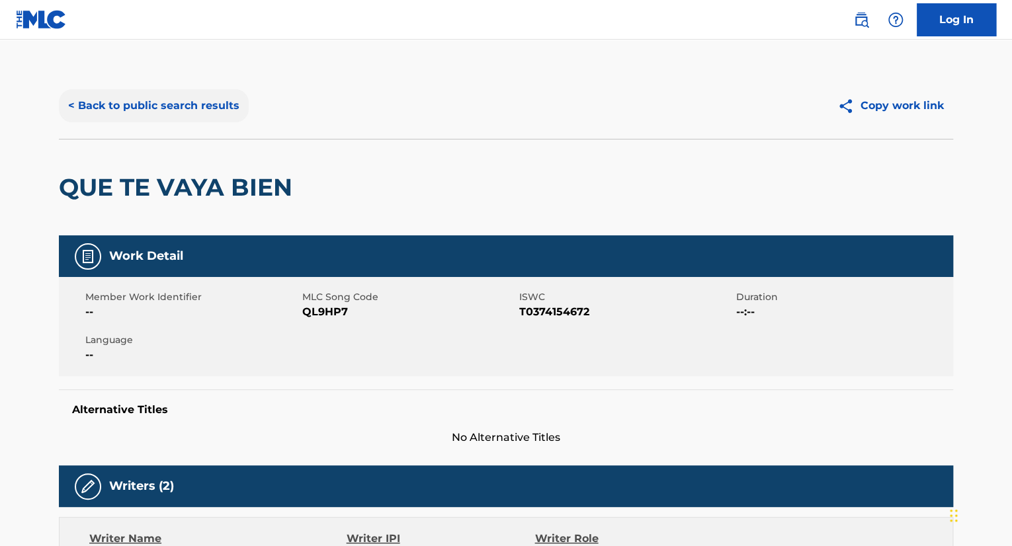
click at [76, 107] on button "< Back to public search results" at bounding box center [154, 105] width 190 height 33
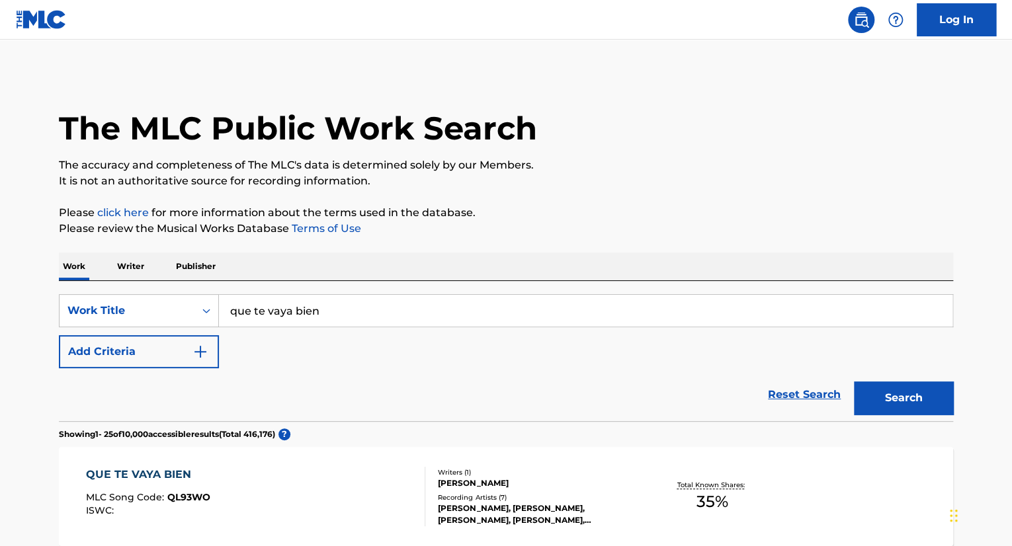
scroll to position [265, 0]
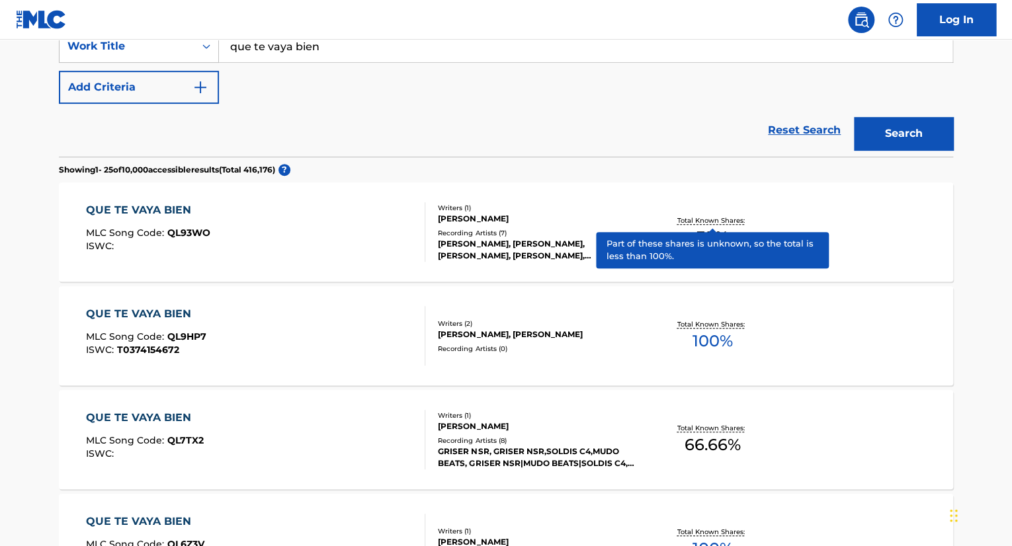
click at [718, 219] on p "Total Known Shares:" at bounding box center [712, 221] width 71 height 10
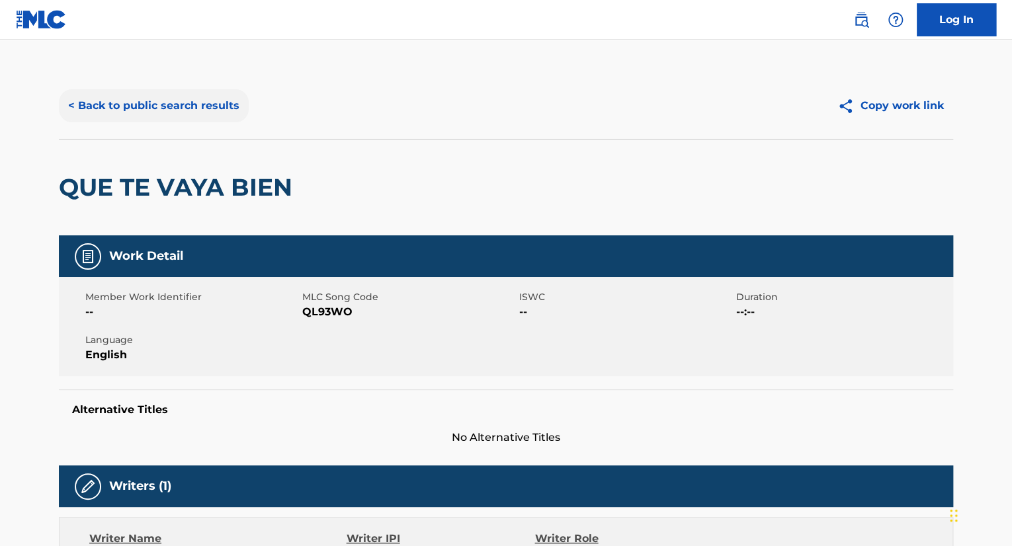
click at [83, 106] on button "< Back to public search results" at bounding box center [154, 105] width 190 height 33
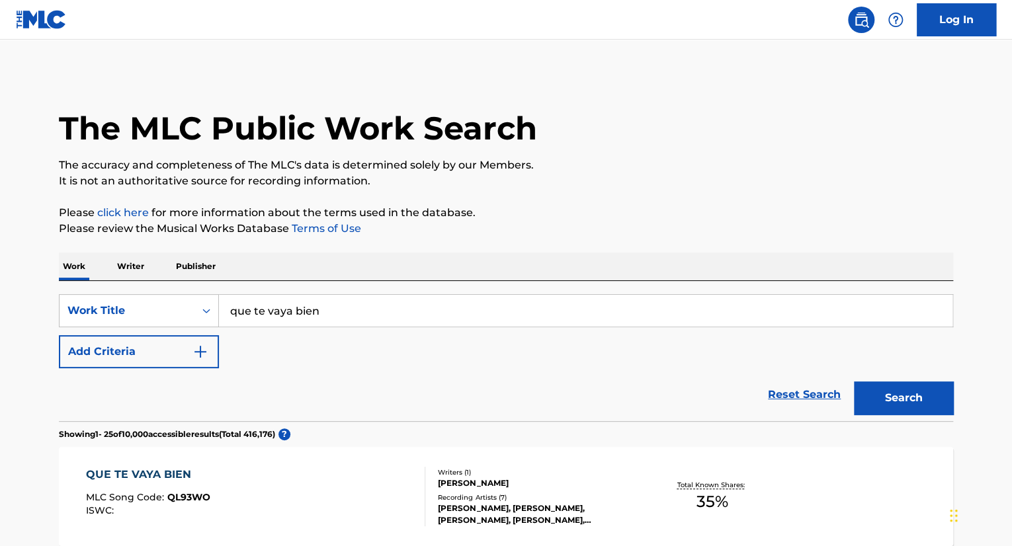
drag, startPoint x: 403, startPoint y: 311, endPoint x: 235, endPoint y: 278, distance: 170.6
click at [250, 286] on div "SearchWithCriteriad3222e23-d1a4-485e-9b6e-02d0113206ae Work Title que te vaya b…" at bounding box center [506, 351] width 894 height 140
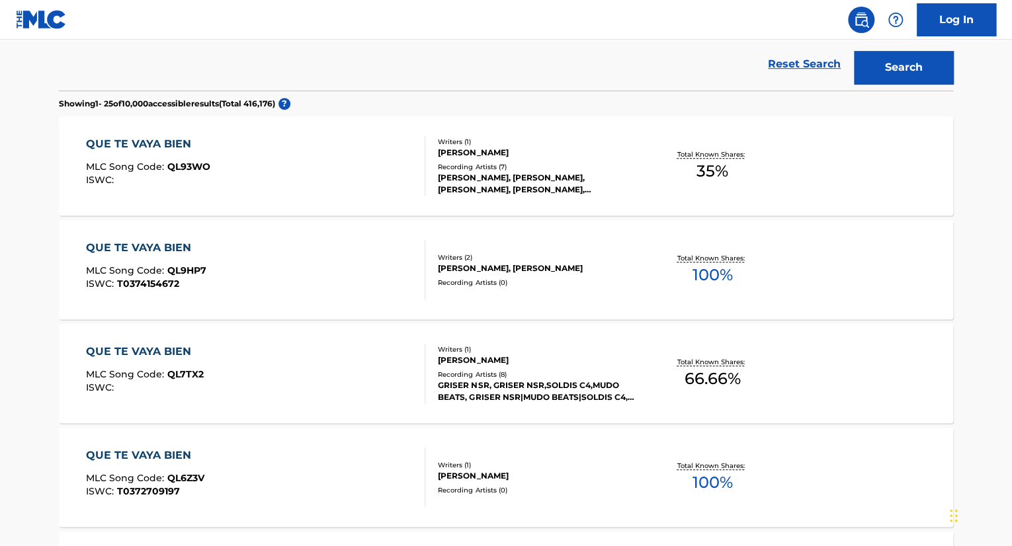
scroll to position [198, 0]
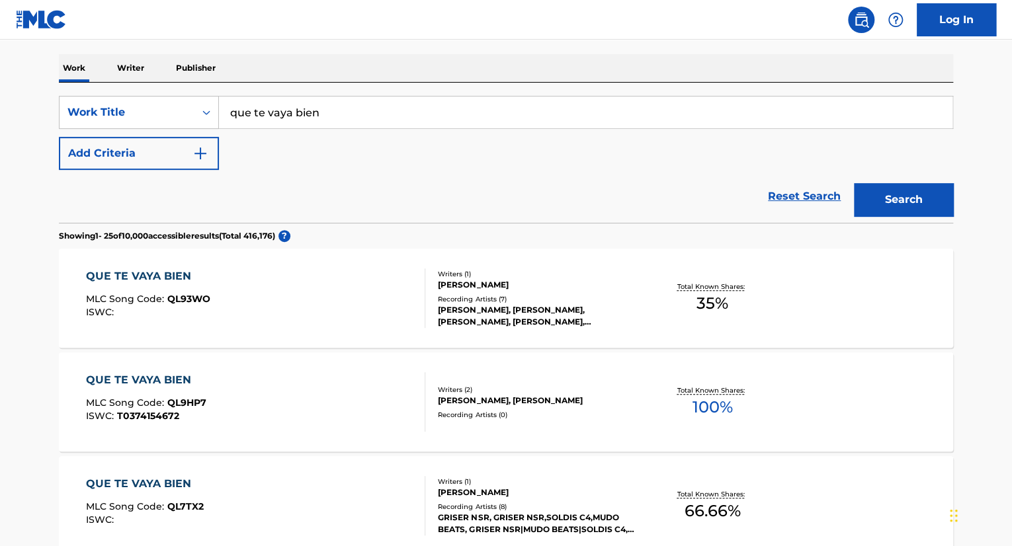
click at [371, 98] on input "que te vaya bien" at bounding box center [585, 113] width 733 height 32
drag, startPoint x: 265, startPoint y: 111, endPoint x: 191, endPoint y: 112, distance: 73.4
click at [159, 112] on div "SearchWithCriteriad3222e23-d1a4-485e-9b6e-02d0113206ae Work Title que te vaya b…" at bounding box center [506, 112] width 894 height 33
paste input "Bigram John Zayas,"
type input "Bigram John Zayas,"
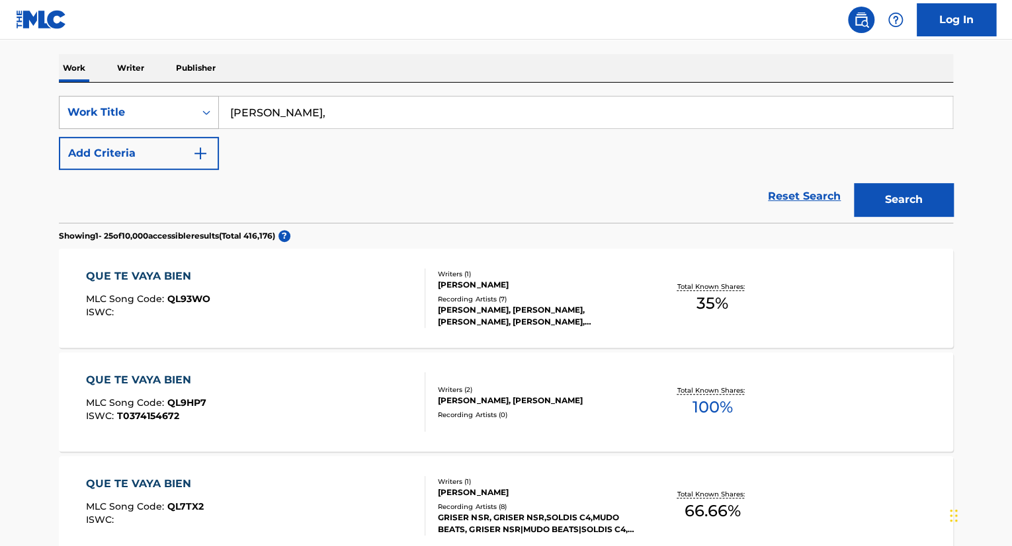
click at [147, 115] on div "Work Title" at bounding box center [126, 112] width 119 height 16
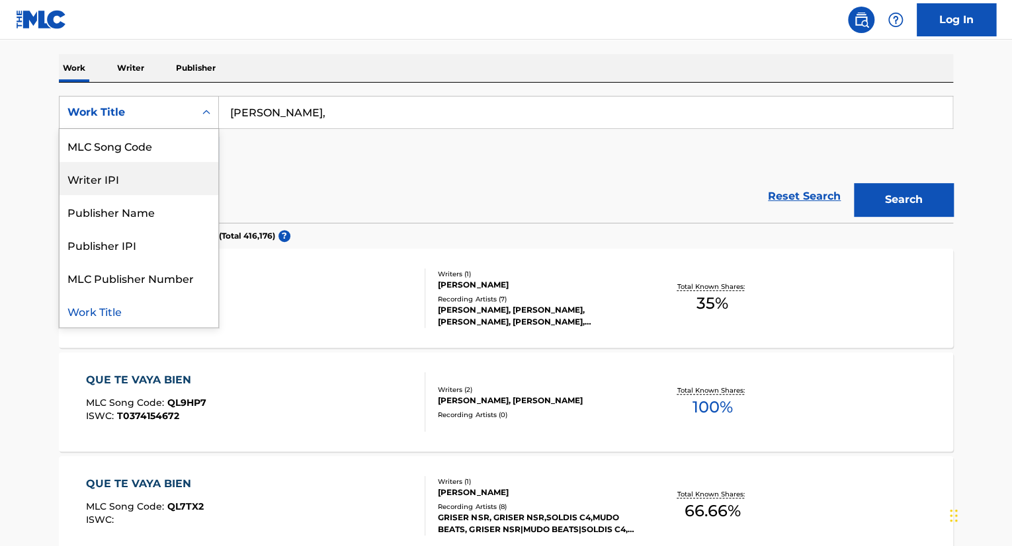
scroll to position [0, 0]
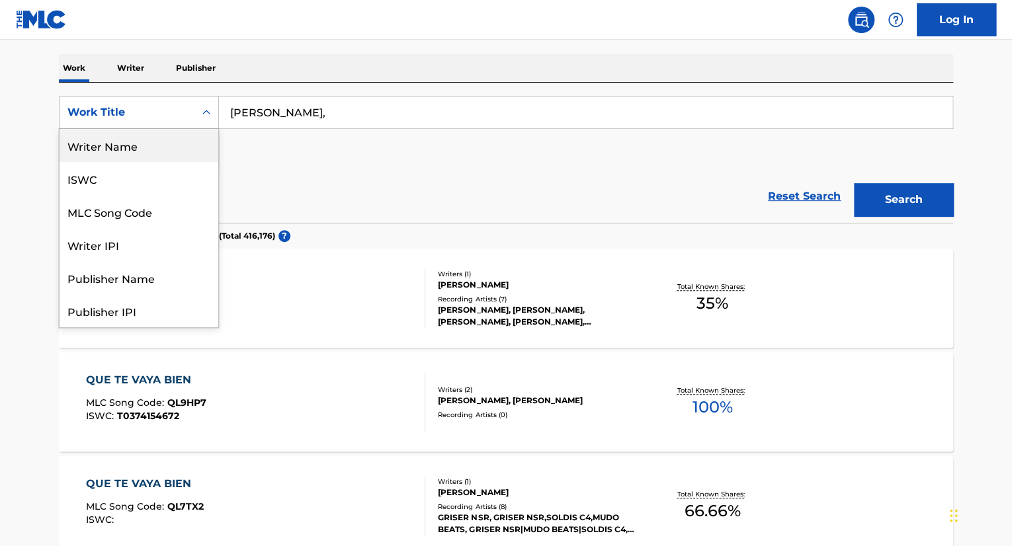
click at [145, 147] on div "Writer Name" at bounding box center [139, 145] width 159 height 33
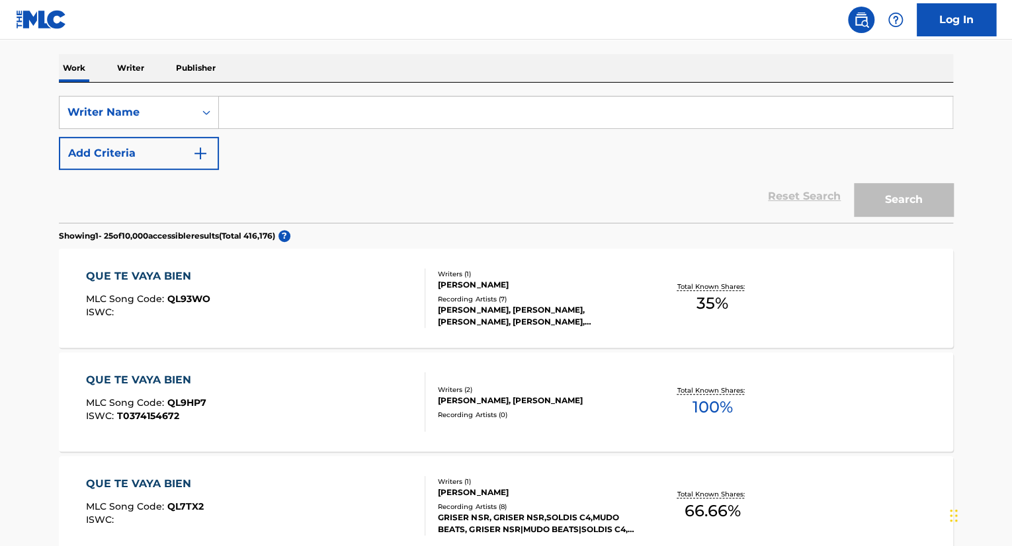
click at [394, 99] on input "Search Form" at bounding box center [585, 113] width 733 height 32
paste input "Bigram John Zayas,"
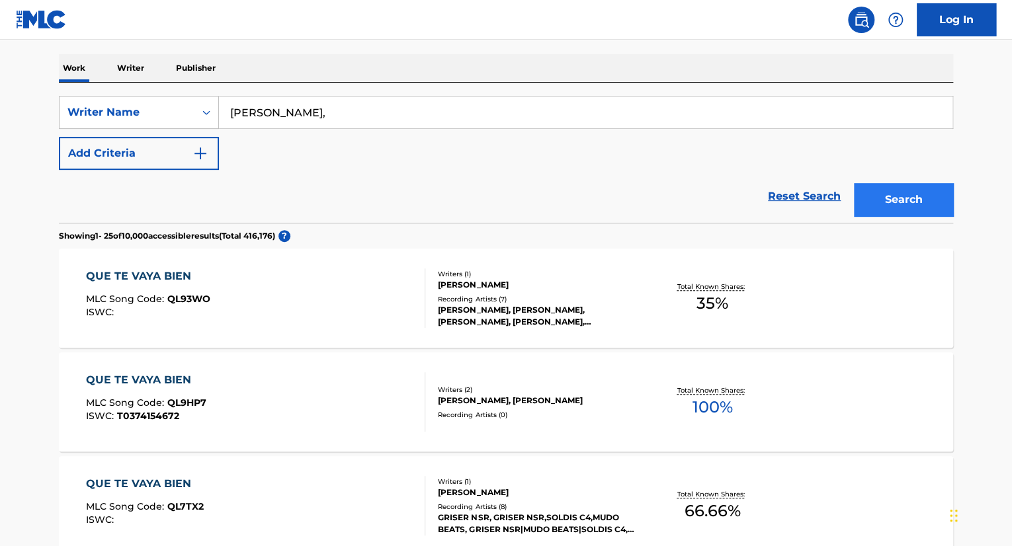
type input "Bigram John Zayas,"
click at [891, 196] on button "Search" at bounding box center [903, 199] width 99 height 33
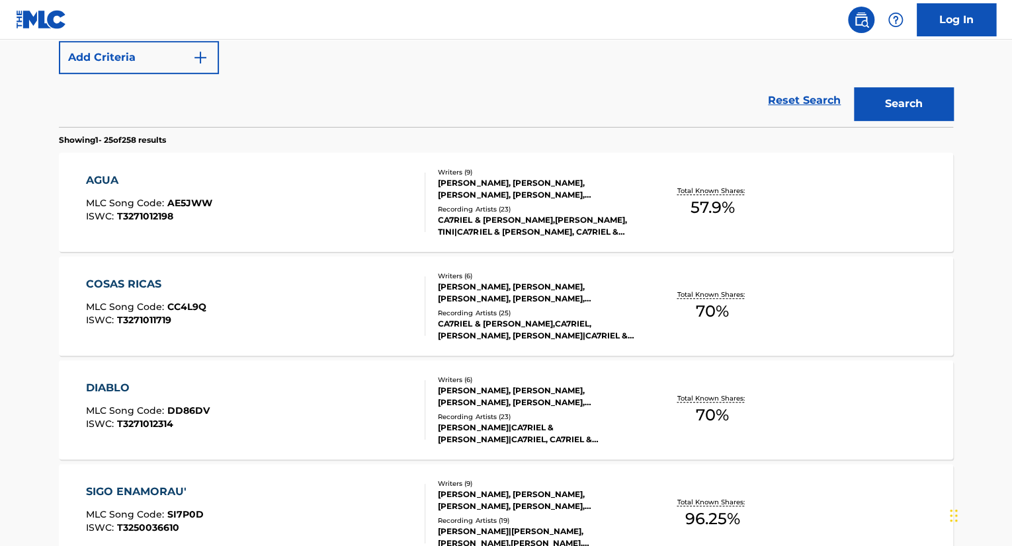
scroll to position [265, 0]
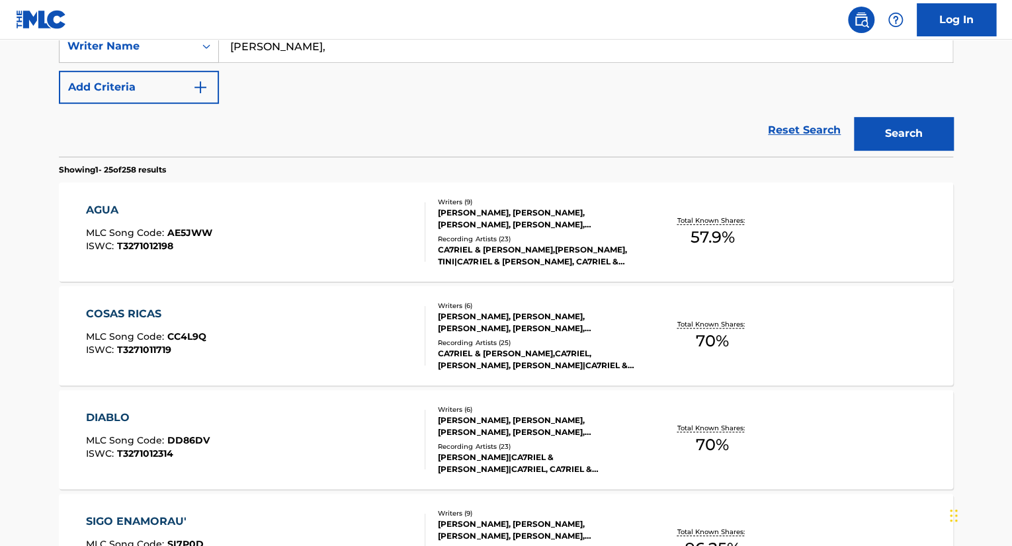
click at [696, 216] on p "Total Known Shares:" at bounding box center [712, 221] width 71 height 10
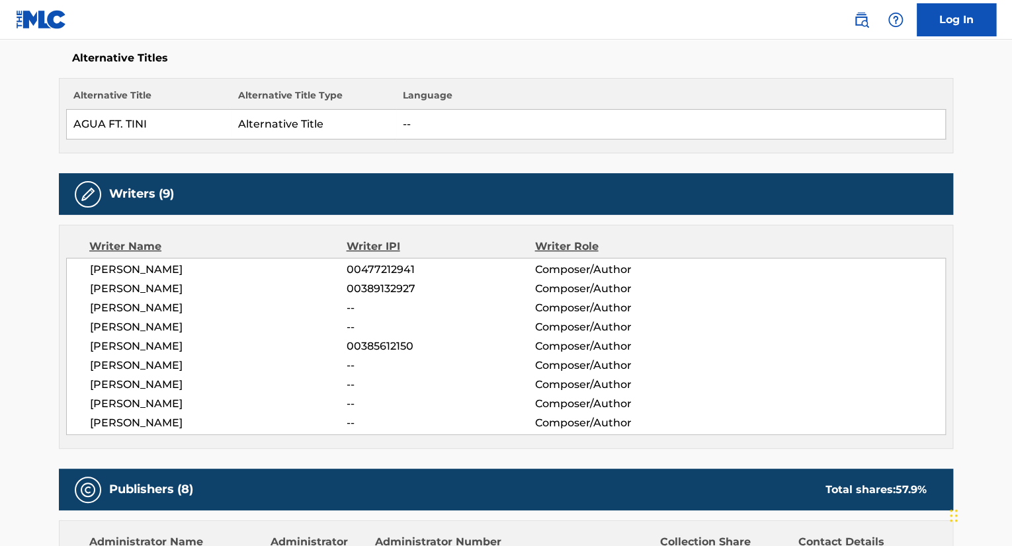
scroll to position [397, 0]
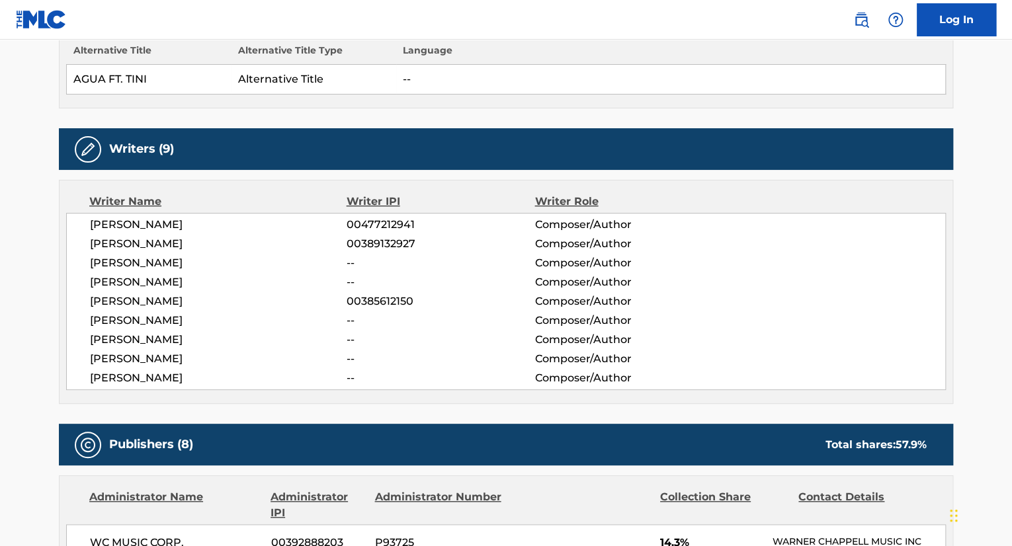
copy div "00477212941"
drag, startPoint x: 382, startPoint y: 221, endPoint x: 344, endPoint y: 221, distance: 37.7
click at [344, 221] on div "BIGRAM JOHN ZAYAS 00477212941 Composer/Author" at bounding box center [517, 225] width 855 height 16
copy span "BIGRAM JOHN ZAYA"
drag, startPoint x: 193, startPoint y: 222, endPoint x: 87, endPoint y: 228, distance: 106.0
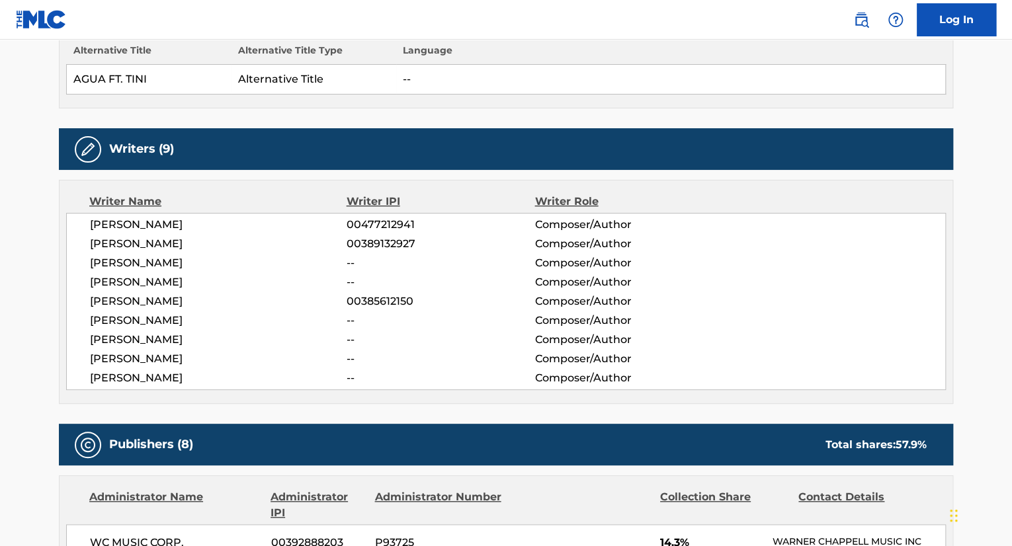
click at [87, 228] on div "BIGRAM JOHN ZAYAS 00477212941 Composer/Author XAVIER MARTINEZ 00389132927 Compo…" at bounding box center [506, 301] width 880 height 177
drag, startPoint x: 355, startPoint y: 225, endPoint x: 374, endPoint y: 223, distance: 18.6
click at [360, 224] on span "00477212941" at bounding box center [441, 225] width 188 height 16
click at [374, 223] on span "00477212941" at bounding box center [441, 225] width 188 height 16
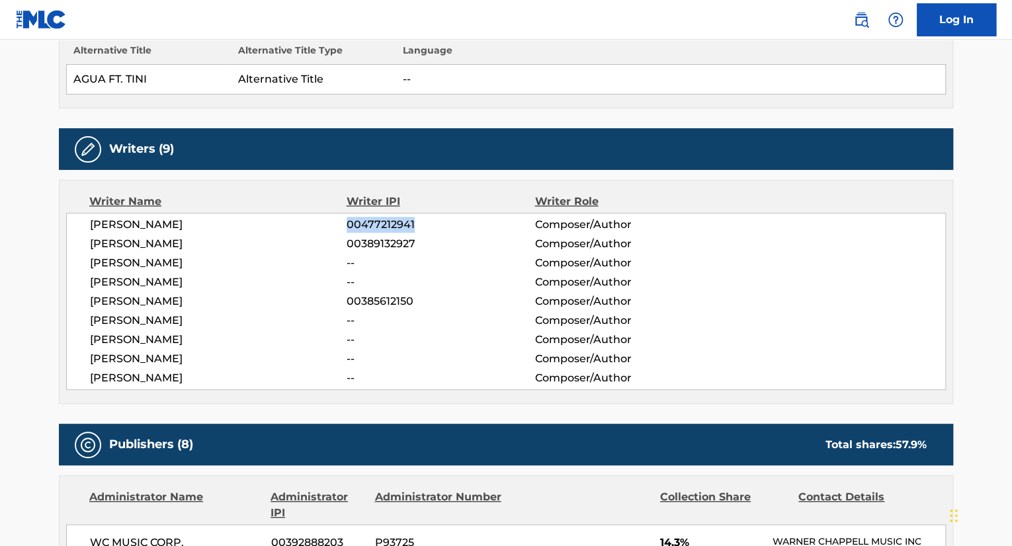
copy span "00477212941"
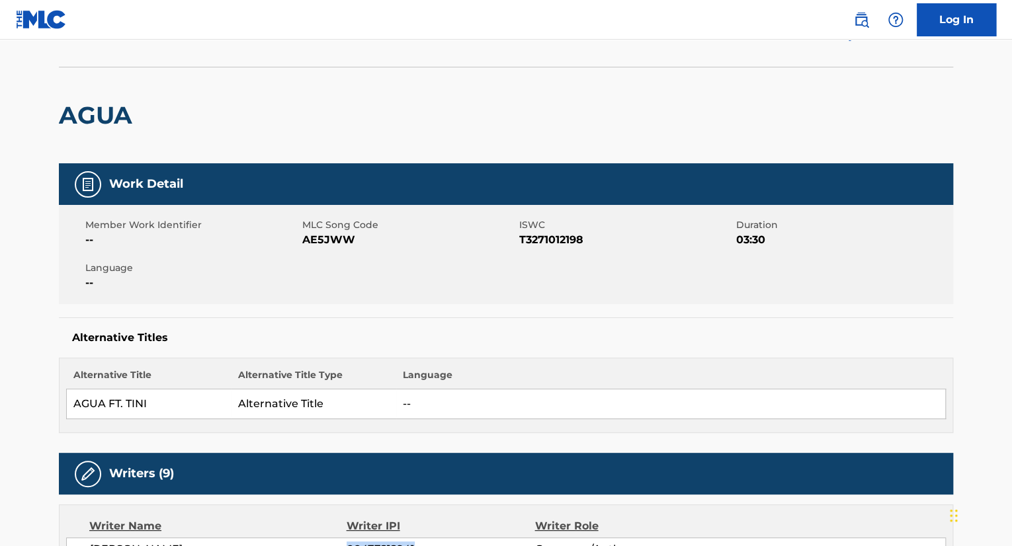
scroll to position [0, 0]
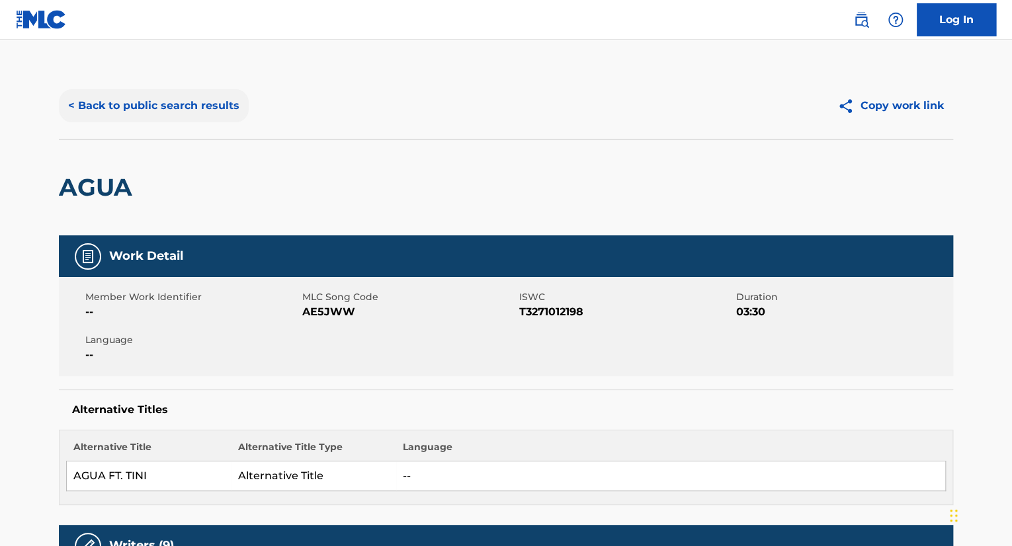
click at [79, 108] on button "< Back to public search results" at bounding box center [154, 105] width 190 height 33
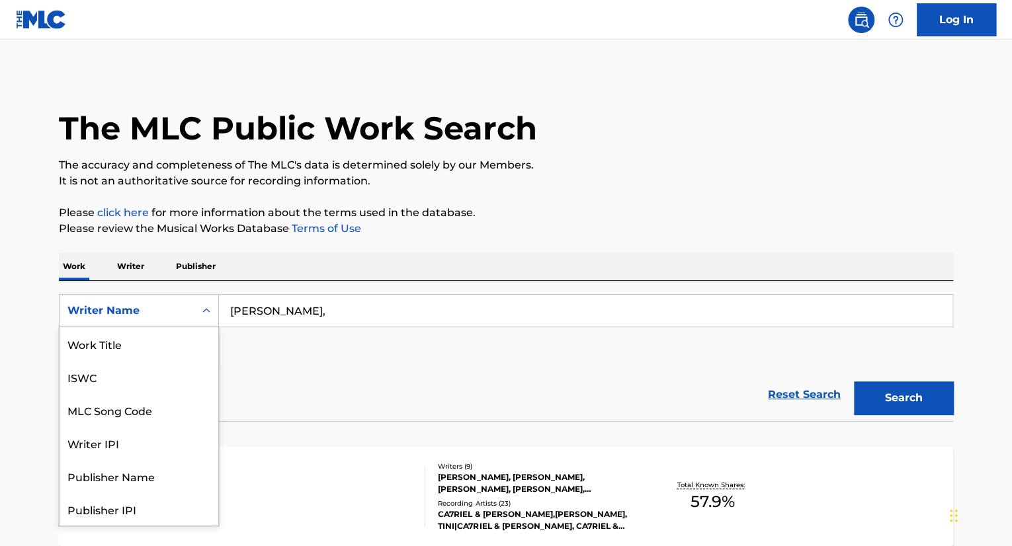
drag, startPoint x: 205, startPoint y: 305, endPoint x: 202, endPoint y: 333, distance: 28.6
click at [205, 308] on icon "Search Form" at bounding box center [206, 310] width 13 height 13
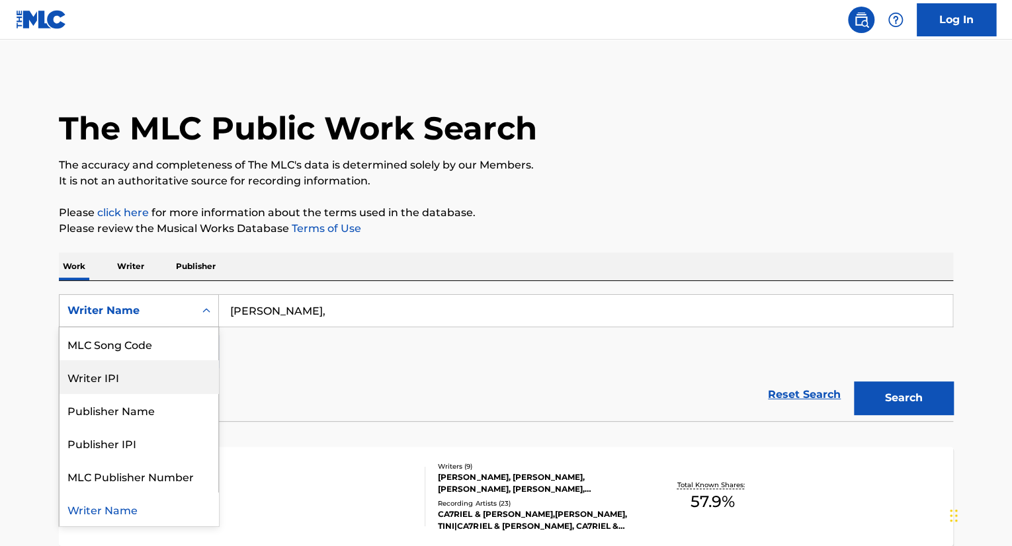
click at [165, 383] on div "Writer IPI" at bounding box center [139, 376] width 159 height 33
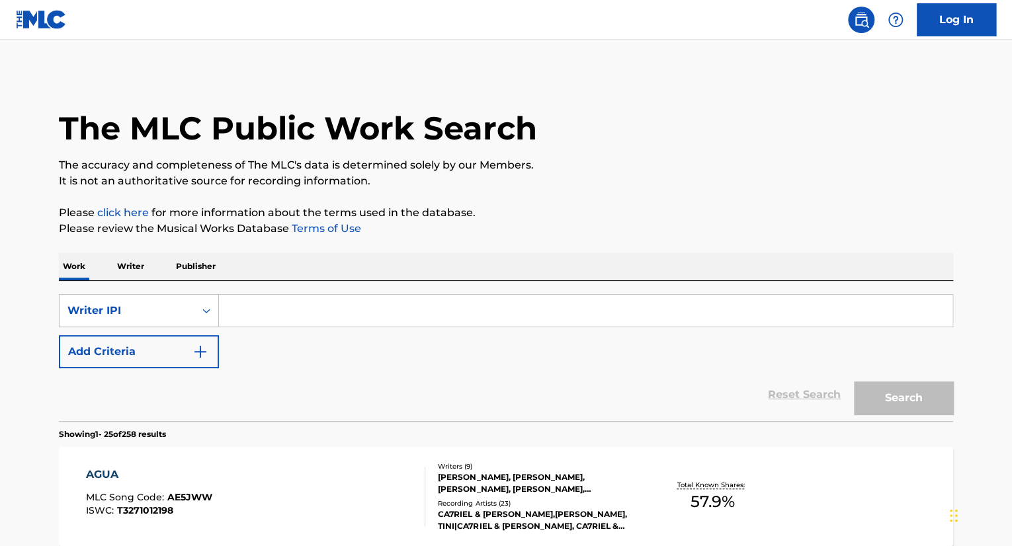
click at [293, 318] on input "Search Form" at bounding box center [585, 311] width 733 height 32
paste input "00477212941"
type input "00477212941"
click at [901, 403] on button "Search" at bounding box center [903, 398] width 99 height 33
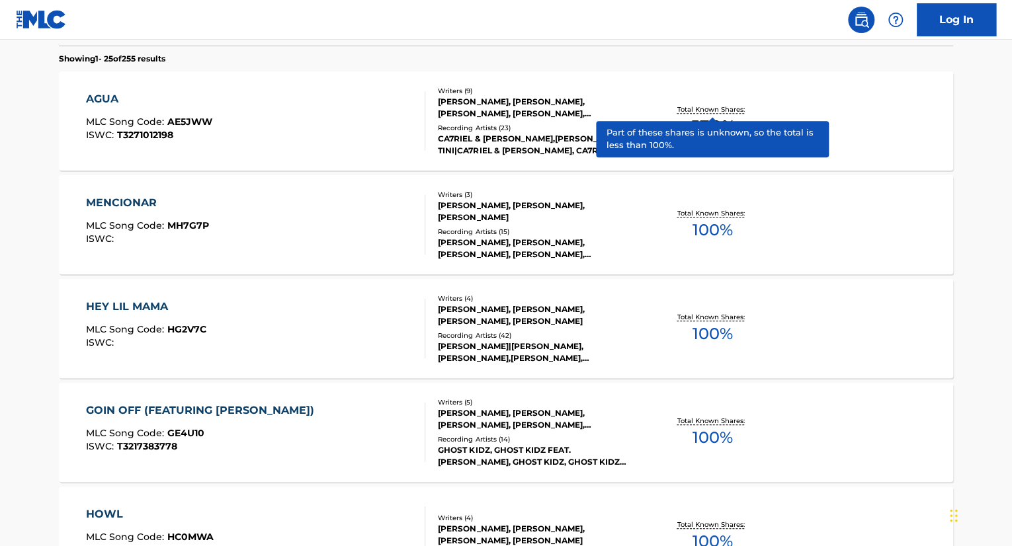
scroll to position [463, 0]
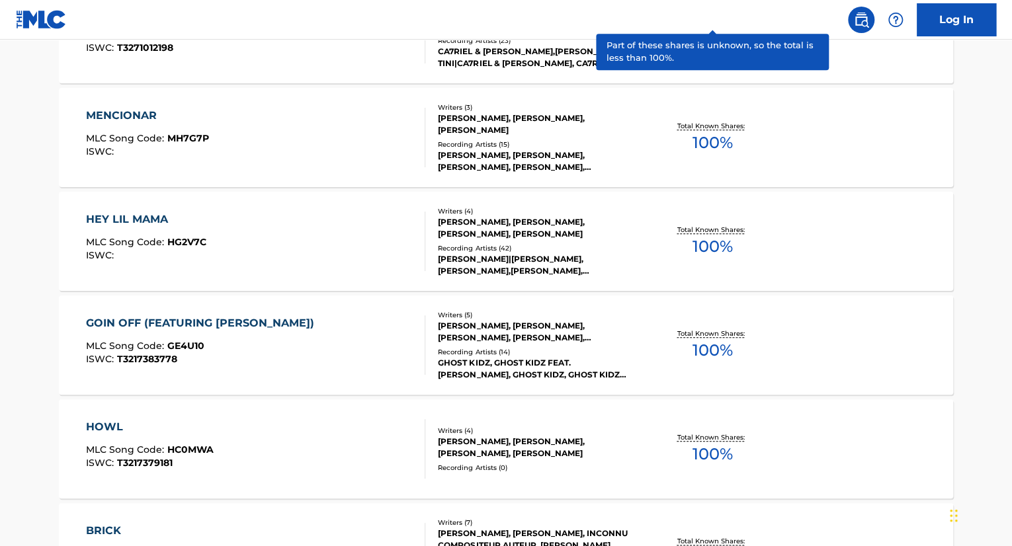
click at [333, 134] on div "MENCIONAR MLC Song Code : MH7G7P ISWC :" at bounding box center [256, 138] width 340 height 60
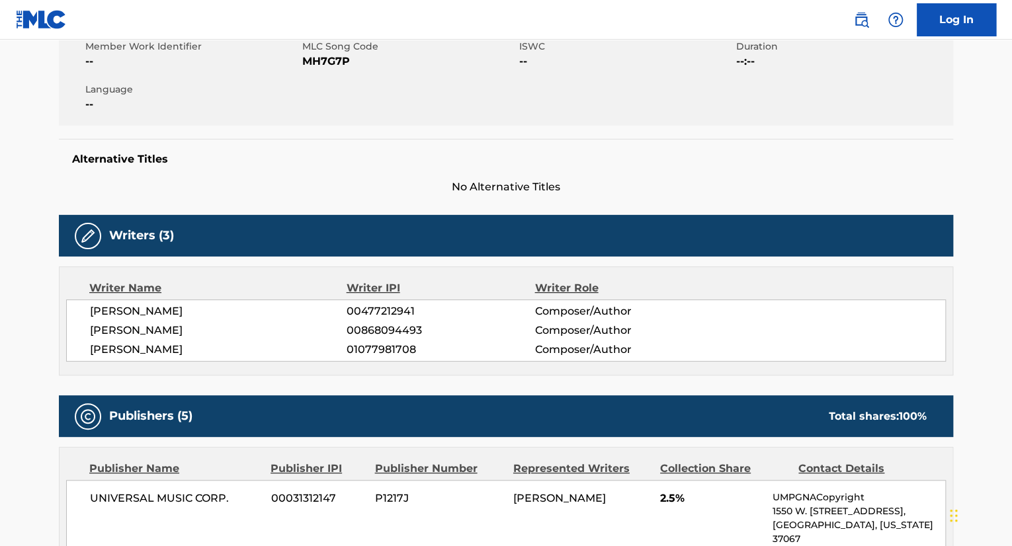
scroll to position [198, 0]
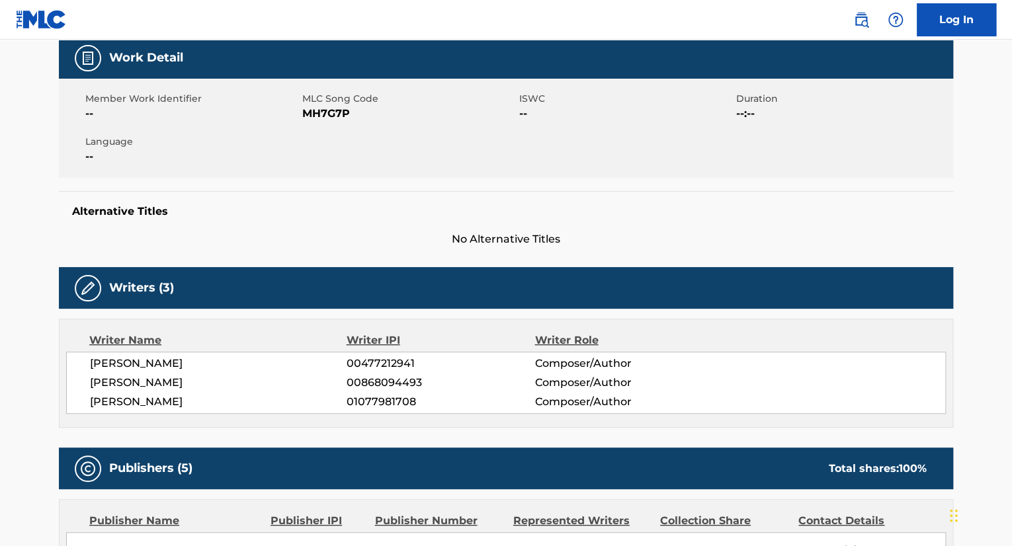
click at [381, 364] on span "00477212941" at bounding box center [441, 364] width 188 height 16
copy span "00477212941"
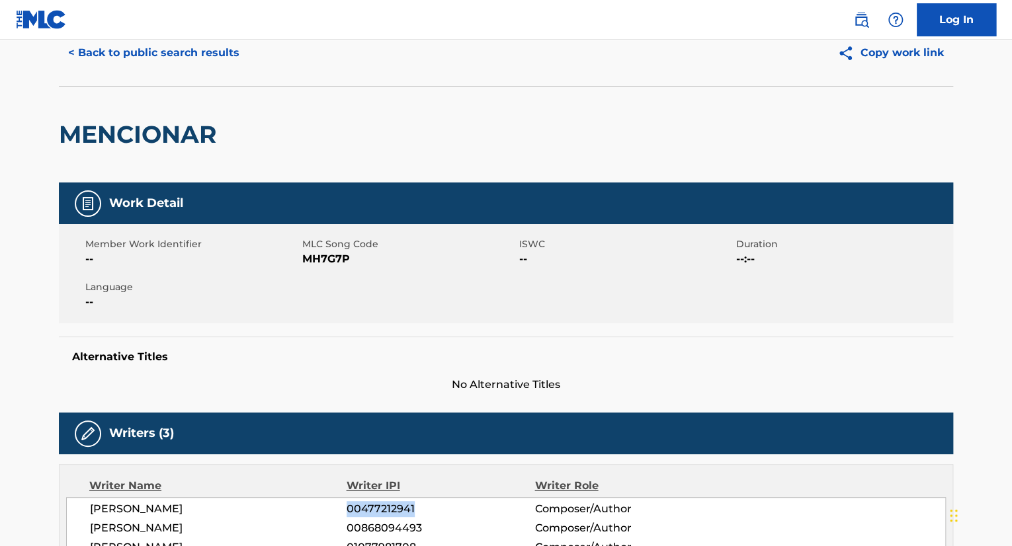
scroll to position [0, 0]
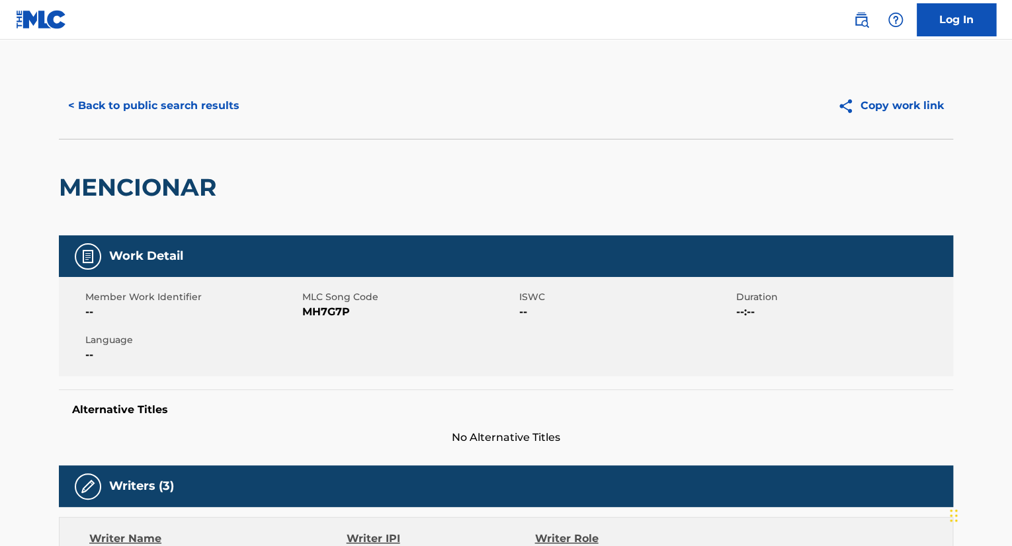
click at [648, 128] on div "< Back to public search results Copy work link" at bounding box center [506, 106] width 894 height 66
click at [71, 107] on button "< Back to public search results" at bounding box center [154, 105] width 190 height 33
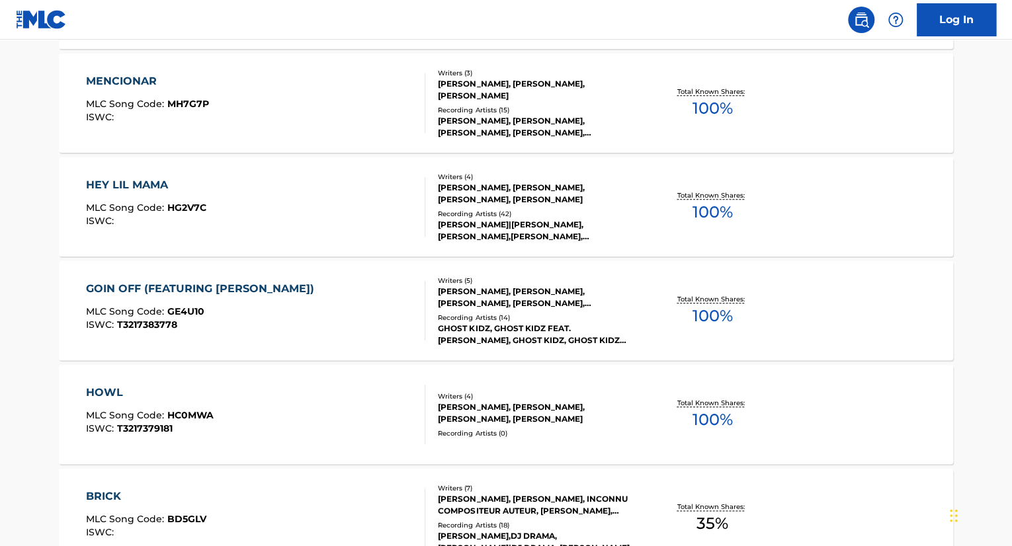
scroll to position [696, 0]
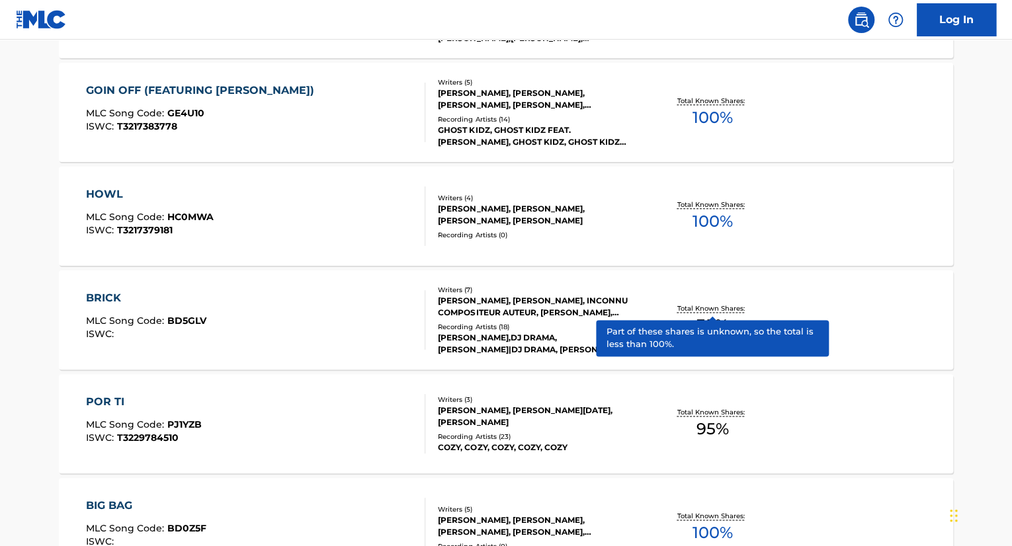
click at [693, 308] on p "Total Known Shares:" at bounding box center [712, 309] width 71 height 10
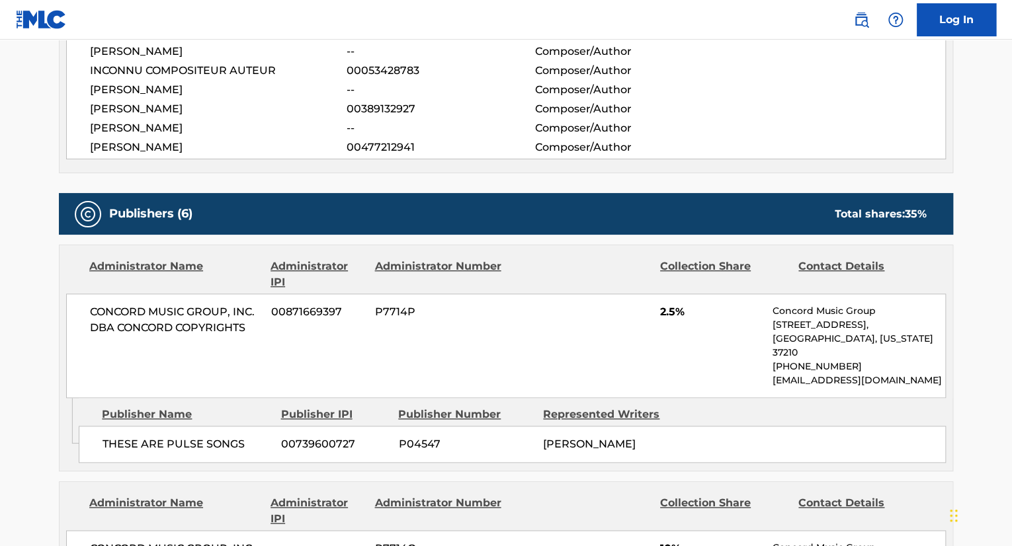
scroll to position [529, 0]
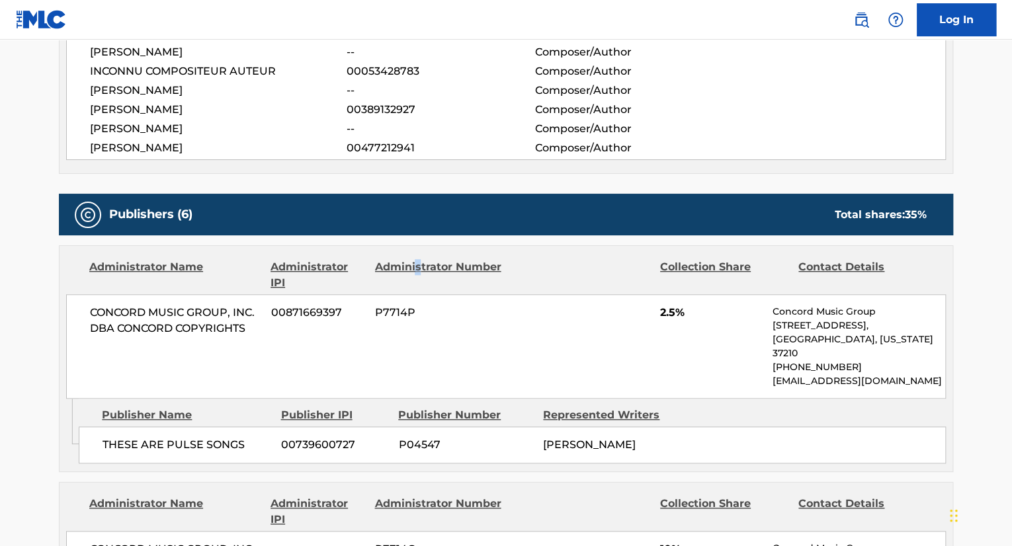
click at [418, 267] on div "Administrator Number" at bounding box center [438, 275] width 128 height 32
click at [468, 311] on span "P7714P" at bounding box center [439, 313] width 128 height 16
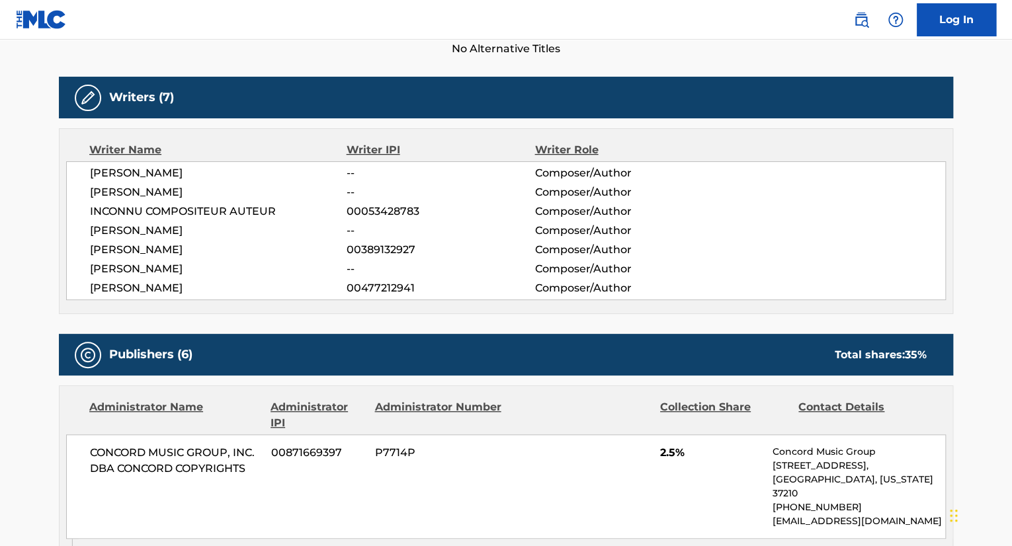
scroll to position [331, 0]
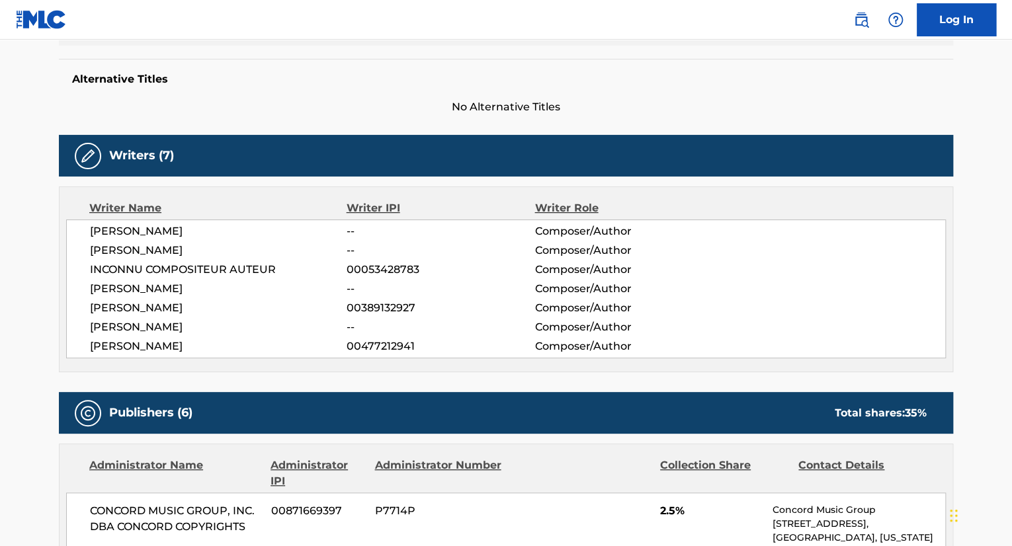
click at [577, 208] on div "Writer Role" at bounding box center [619, 208] width 171 height 16
click at [388, 197] on div "Writer Name Writer IPI Writer Role VICTOR MALDONADO -- Composer/Author BENJAMIN…" at bounding box center [506, 280] width 894 height 186
click at [405, 347] on span "00477212941" at bounding box center [441, 347] width 188 height 16
click at [743, 256] on div "BENJAMIN DIEHL -- Composer/Author" at bounding box center [517, 251] width 855 height 16
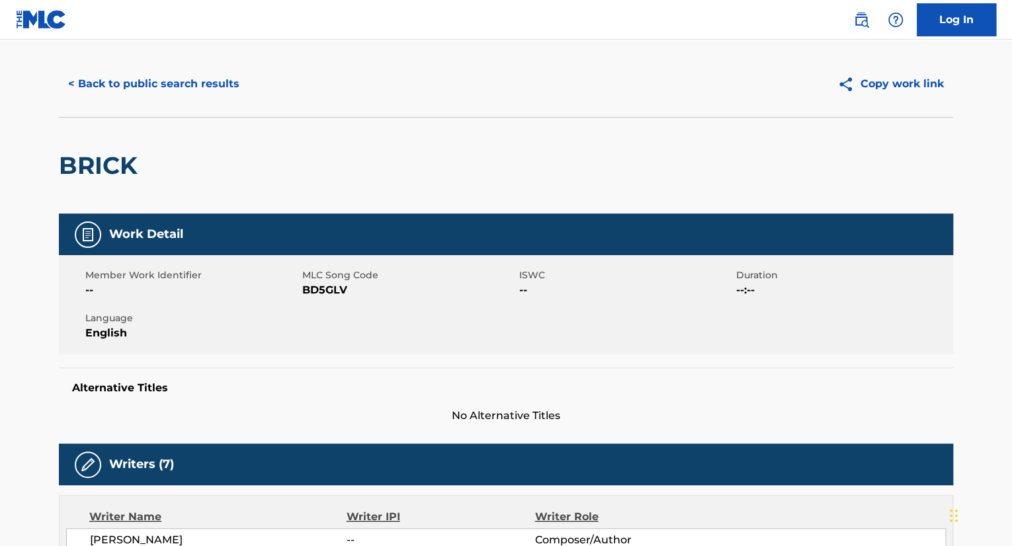
scroll to position [0, 0]
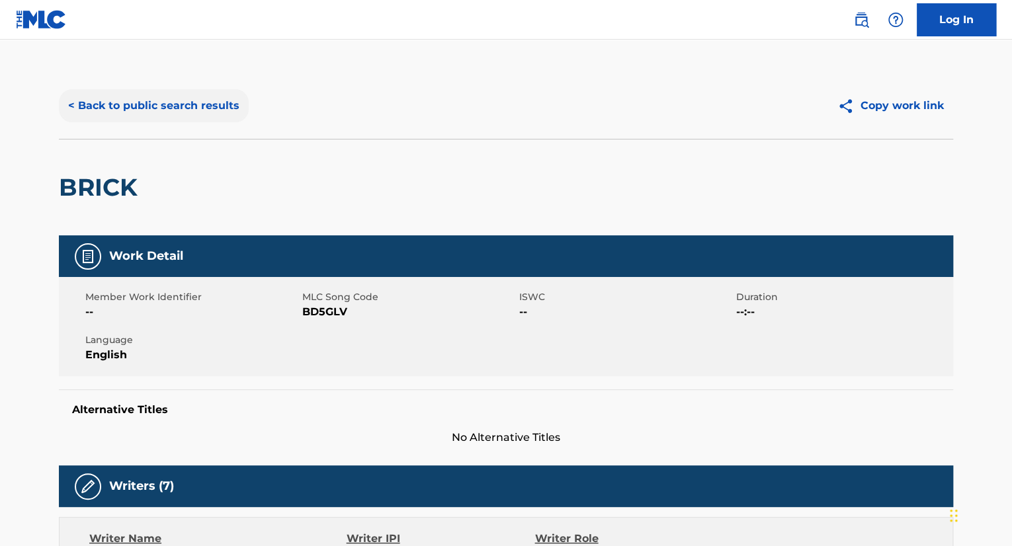
click at [86, 96] on button "< Back to public search results" at bounding box center [154, 105] width 190 height 33
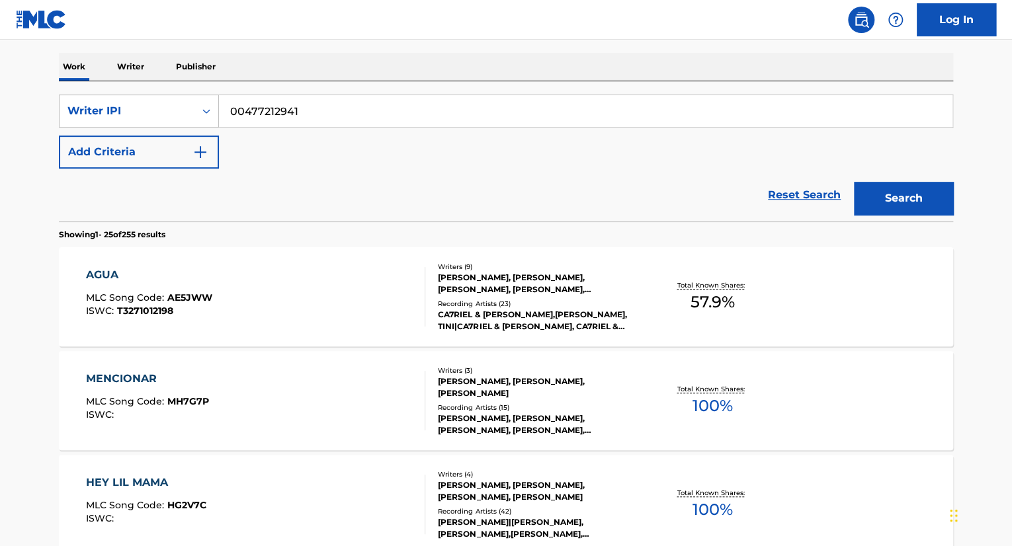
scroll to position [3, 0]
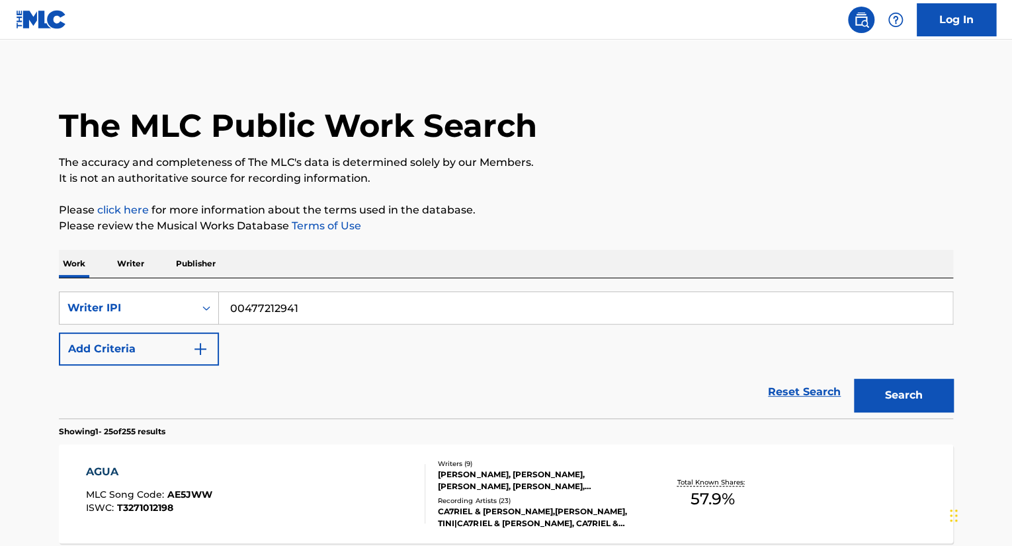
drag, startPoint x: 321, startPoint y: 309, endPoint x: 211, endPoint y: 325, distance: 111.7
click at [214, 325] on div "SearchWithCriteria750e4015-7256-4ee1-a972-29489d33ed0c Writer IPI 00477212941 A…" at bounding box center [506, 329] width 894 height 74
paste input "ACAM"
type input "A"
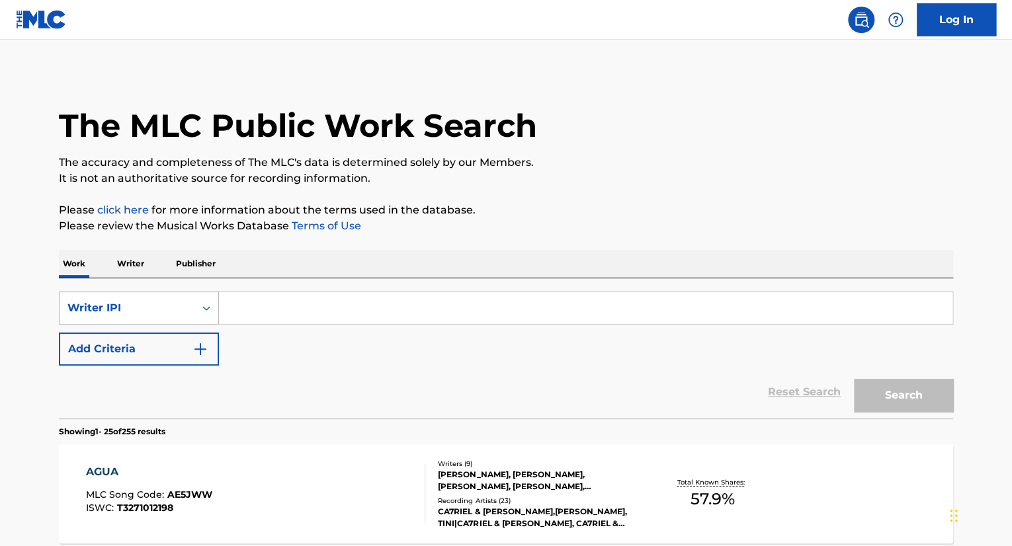
click at [183, 309] on div "Writer IPI" at bounding box center [126, 308] width 119 height 16
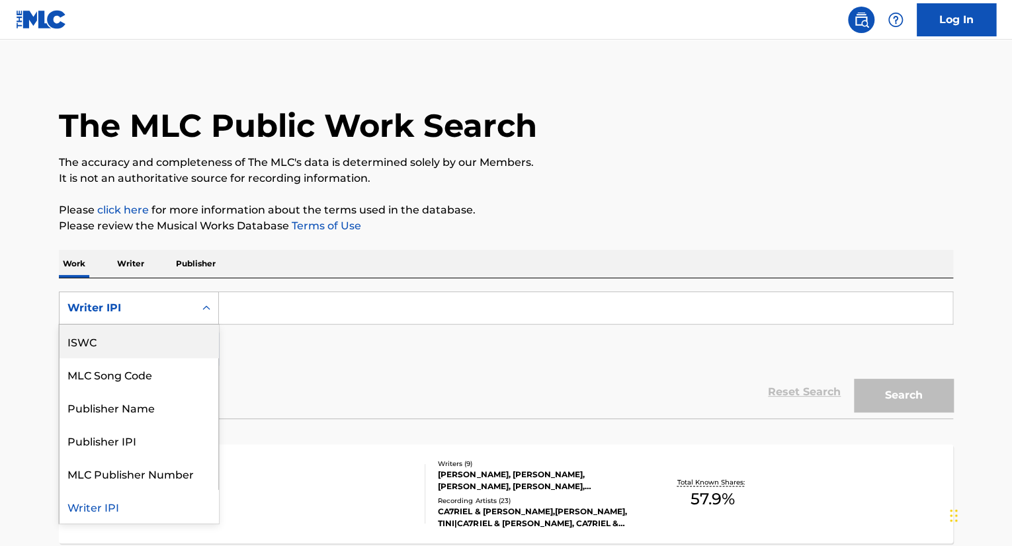
scroll to position [0, 0]
click at [158, 349] on div "Work Title" at bounding box center [139, 341] width 159 height 33
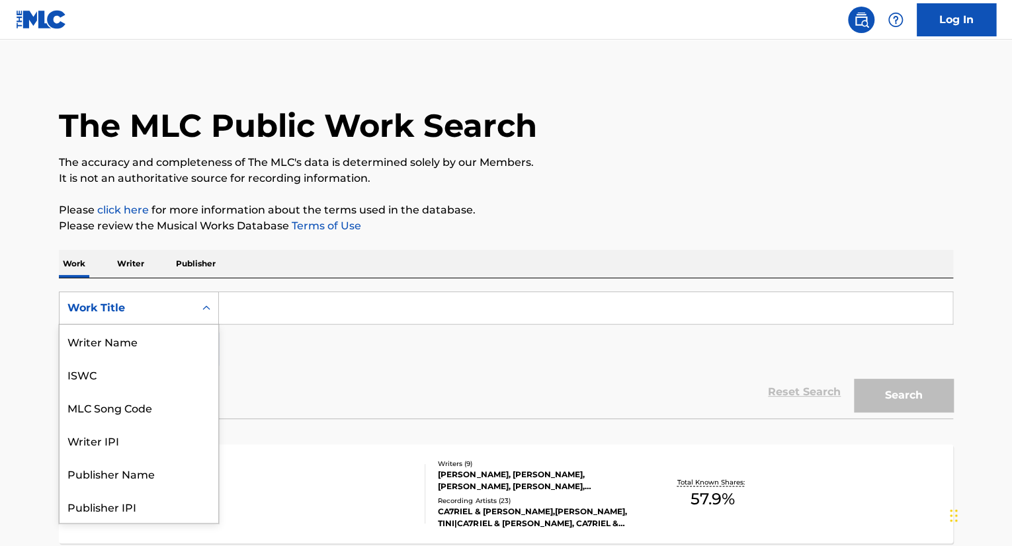
click at [170, 318] on div "Work Title" at bounding box center [127, 308] width 135 height 25
click at [165, 341] on div "Writer Name" at bounding box center [139, 341] width 159 height 33
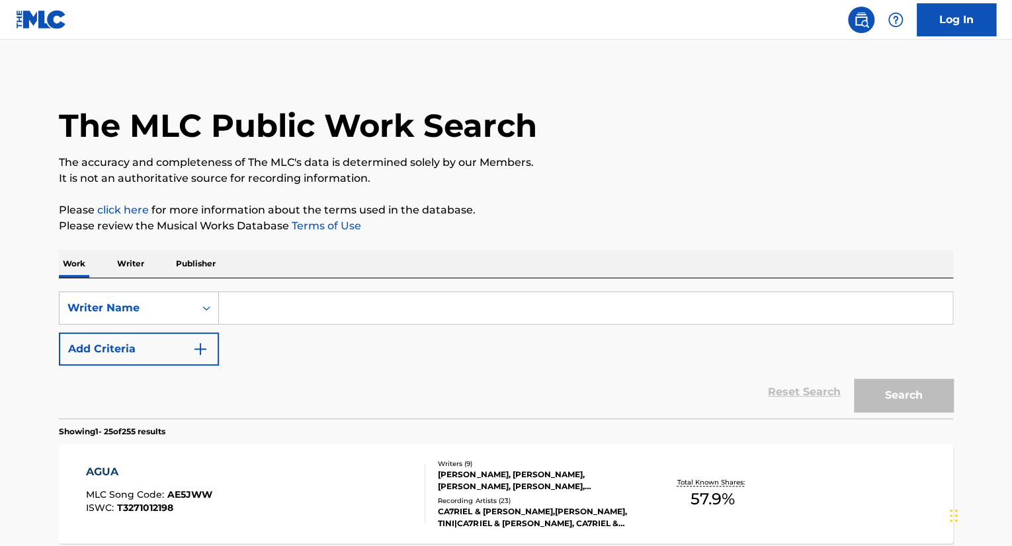
click at [269, 317] on input "Search Form" at bounding box center [585, 308] width 733 height 32
paste input "Sebastián Del Gallego"
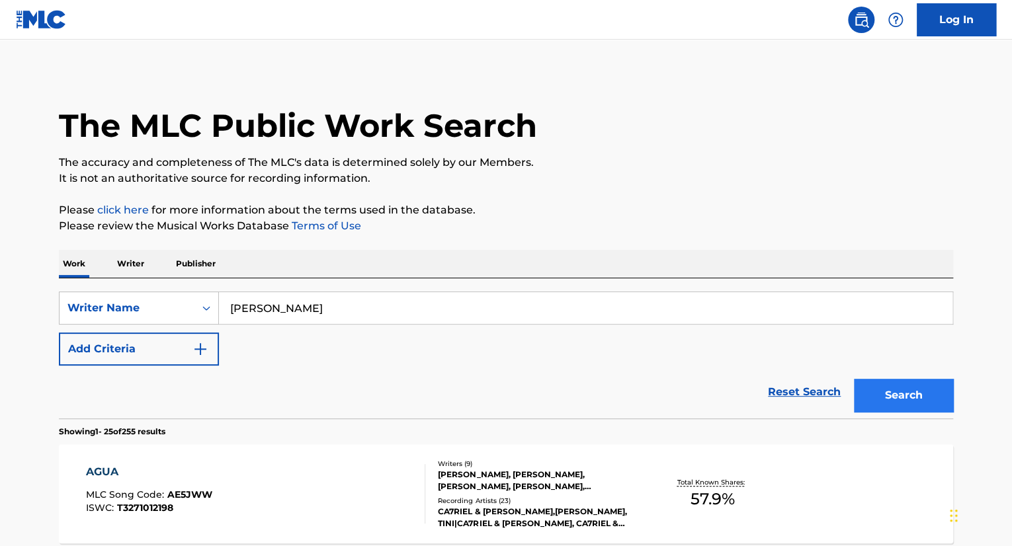
type input "Sebastián Del Gallego"
click at [886, 395] on button "Search" at bounding box center [903, 395] width 99 height 33
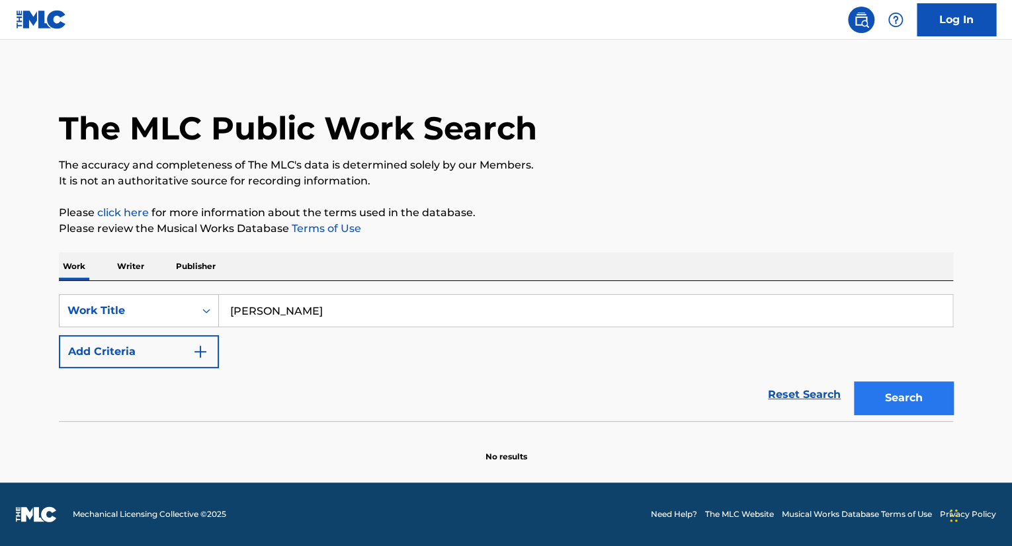
type input "Sebastián Del Gallego"
click at [911, 395] on button "Search" at bounding box center [903, 398] width 99 height 33
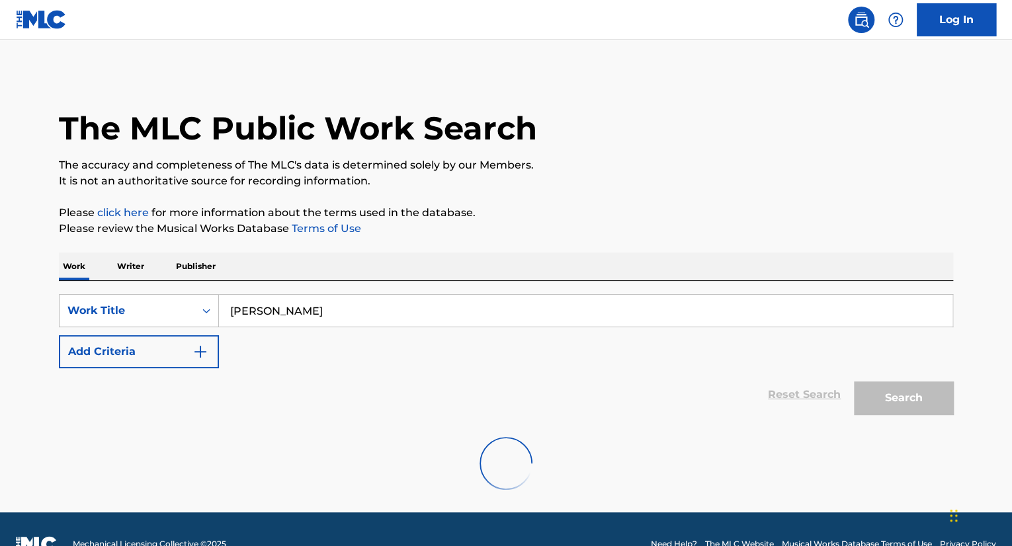
click at [379, 320] on input "Sebastián Del Gallego" at bounding box center [585, 311] width 733 height 32
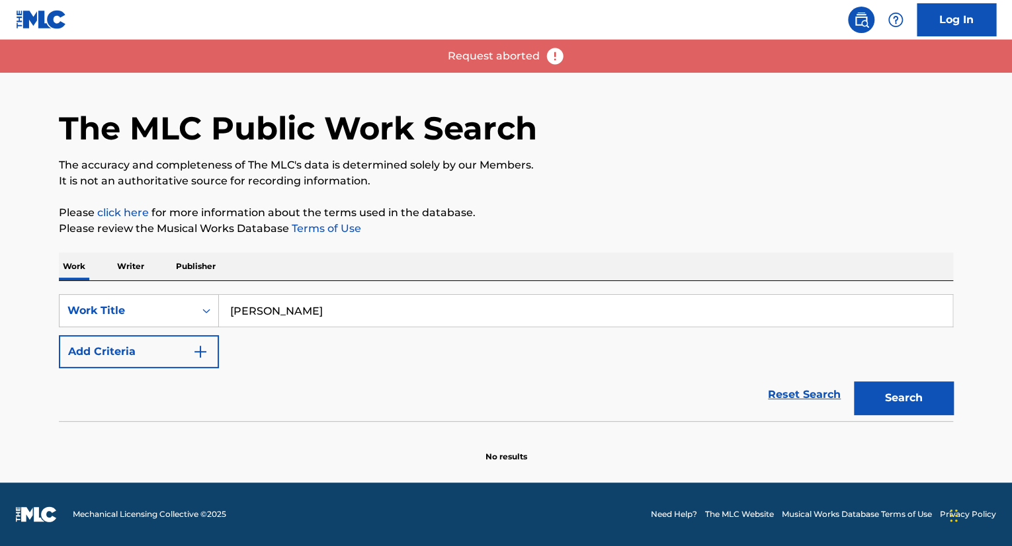
click at [388, 315] on input "Sebastián Del Gallego" at bounding box center [585, 311] width 733 height 32
drag, startPoint x: 400, startPoint y: 315, endPoint x: 200, endPoint y: 311, distance: 199.8
click at [201, 310] on div "SearchWithCriteriab106b78e-1b9c-4cba-a30e-96356fd74ce9 Work Title Sebastián Del…" at bounding box center [506, 310] width 894 height 33
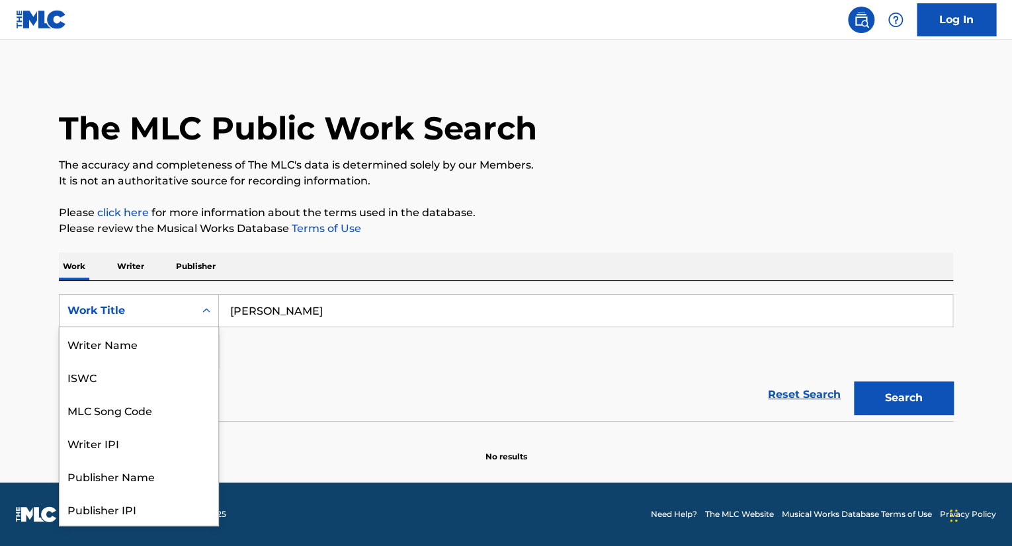
click at [158, 310] on div "Work Title" at bounding box center [126, 311] width 119 height 16
click at [144, 374] on div "Writer IPI" at bounding box center [139, 376] width 159 height 33
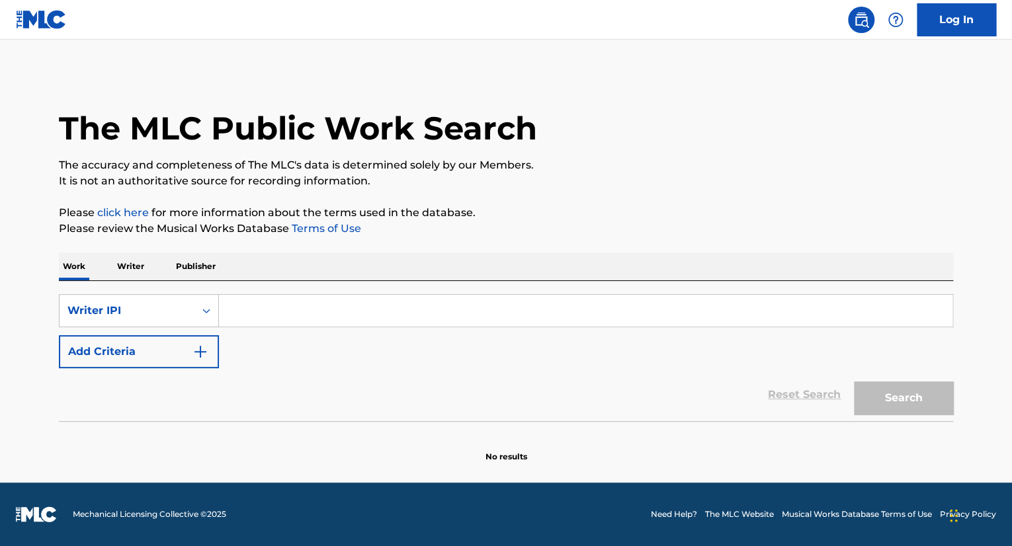
click at [344, 317] on input "Search Form" at bounding box center [585, 311] width 733 height 32
paste input "01098873792"
type input "01098873792"
click at [905, 400] on button "Search" at bounding box center [903, 398] width 99 height 33
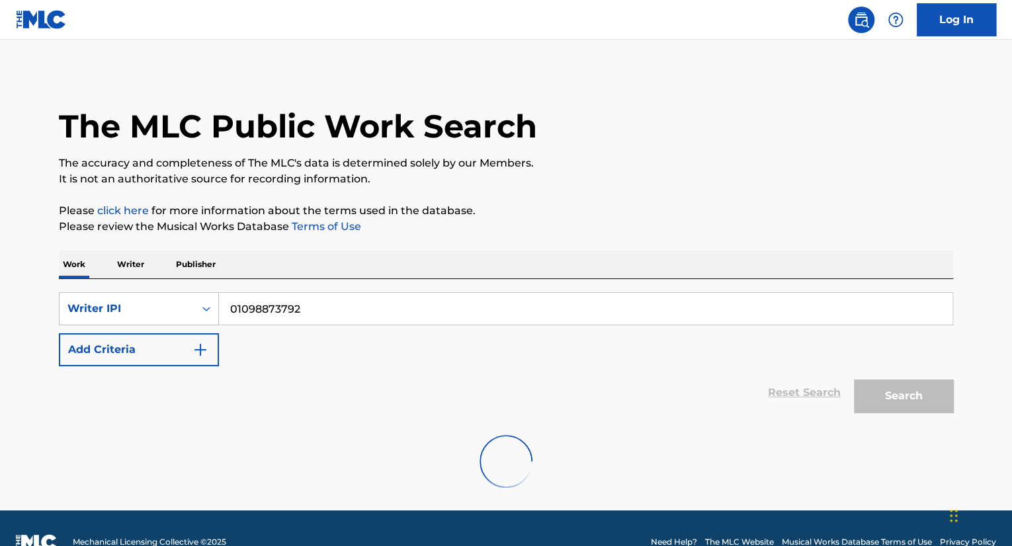
scroll to position [0, 0]
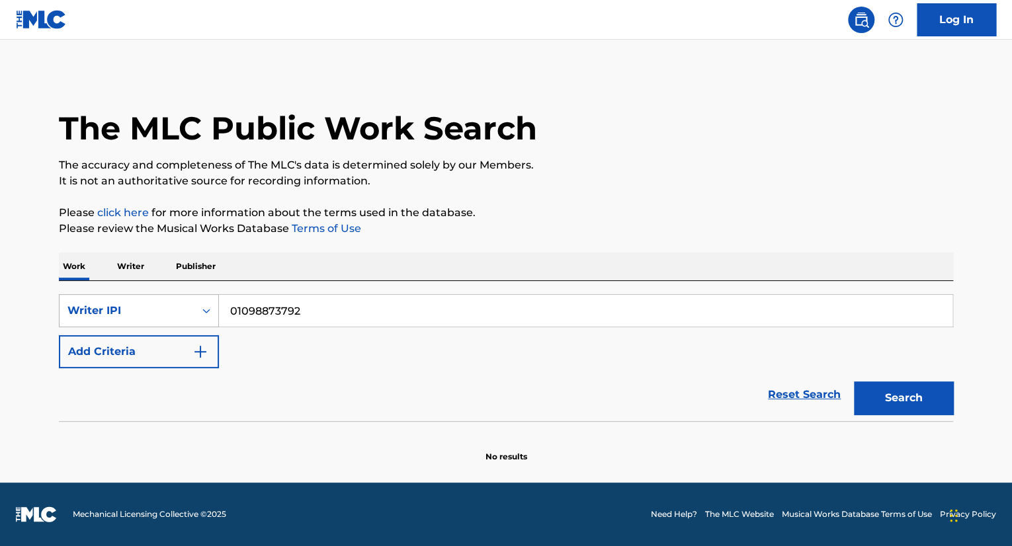
drag, startPoint x: 213, startPoint y: 321, endPoint x: 200, endPoint y: 313, distance: 15.4
click at [212, 320] on div "Search Form" at bounding box center [206, 311] width 24 height 24
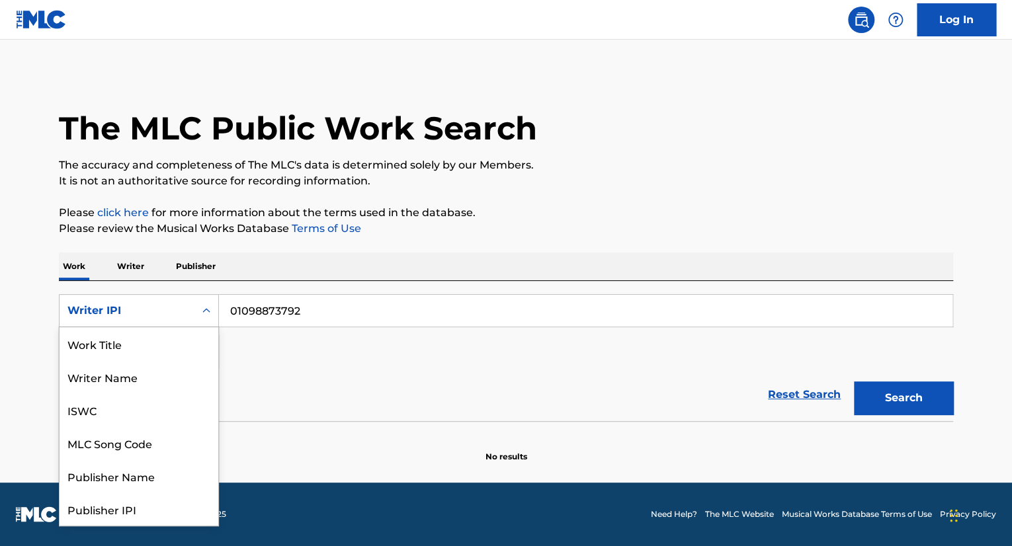
scroll to position [66, 0]
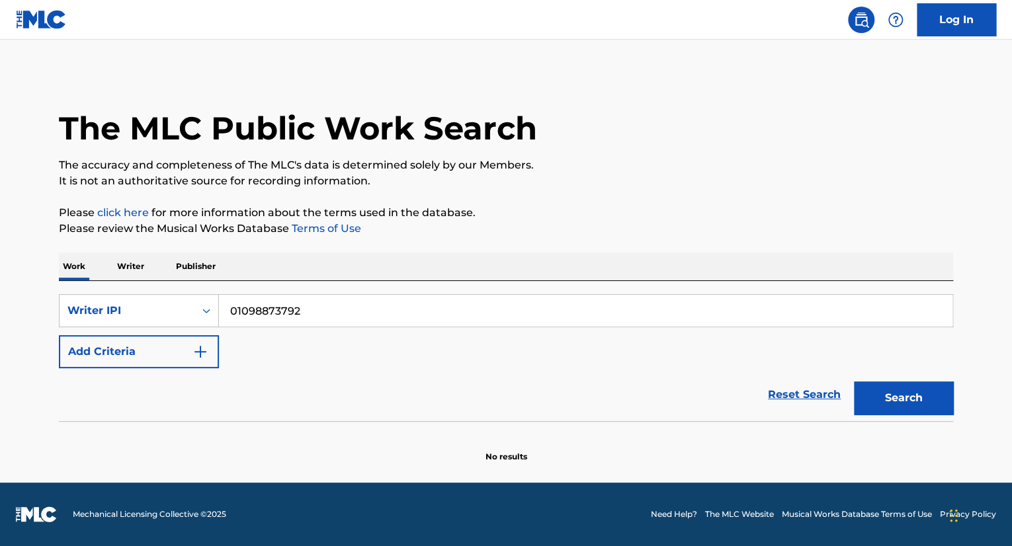
click at [141, 261] on p "Writer" at bounding box center [130, 267] width 35 height 28
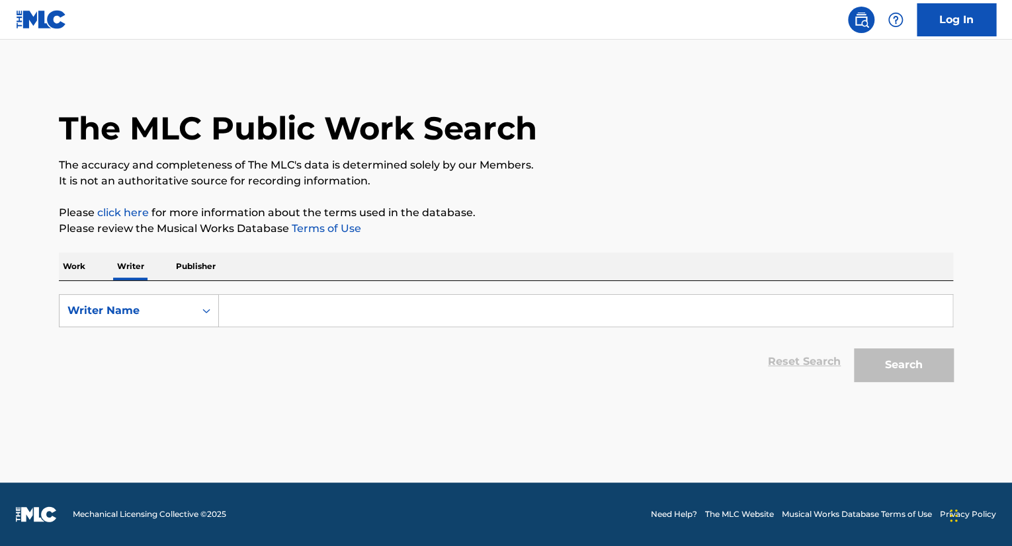
click at [278, 319] on input "Search Form" at bounding box center [585, 311] width 733 height 32
paste input "Henry Durham"
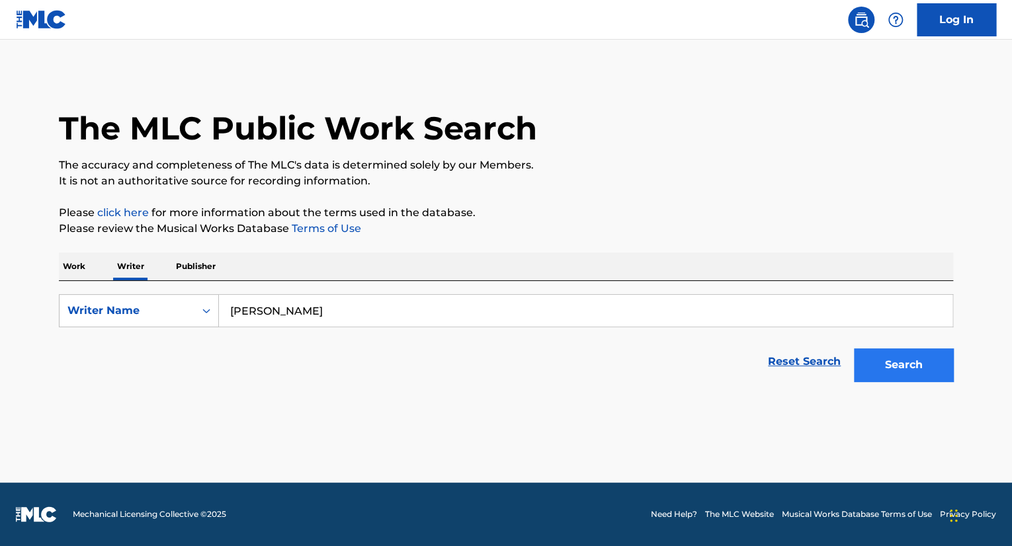
type input "Henry Durham"
click at [919, 369] on button "Search" at bounding box center [903, 365] width 99 height 33
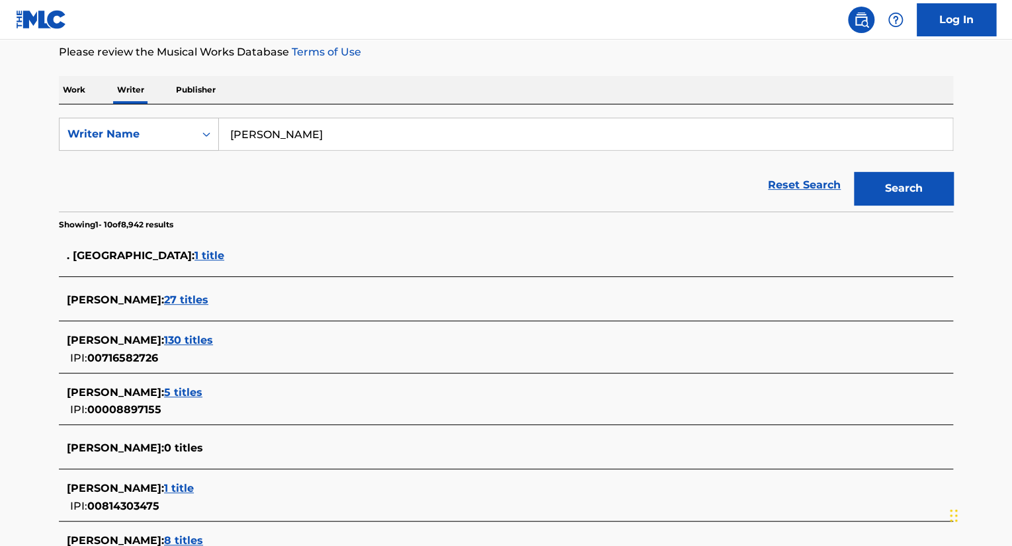
scroll to position [198, 0]
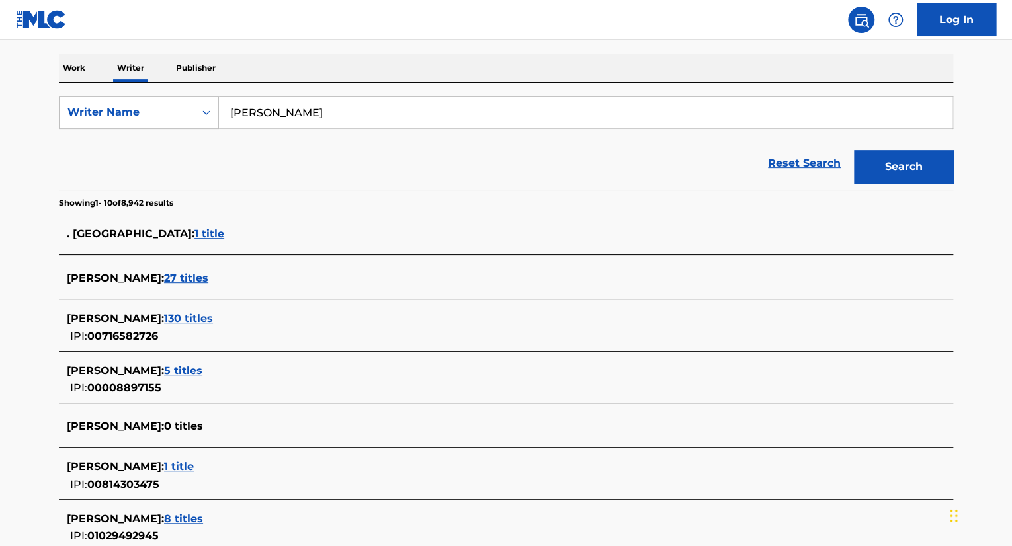
click at [183, 278] on span "27 titles" at bounding box center [186, 278] width 44 height 13
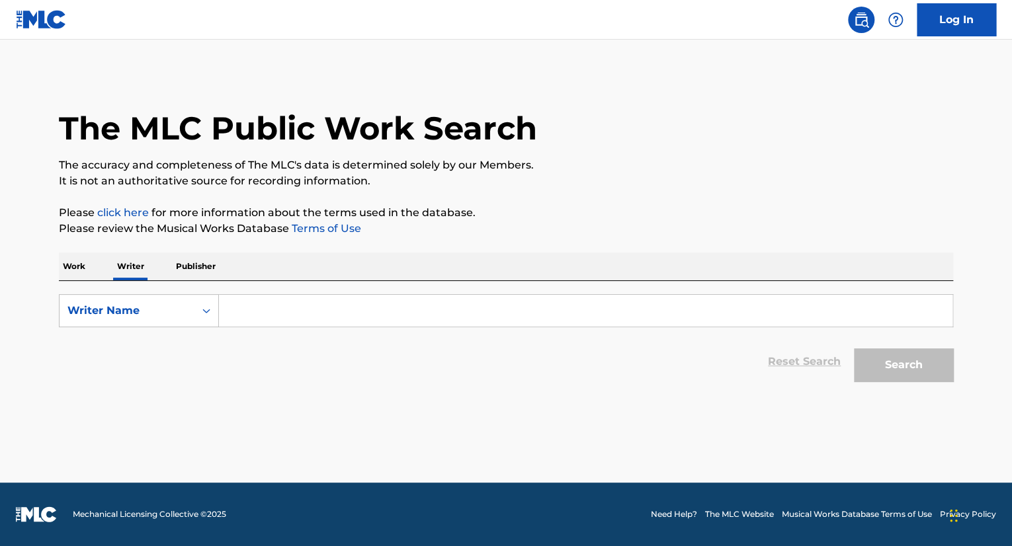
click at [272, 315] on input "Search Form" at bounding box center [585, 311] width 733 height 32
paste input "Henry Durham"
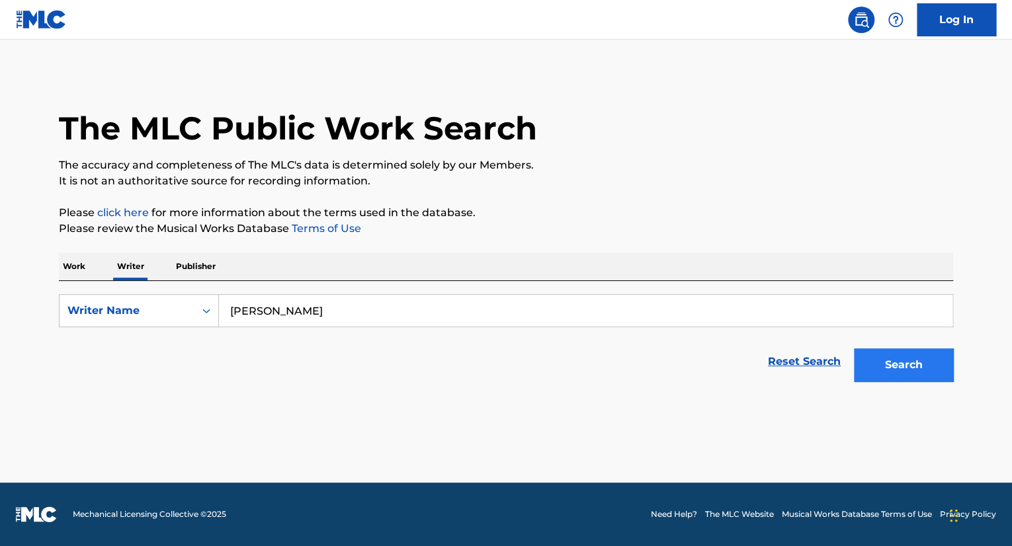
type input "Henry Durham"
click at [899, 372] on button "Search" at bounding box center [903, 365] width 99 height 33
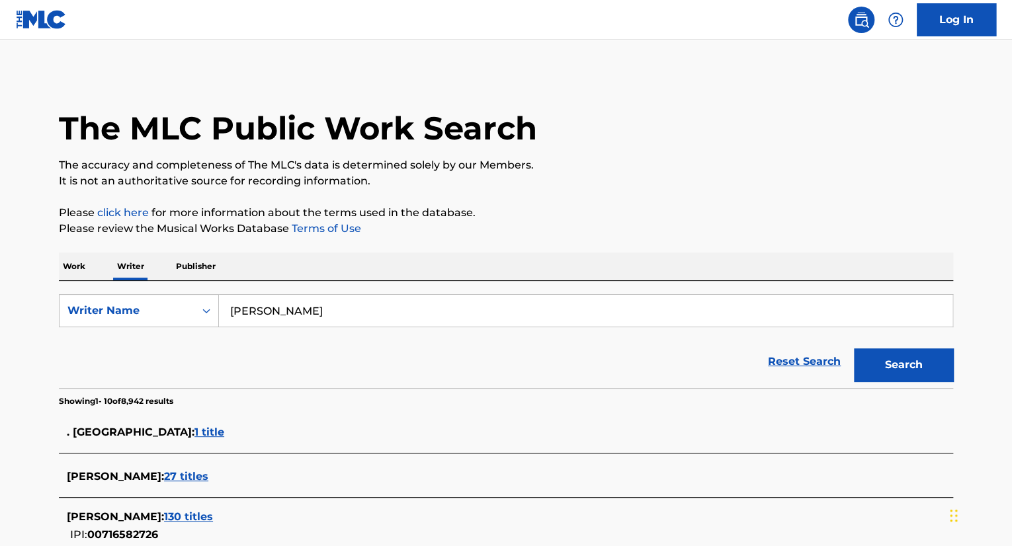
click at [167, 470] on span "27 titles" at bounding box center [186, 476] width 44 height 13
